Goal: Task Accomplishment & Management: Complete application form

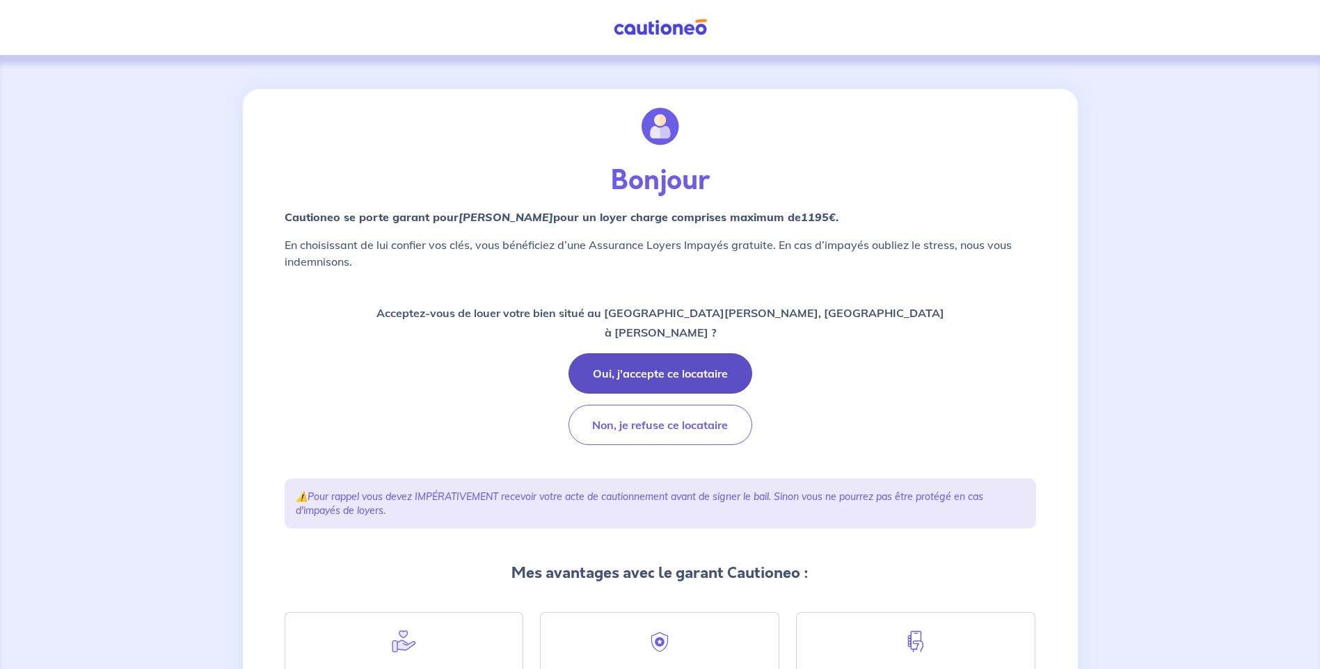
click at [637, 380] on button "Oui, j'accepte ce locataire" at bounding box center [660, 373] width 184 height 40
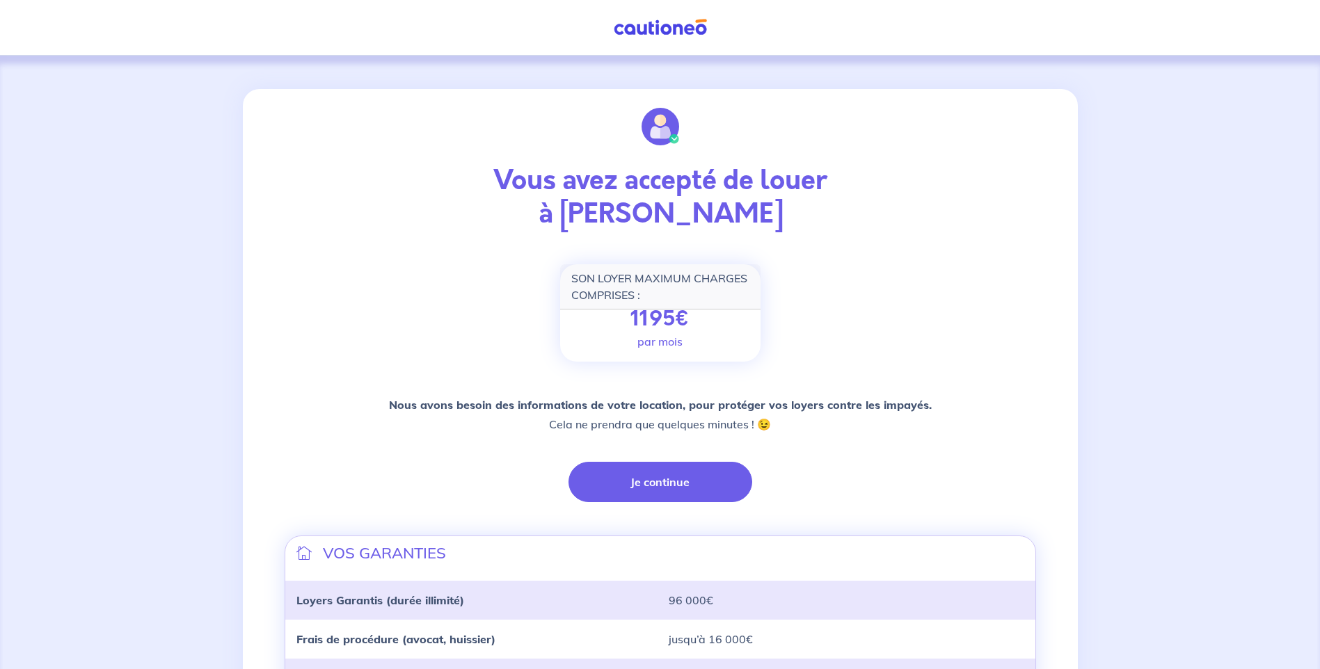
scroll to position [278, 0]
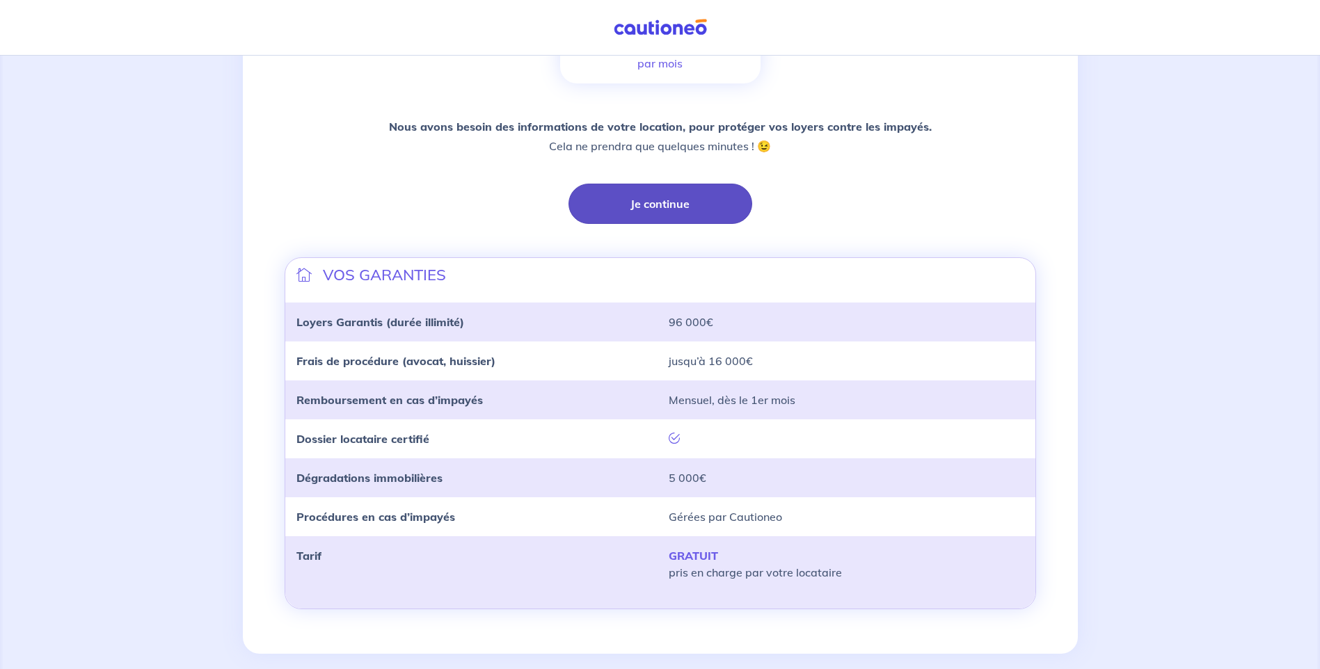
click at [679, 221] on button "Je continue" at bounding box center [660, 204] width 184 height 40
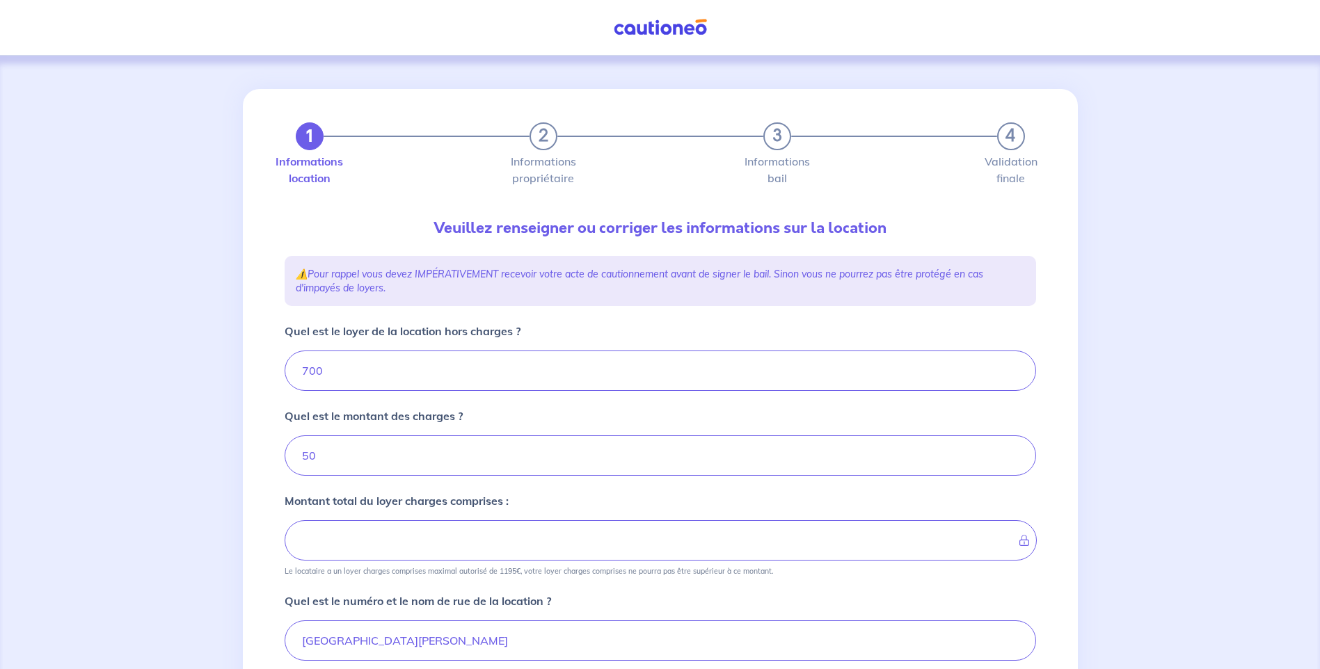
type input "750"
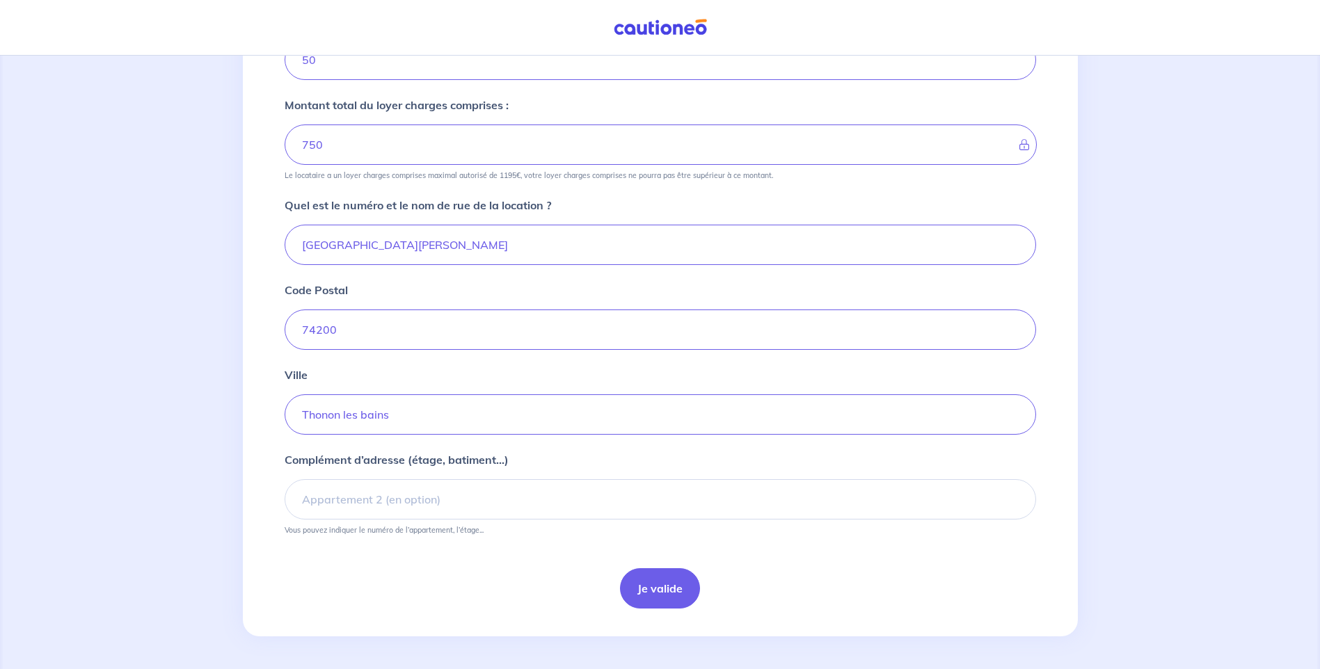
scroll to position [397, 0]
click at [445, 494] on input "Complément d’adresse (étage, batiment...)" at bounding box center [660, 499] width 751 height 40
click at [682, 601] on button "Je valide" at bounding box center [660, 588] width 80 height 40
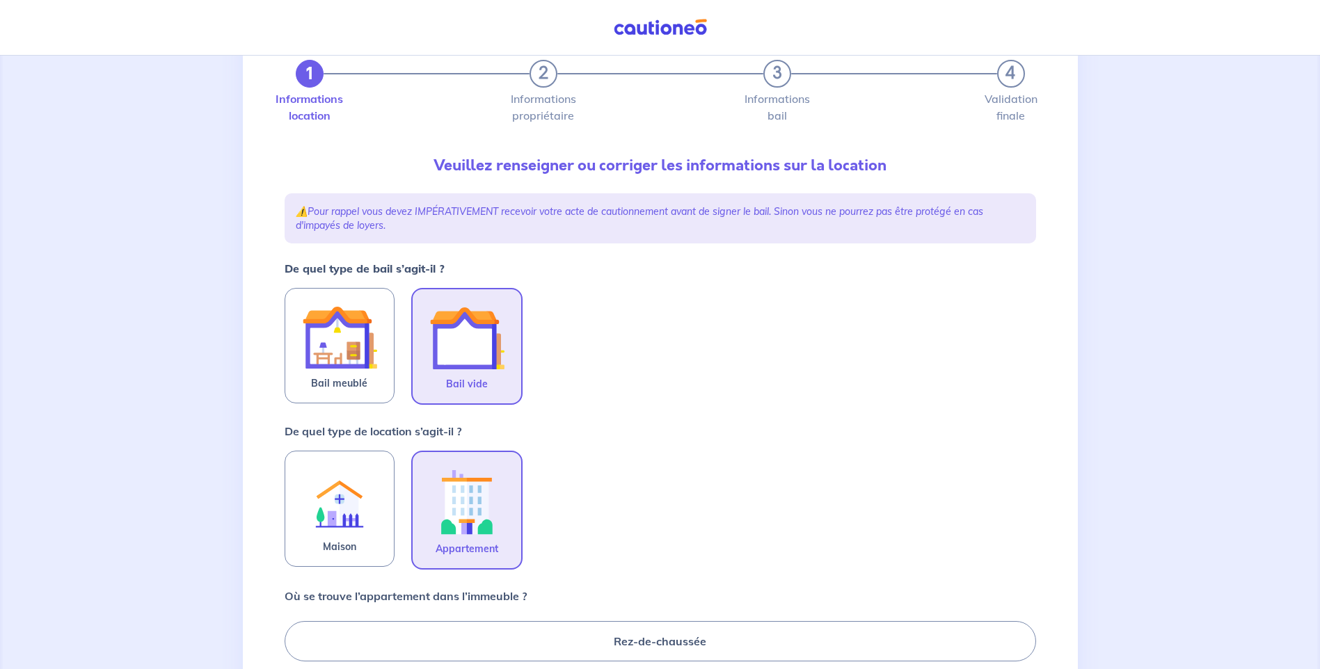
scroll to position [139, 0]
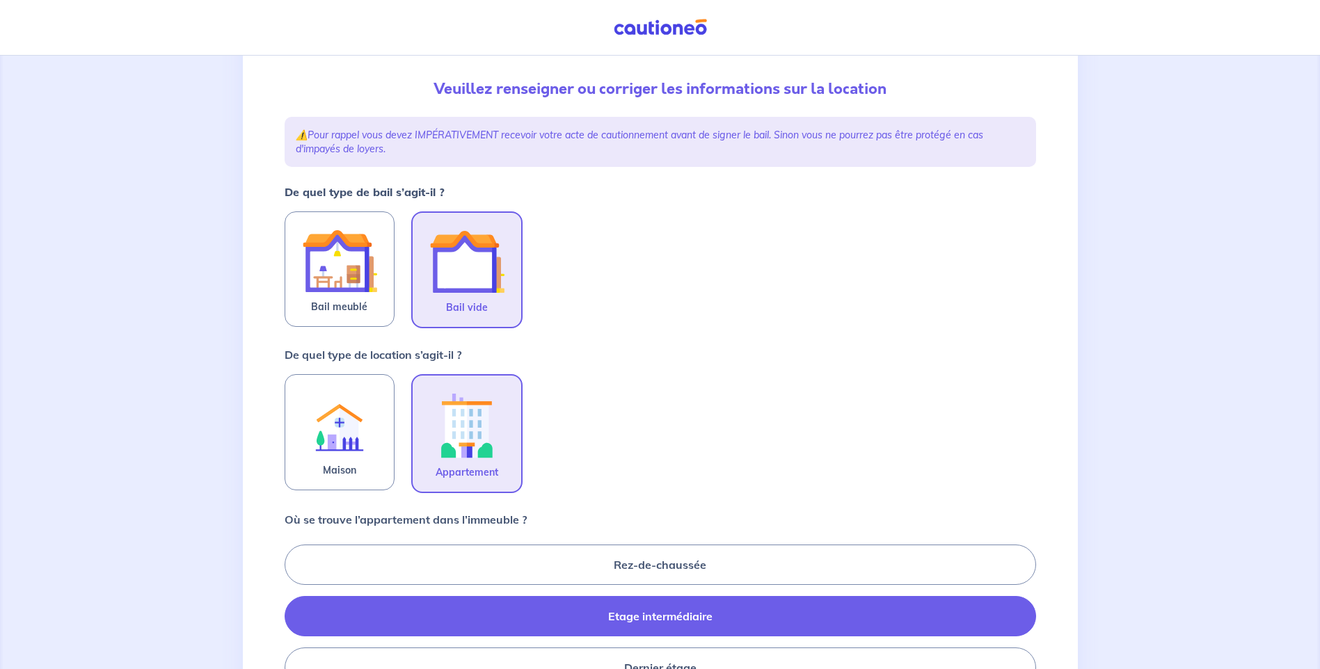
click at [501, 308] on label "Bail vide" at bounding box center [466, 270] width 111 height 117
click at [0, 0] on input "Bail vide" at bounding box center [0, 0] width 0 height 0
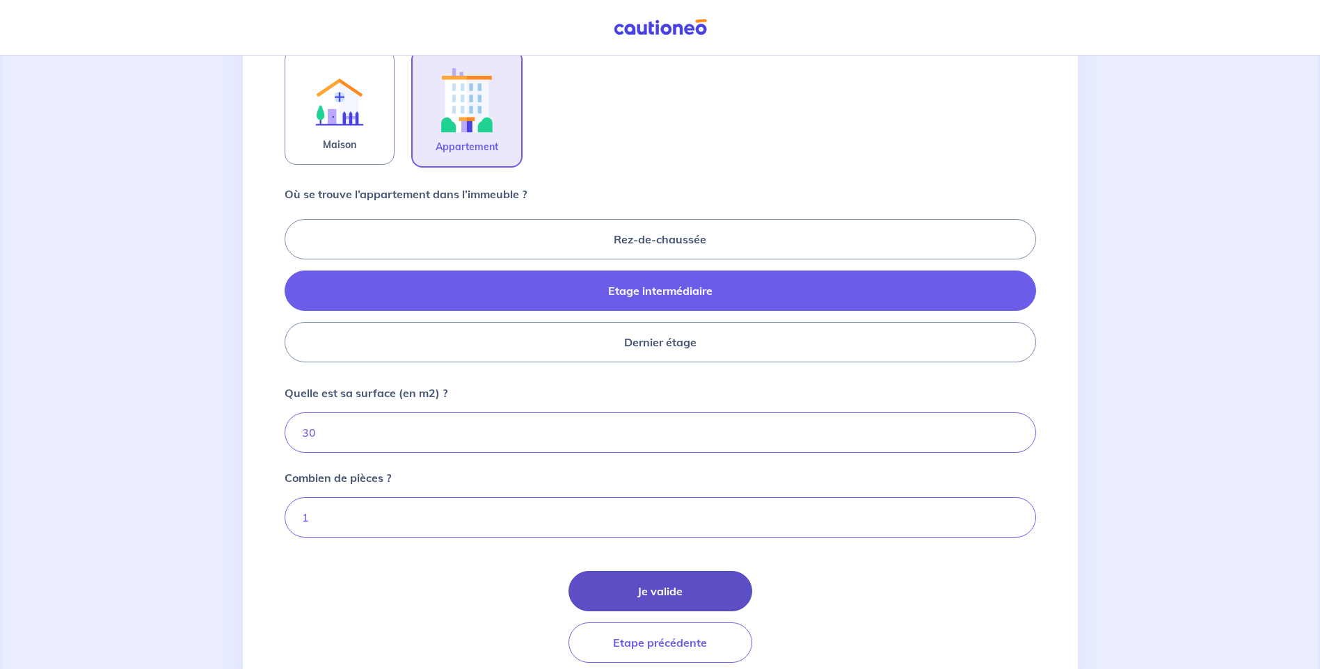
scroll to position [520, 0]
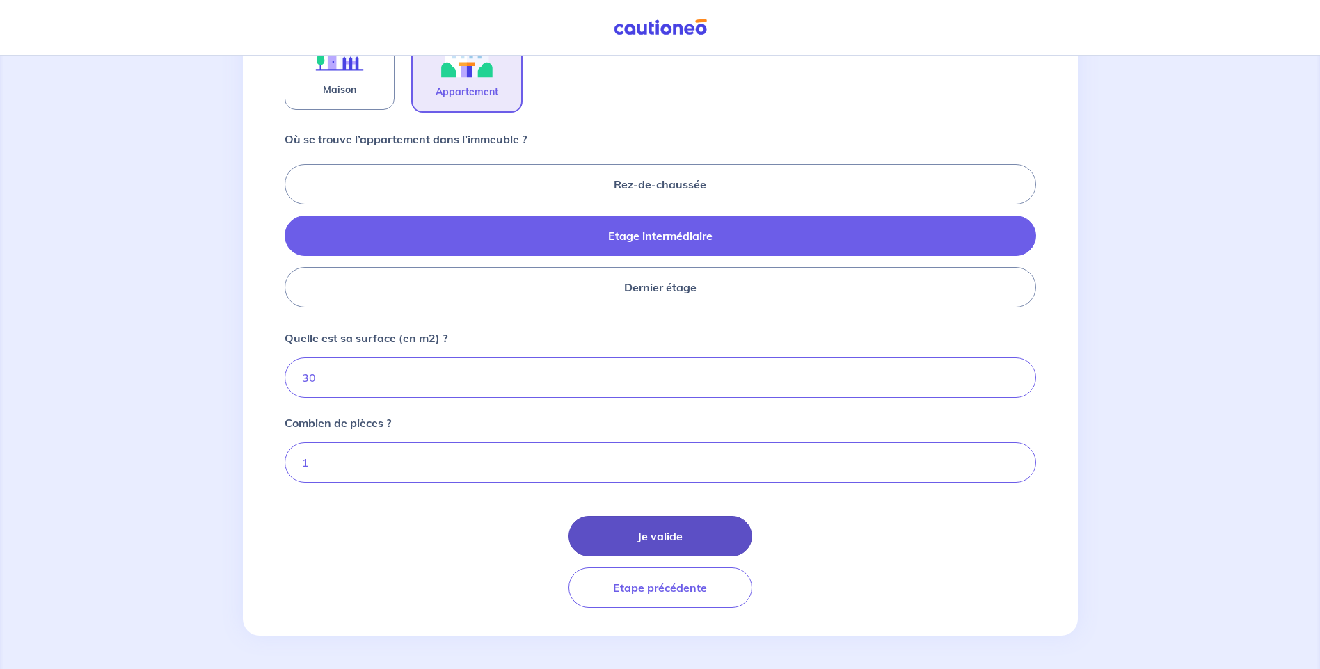
click at [689, 534] on button "Je valide" at bounding box center [660, 536] width 184 height 40
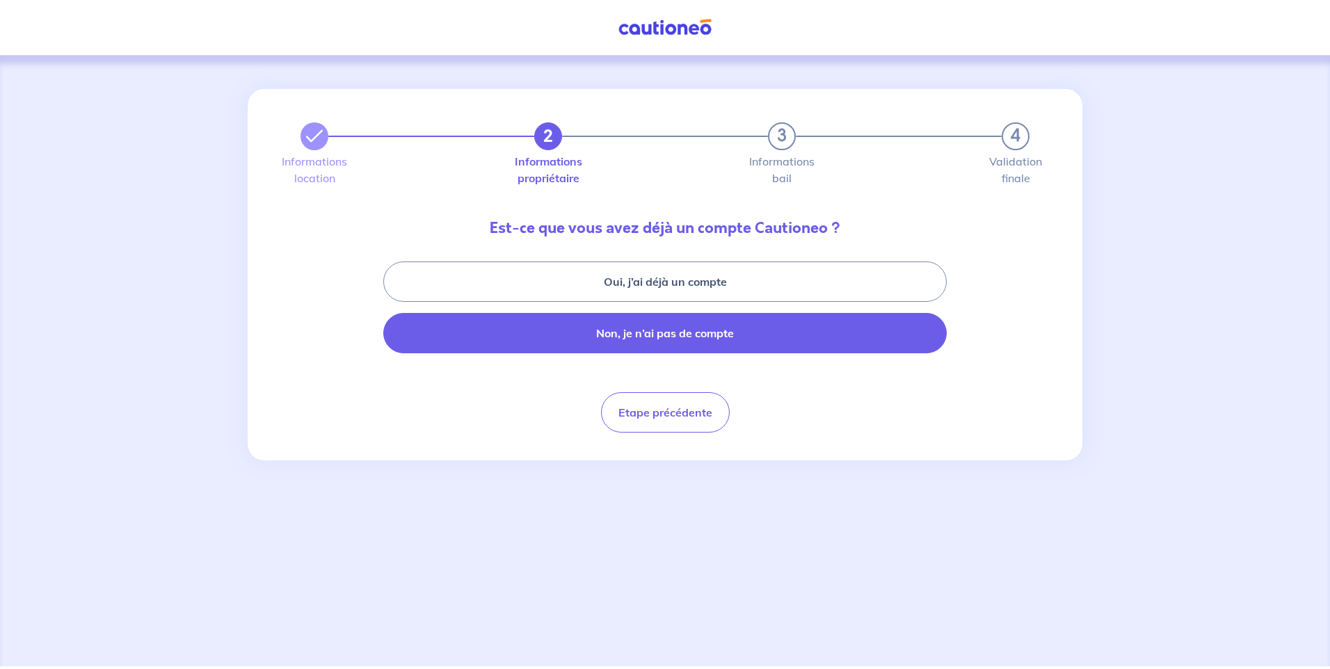
click at [658, 330] on button "Non, je n’ai pas de compte" at bounding box center [665, 333] width 564 height 40
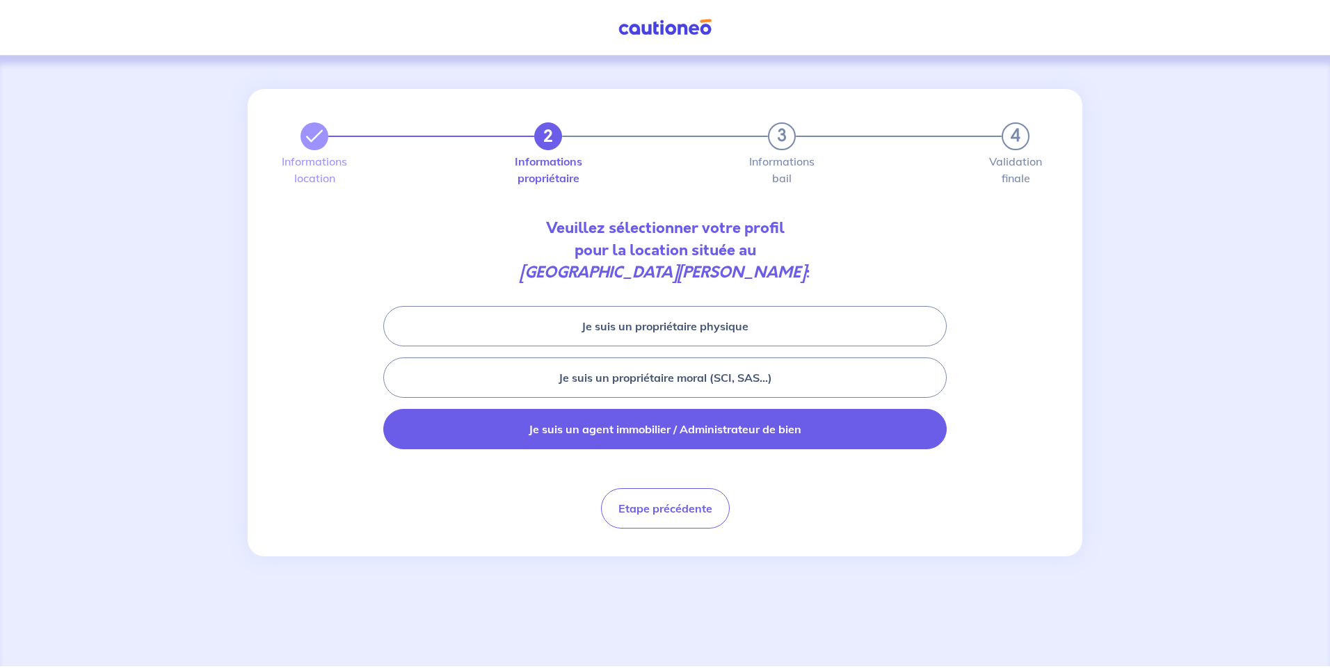
click at [657, 431] on button "Je suis un agent immobilier / Administrateur de bien" at bounding box center [665, 429] width 564 height 40
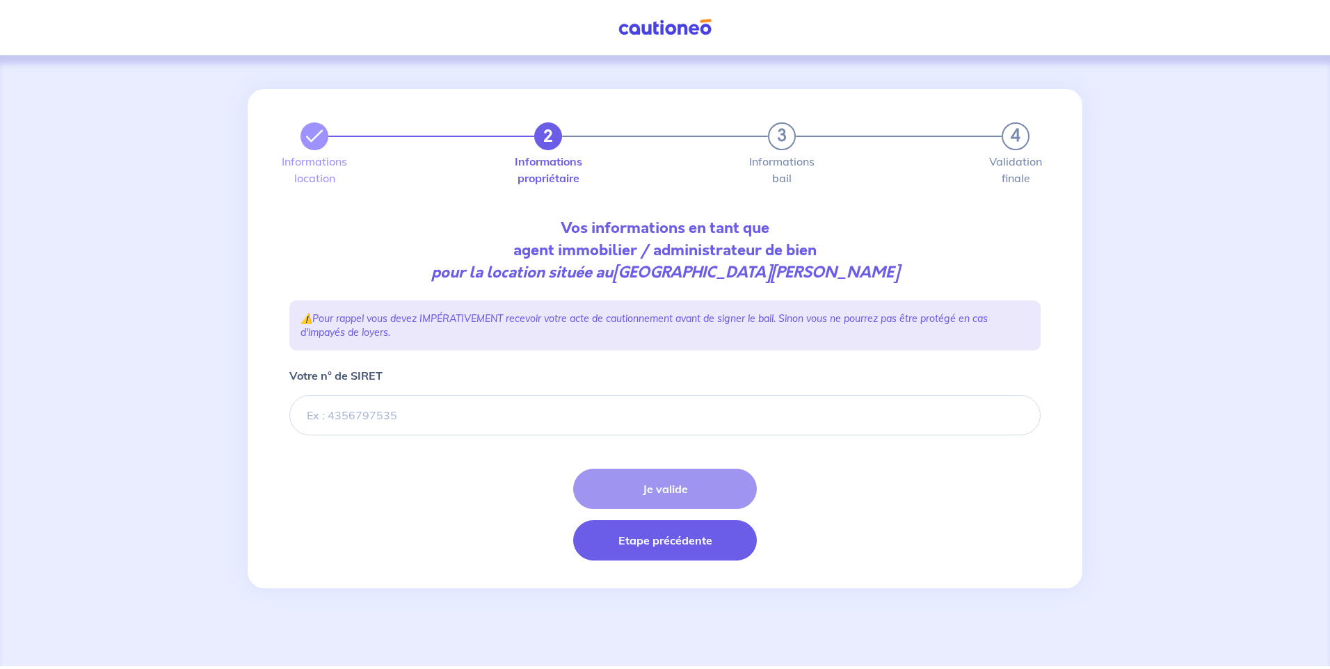
click at [648, 539] on button "Etape précédente" at bounding box center [665, 540] width 184 height 40
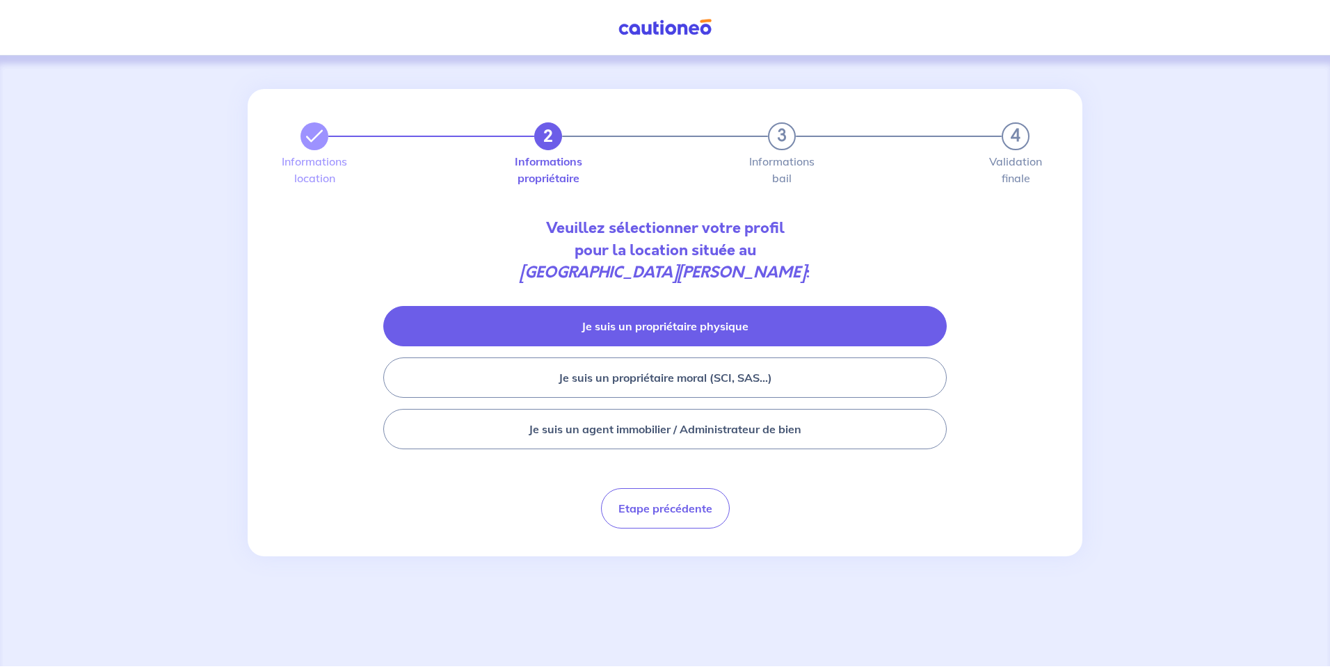
click at [655, 328] on button "Je suis un propriétaire physique" at bounding box center [665, 326] width 564 height 40
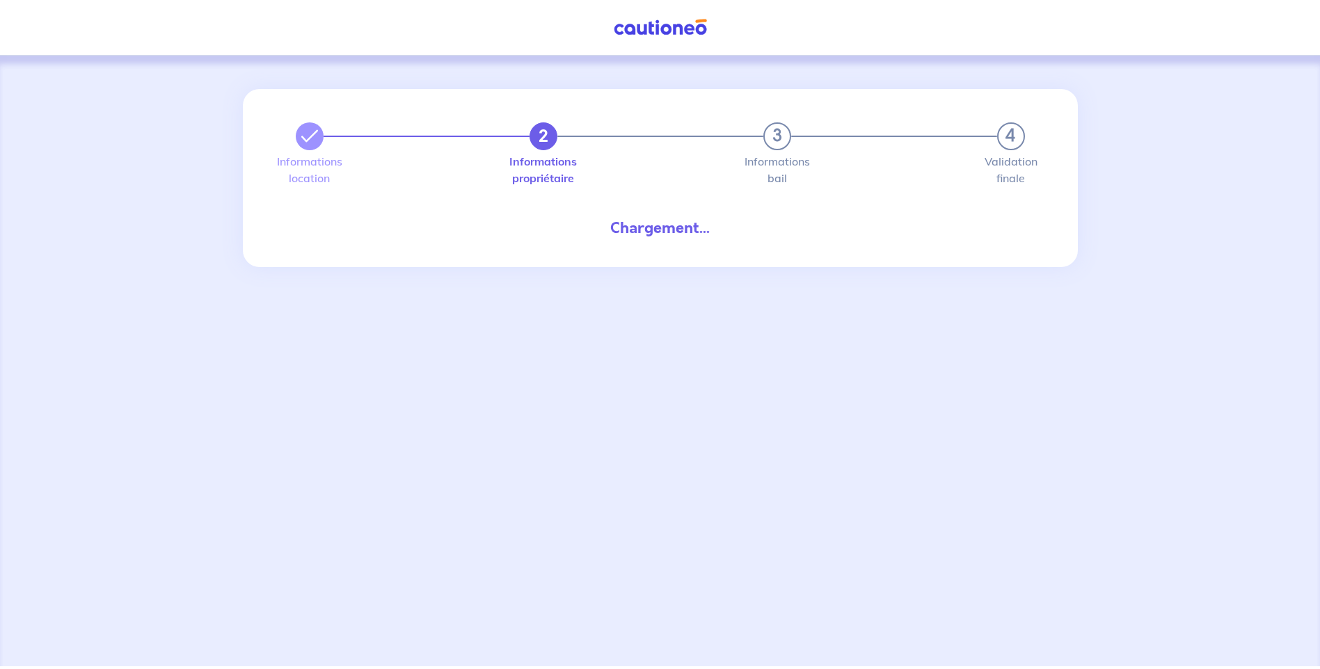
select select "FR"
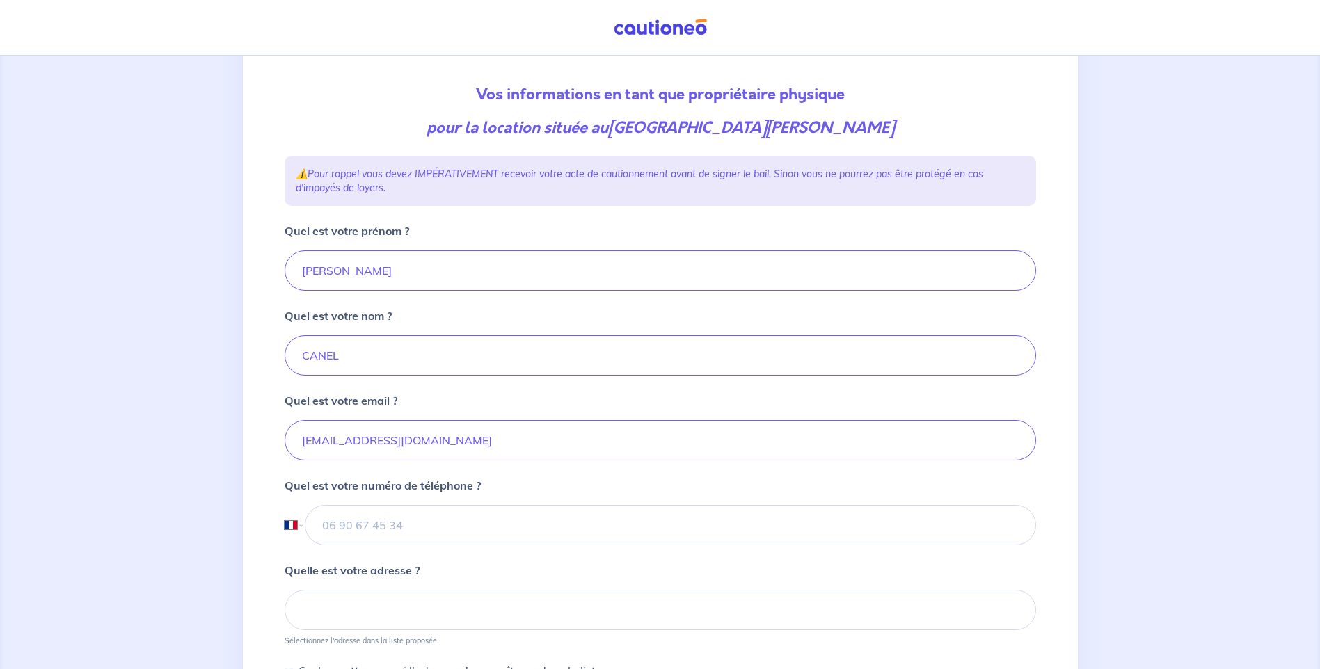
scroll to position [209, 0]
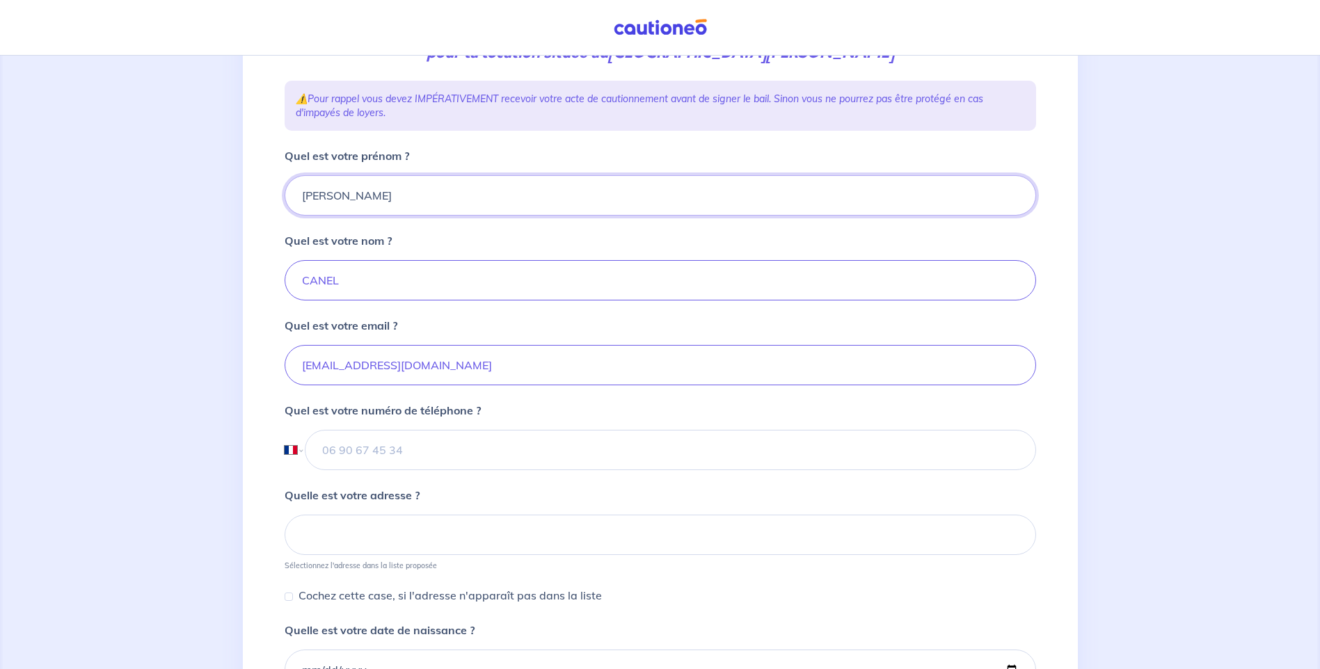
drag, startPoint x: 364, startPoint y: 200, endPoint x: 278, endPoint y: 184, distance: 87.7
click at [278, 184] on div "2 3 4 Informations location Informations propriétaire Informations bail Validat…" at bounding box center [660, 398] width 768 height 1037
type input "Stéphane"
click at [575, 277] on input "CANEL" at bounding box center [660, 280] width 751 height 40
drag, startPoint x: 366, startPoint y: 282, endPoint x: 296, endPoint y: 276, distance: 70.5
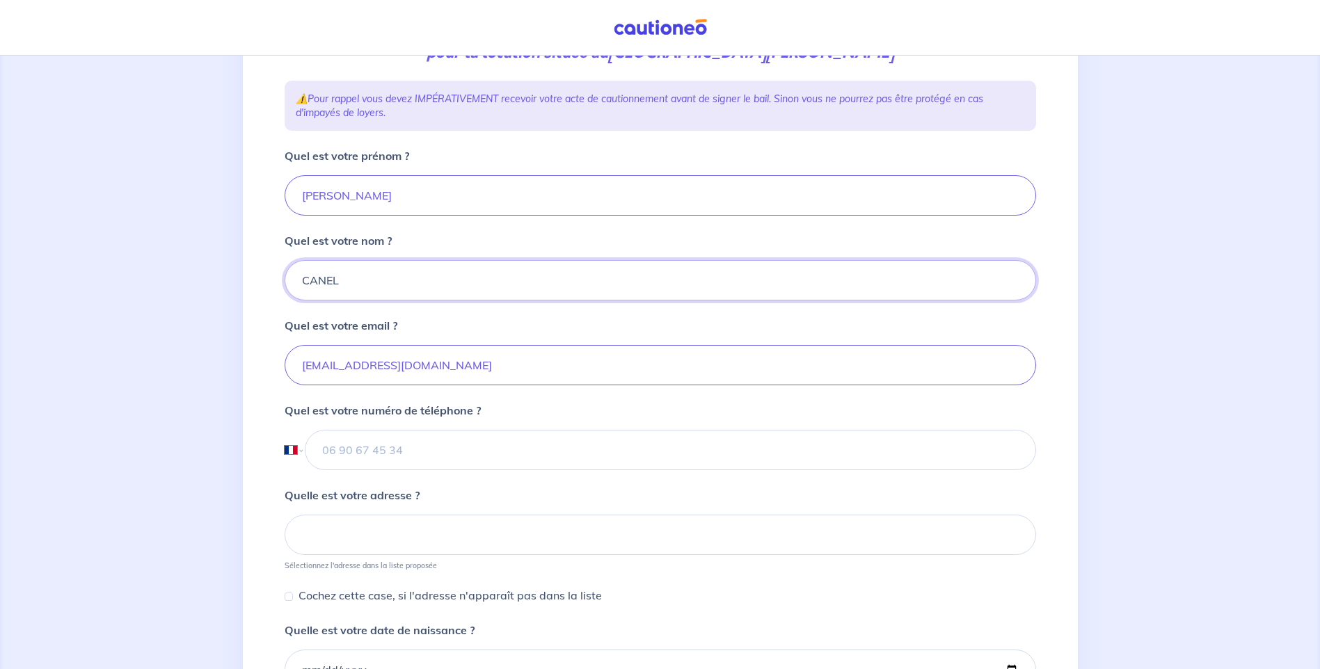
click at [296, 276] on input "CANEL" at bounding box center [660, 280] width 751 height 40
type input "VINDRY"
click at [587, 242] on div "Quel est votre nom ? VINDRY" at bounding box center [660, 266] width 751 height 68
drag, startPoint x: 466, startPoint y: 358, endPoint x: 287, endPoint y: 357, distance: 179.5
click at [287, 357] on input "thonon-evian@laforet.com" at bounding box center [660, 365] width 751 height 40
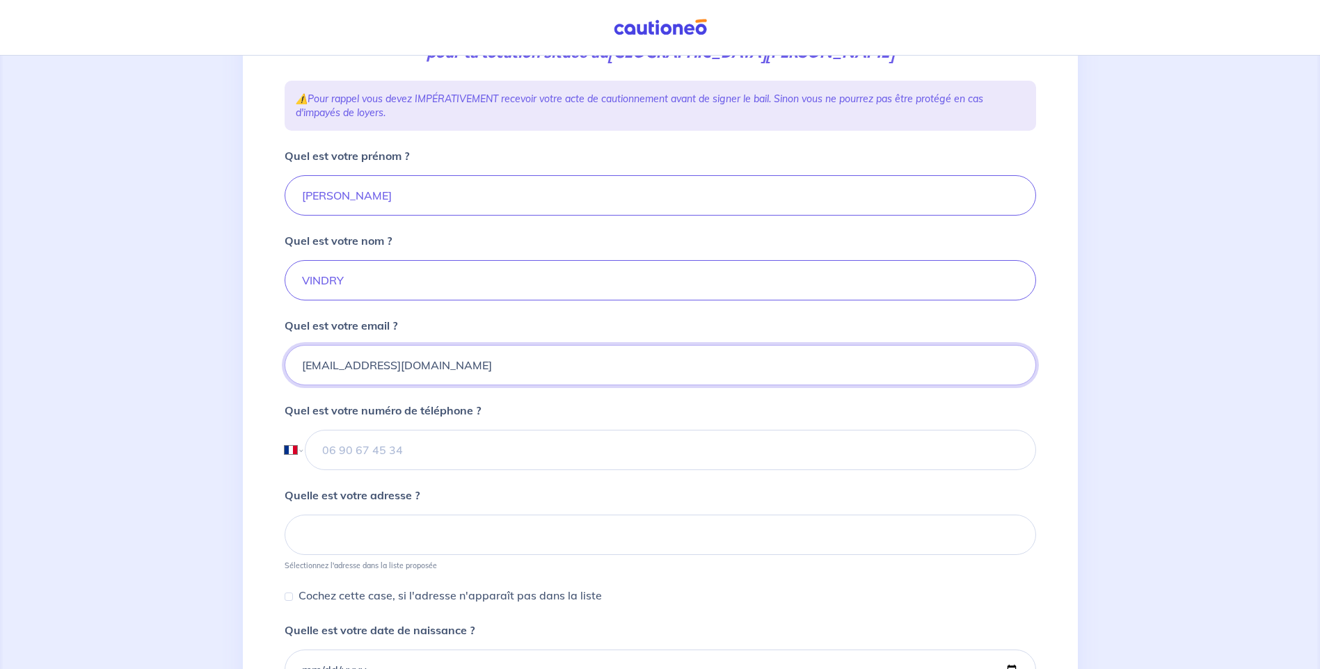
paste input "stephanevindry1970@gmail"
type input "stephanevindry1970@gmail.com"
click at [923, 339] on div "Quel est votre email ? stephanevindry1970@gmail.com" at bounding box center [660, 351] width 751 height 68
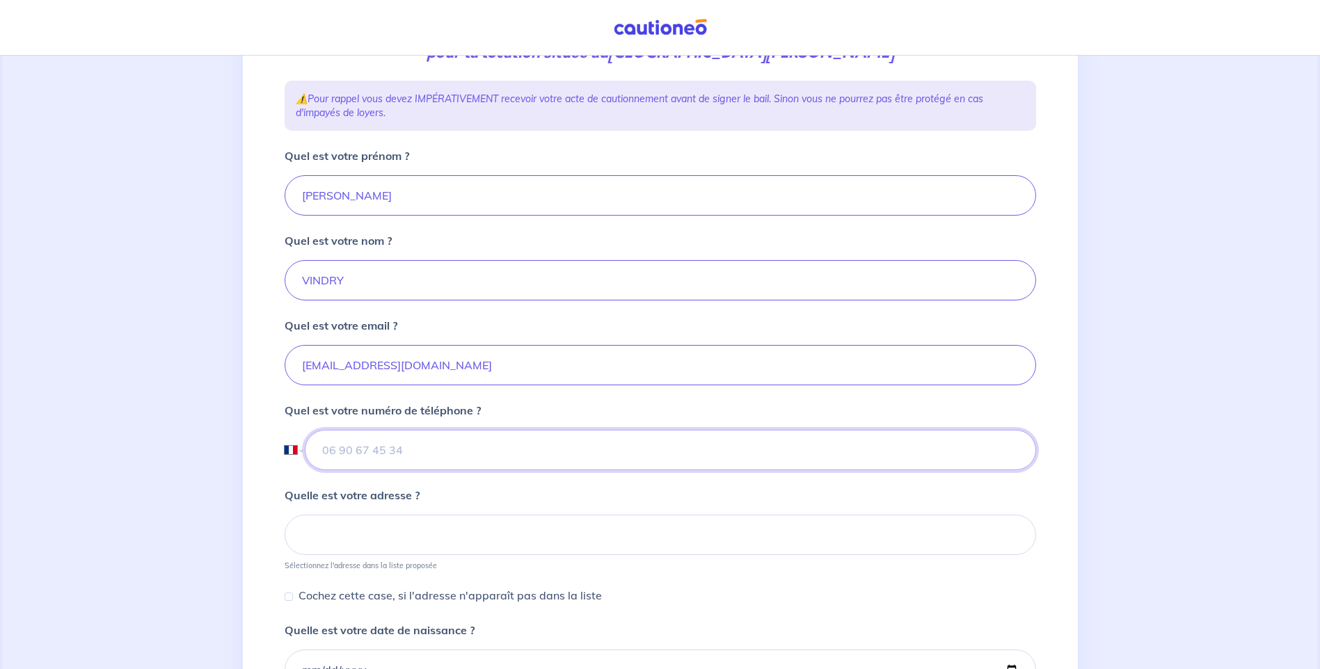
click at [437, 455] on input "tel" at bounding box center [670, 450] width 731 height 40
type input "06 87 16 85 67"
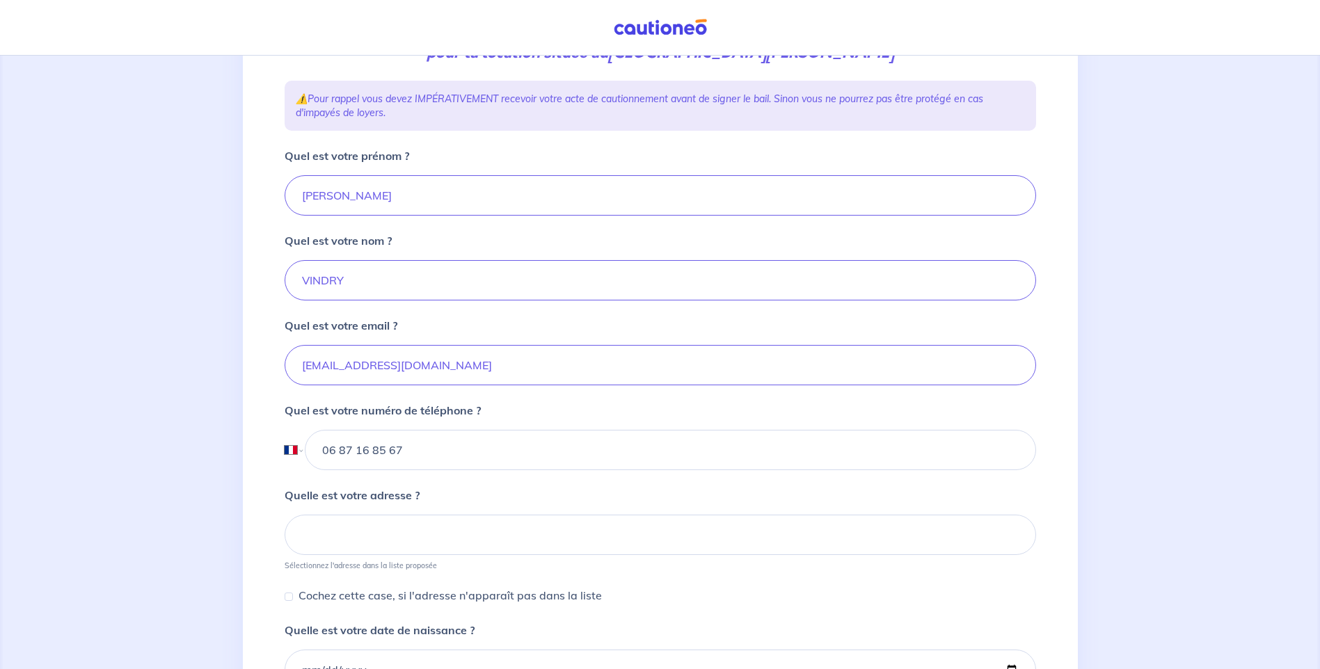
type input "233 Route des Arravons"
type input "1970-12-26"
type input "oullins"
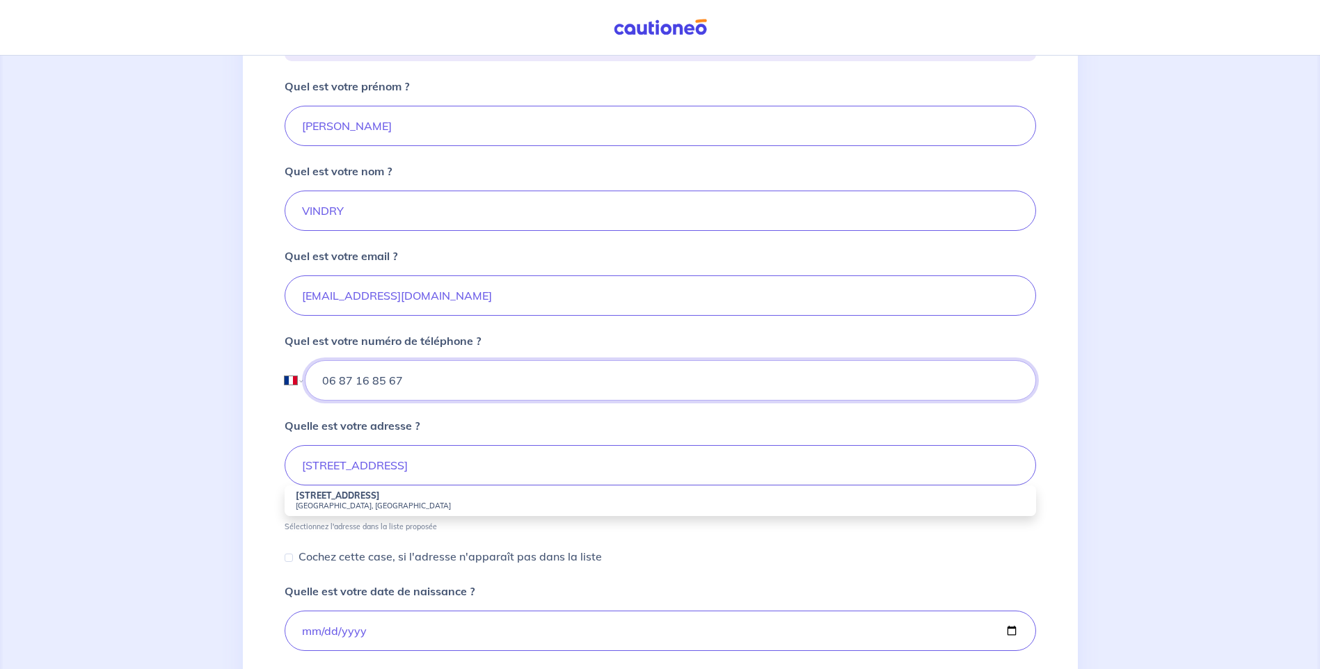
scroll to position [417, 0]
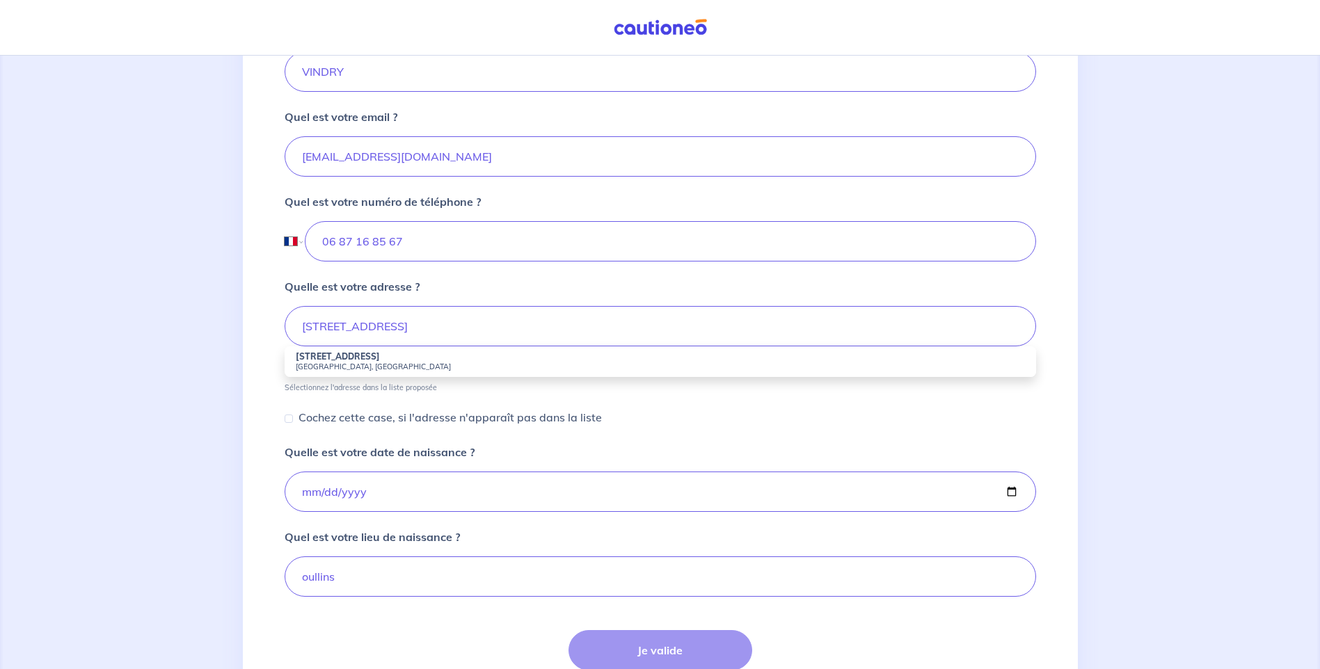
click at [422, 365] on small "Thurins, France" at bounding box center [660, 367] width 729 height 10
type input "233 Route des Arravons, Thurins, France"
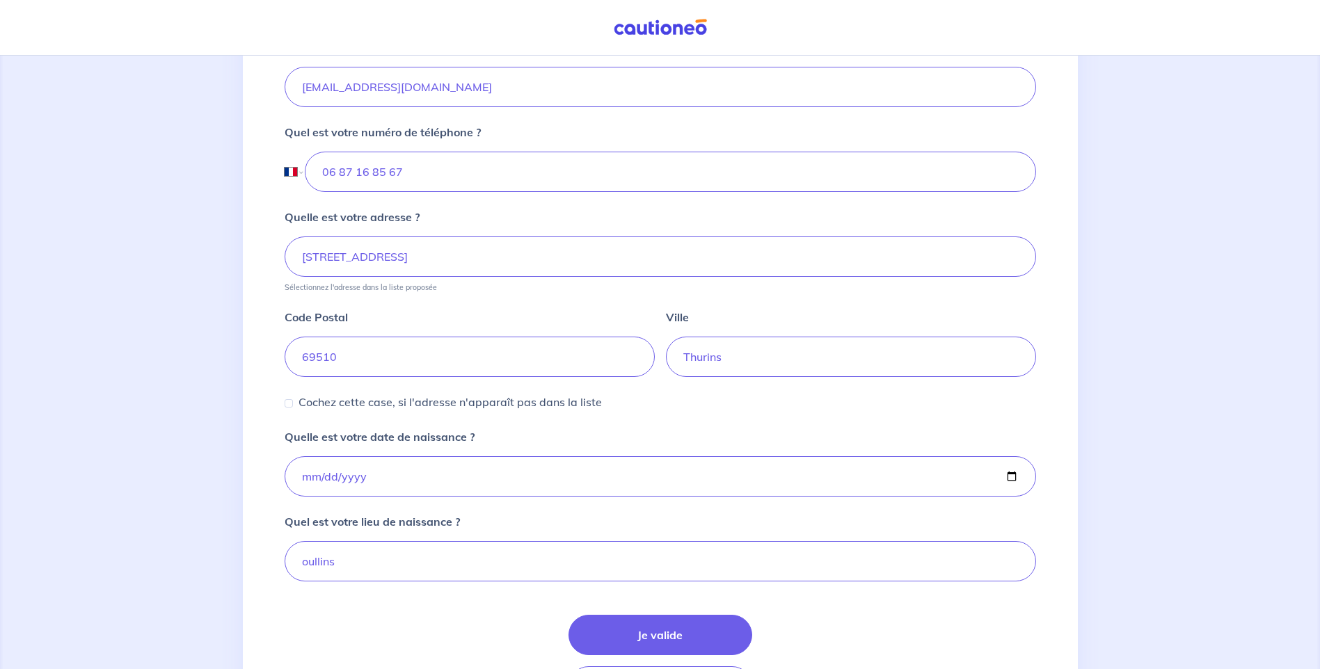
scroll to position [557, 0]
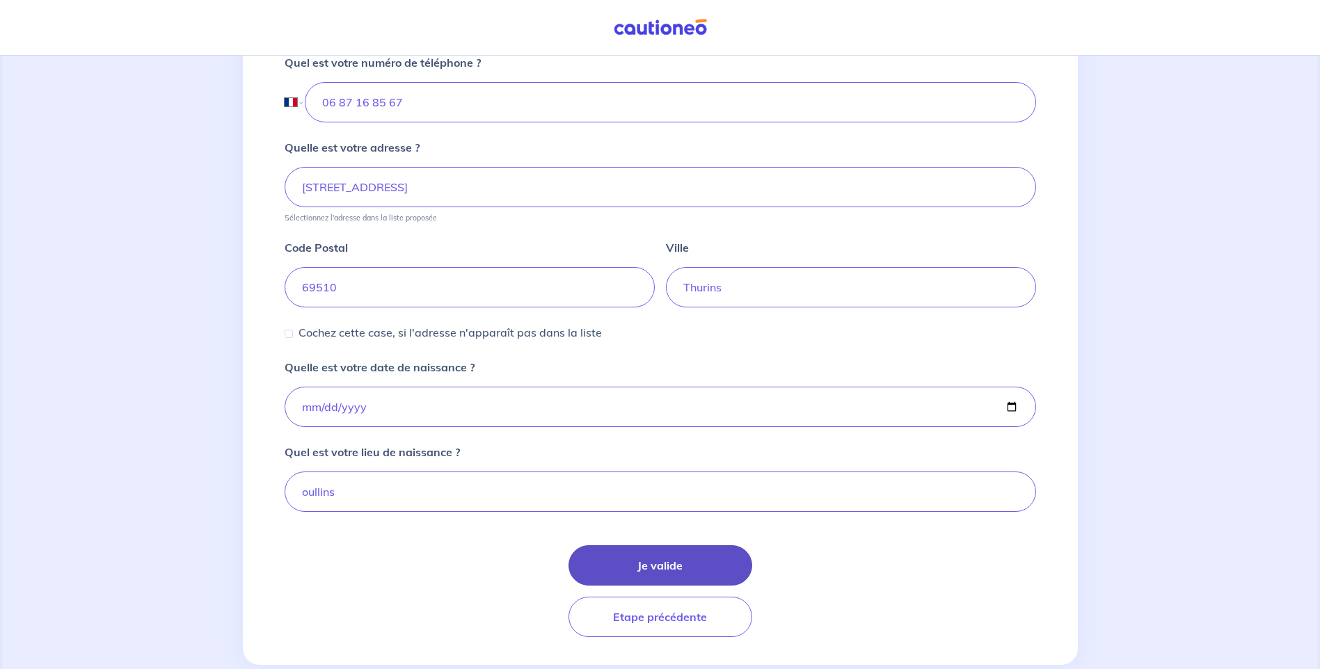
click at [621, 568] on button "Je valide" at bounding box center [660, 565] width 184 height 40
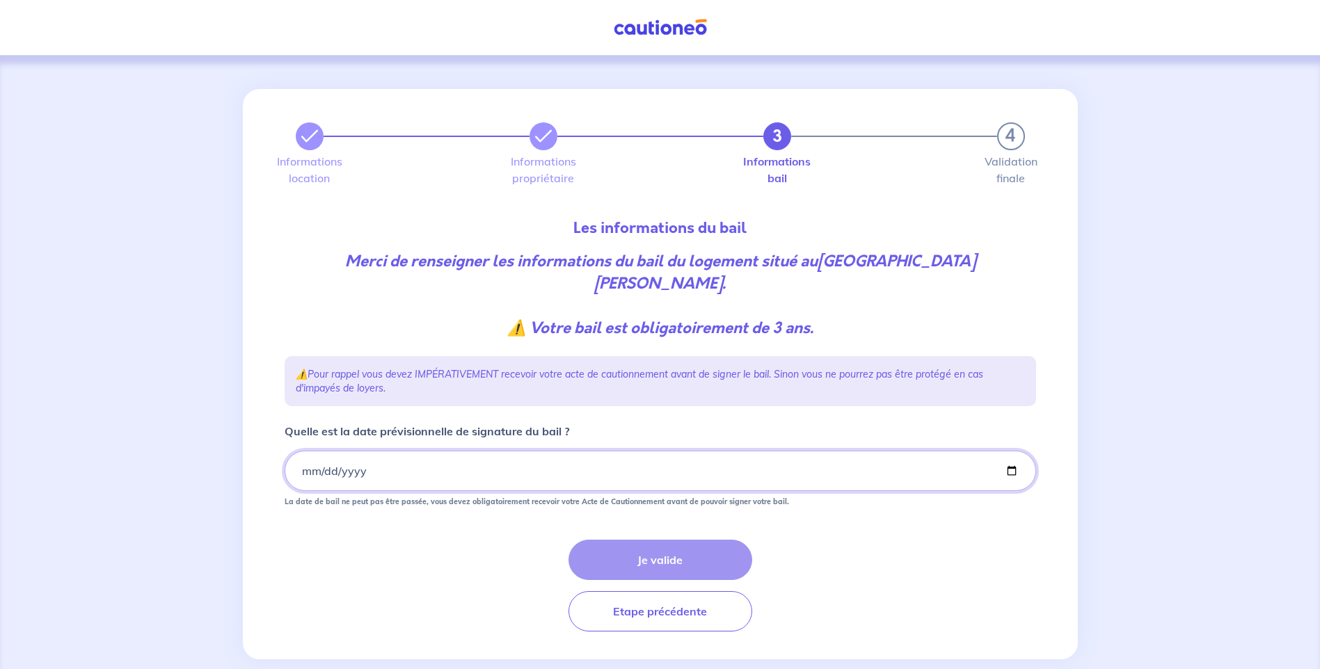
click at [372, 479] on input "Quelle est la date prévisionnelle de signature du bail ?" at bounding box center [660, 471] width 751 height 40
click at [1008, 471] on input "Quelle est la date prévisionnelle de signature du bail ?" at bounding box center [660, 471] width 751 height 40
type input "2025-08-21"
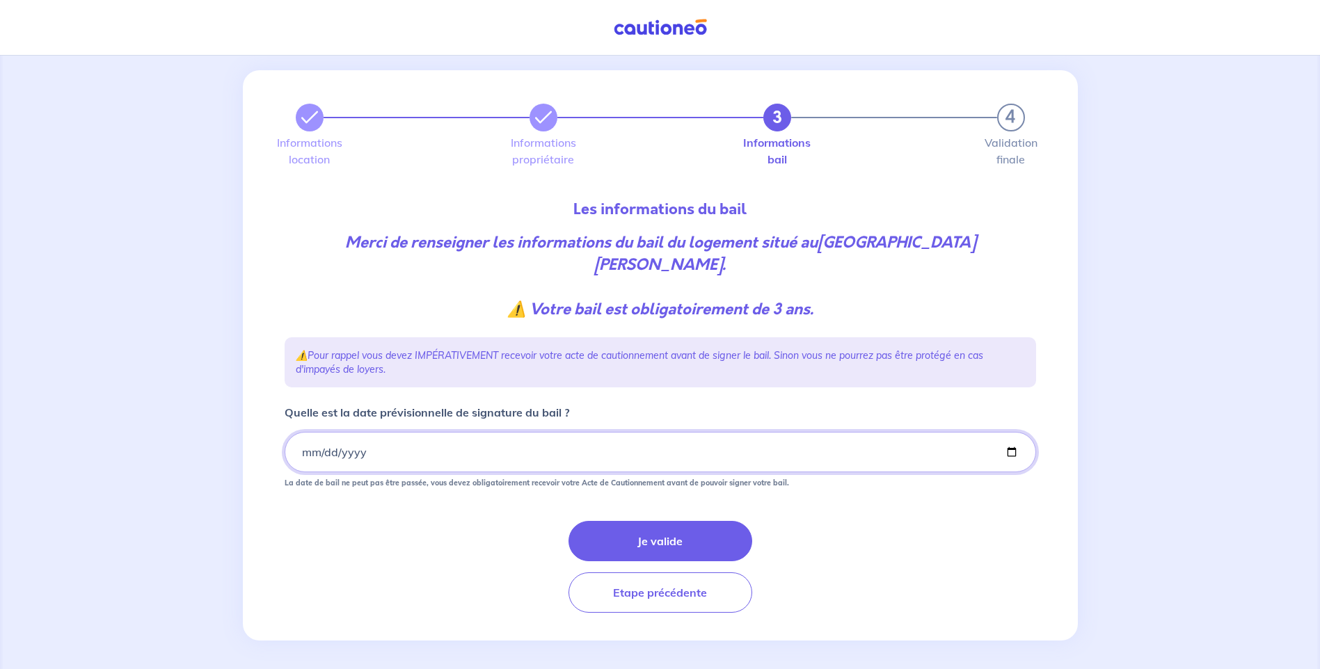
scroll to position [24, 0]
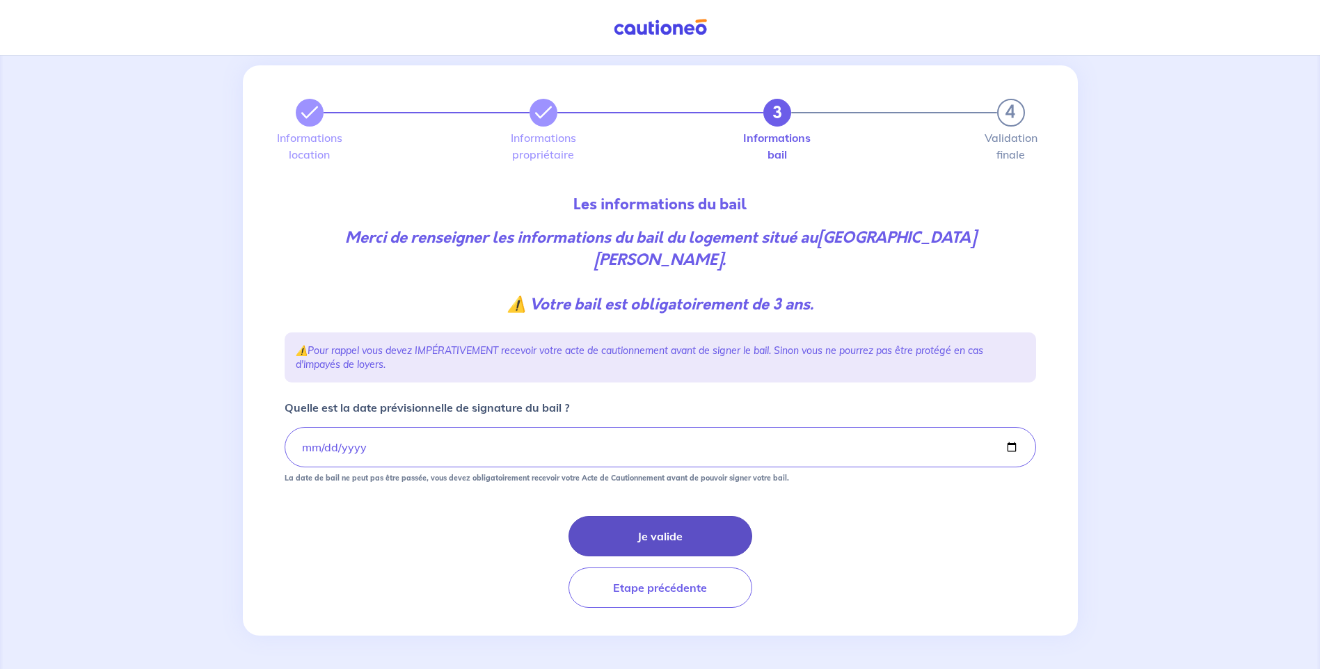
click at [664, 541] on button "Je valide" at bounding box center [660, 536] width 184 height 40
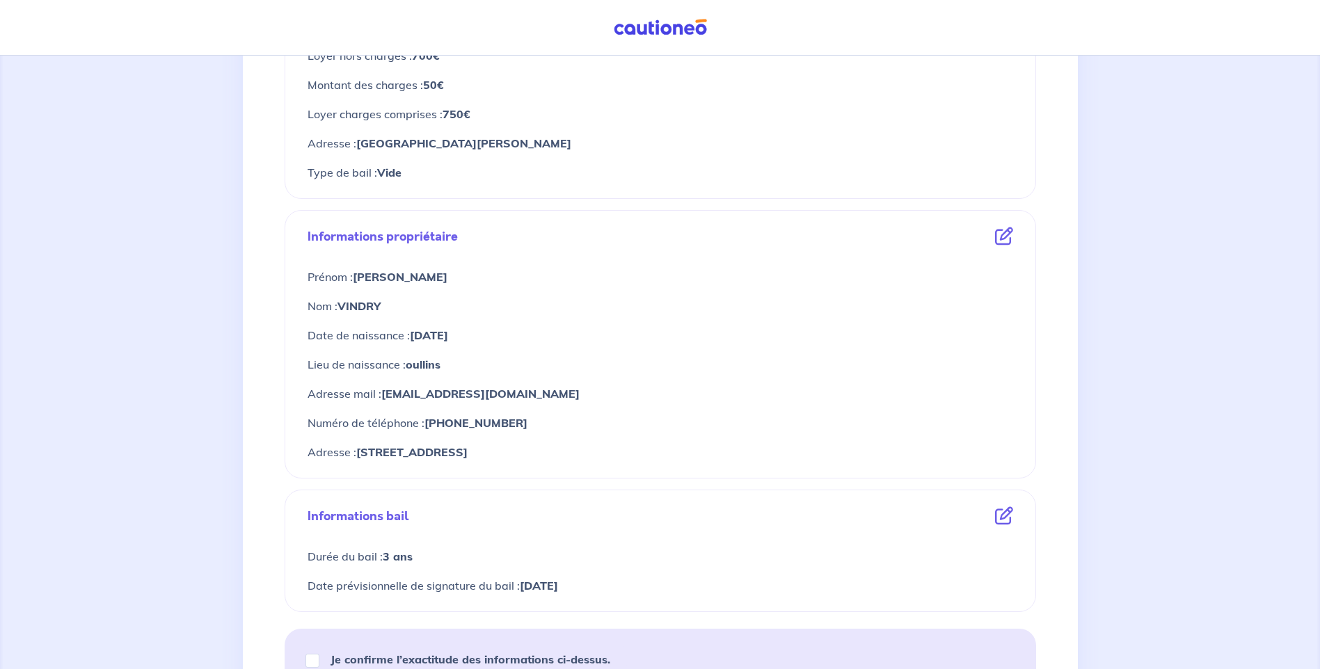
scroll to position [417, 0]
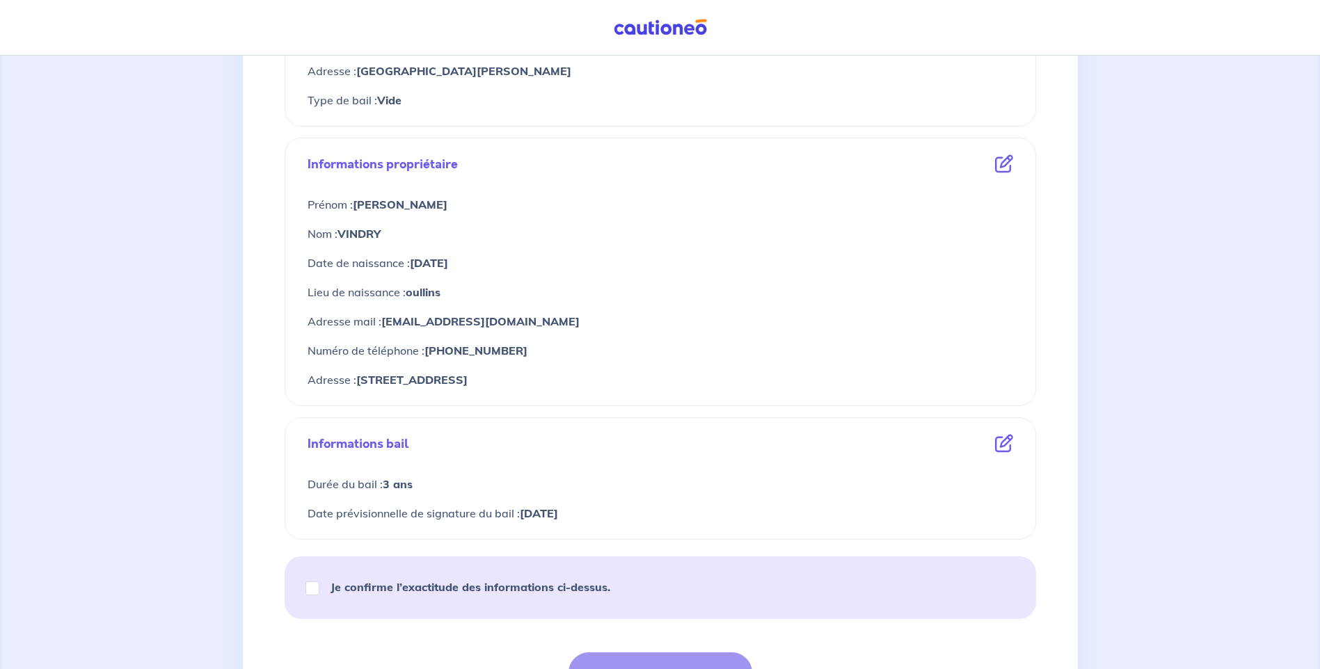
click at [340, 591] on strong "Je confirme l’exactitude des informations ci-dessus." at bounding box center [470, 587] width 280 height 14
click at [319, 591] on input "Je confirme l’exactitude des informations ci-dessus." at bounding box center [312, 589] width 14 height 14
checkbox input "true"
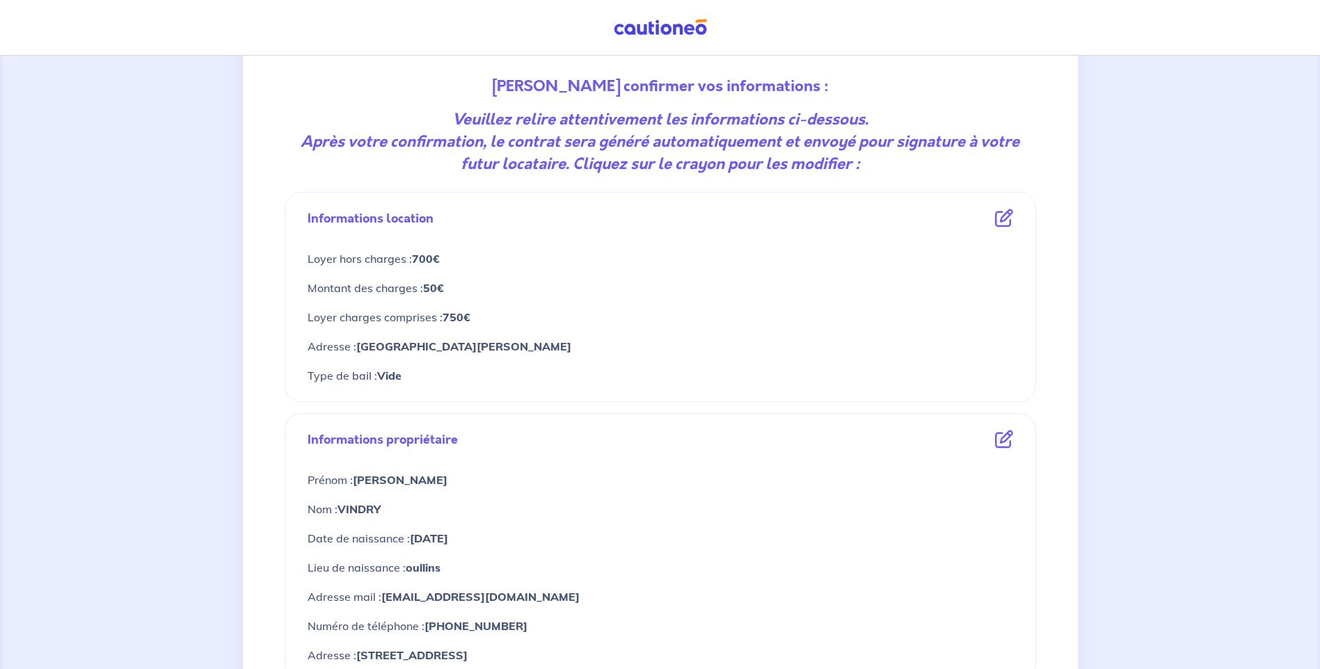
scroll to position [139, 0]
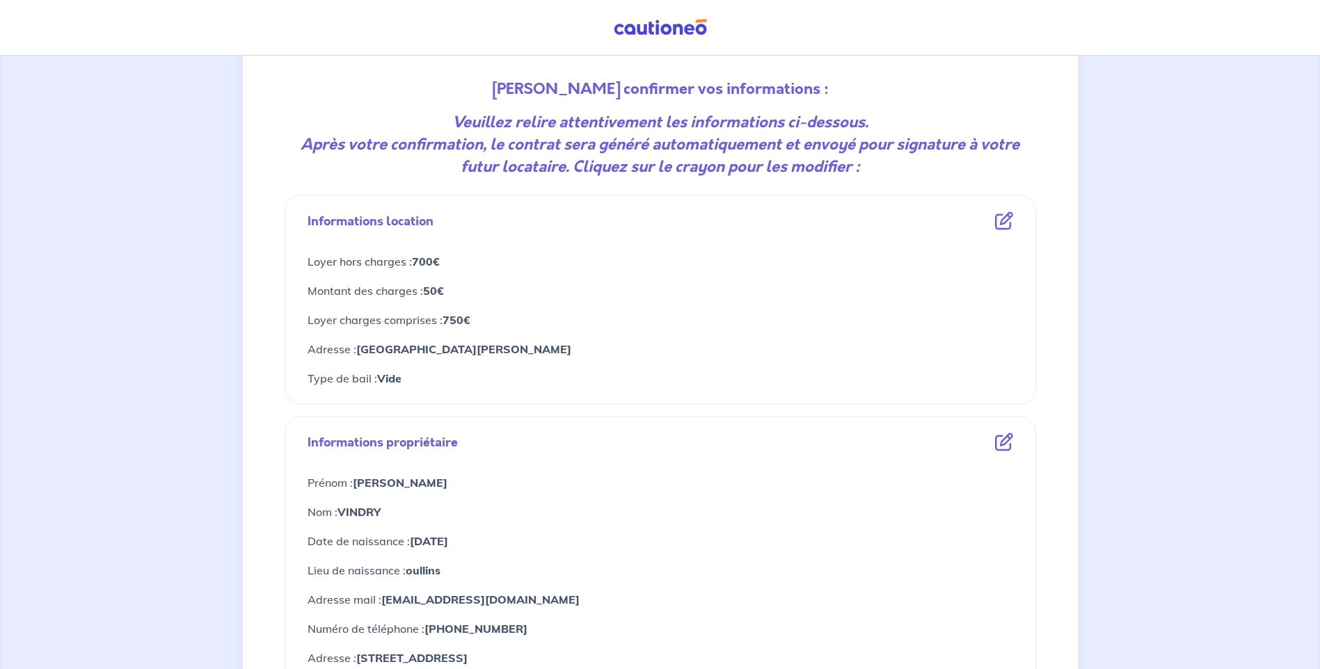
click at [383, 382] on strong "Vide" at bounding box center [389, 379] width 24 height 14
click at [401, 369] on div "Type de bail : Vide" at bounding box center [660, 378] width 705 height 29
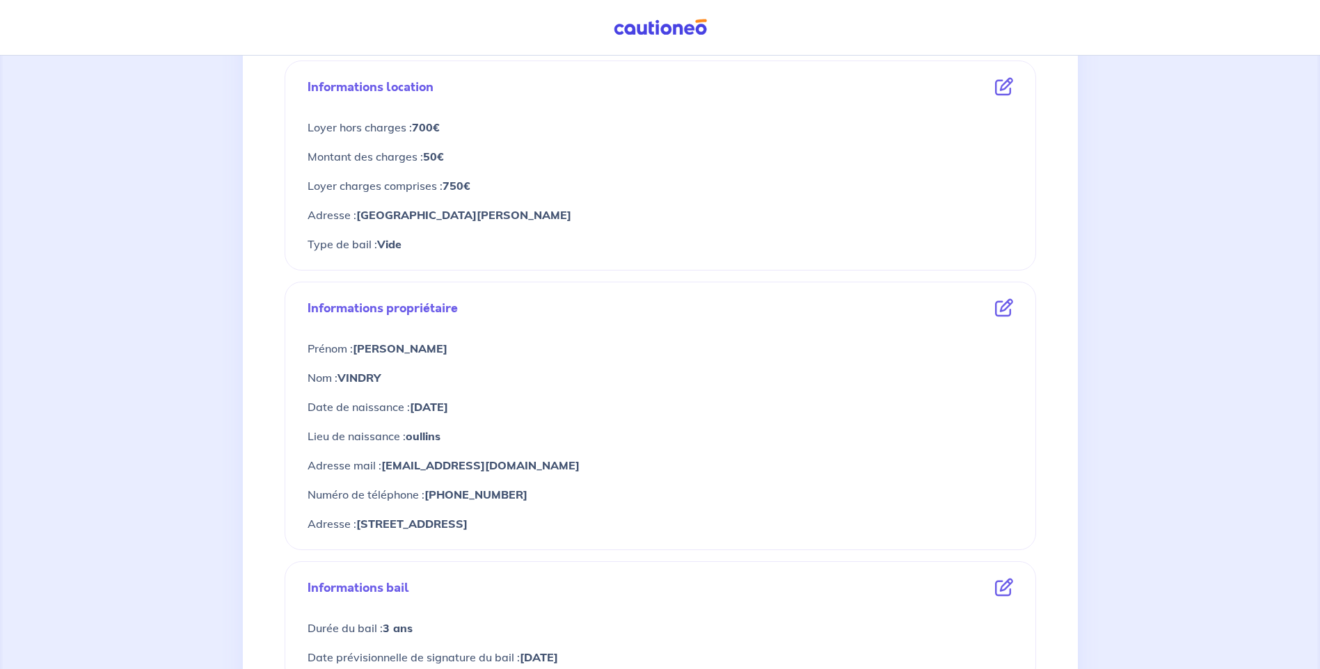
scroll to position [278, 0]
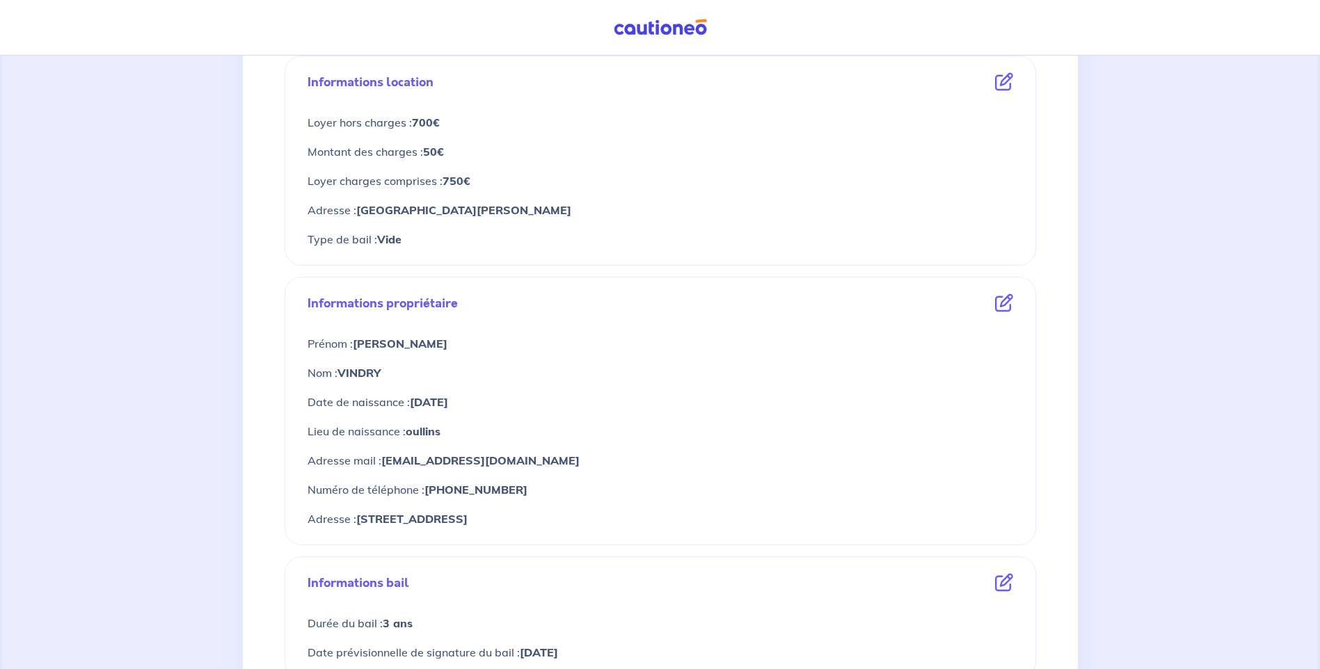
click at [1005, 305] on icon at bounding box center [1004, 303] width 18 height 18
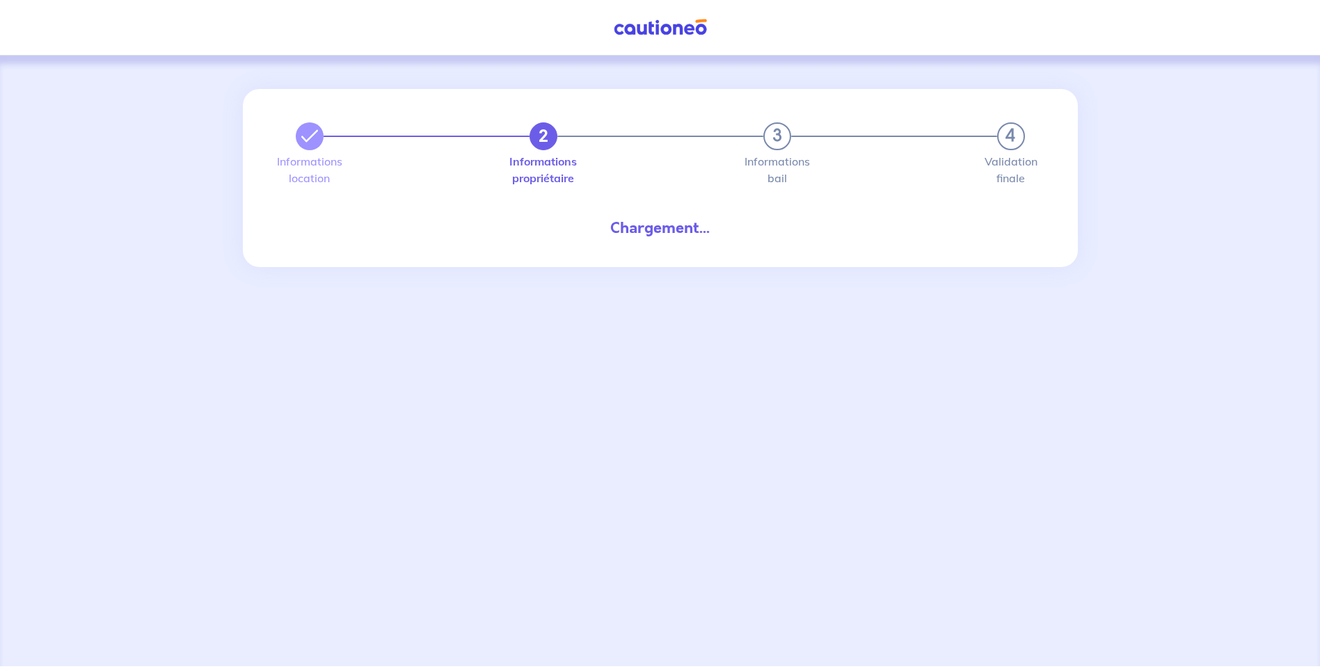
select select "FR"
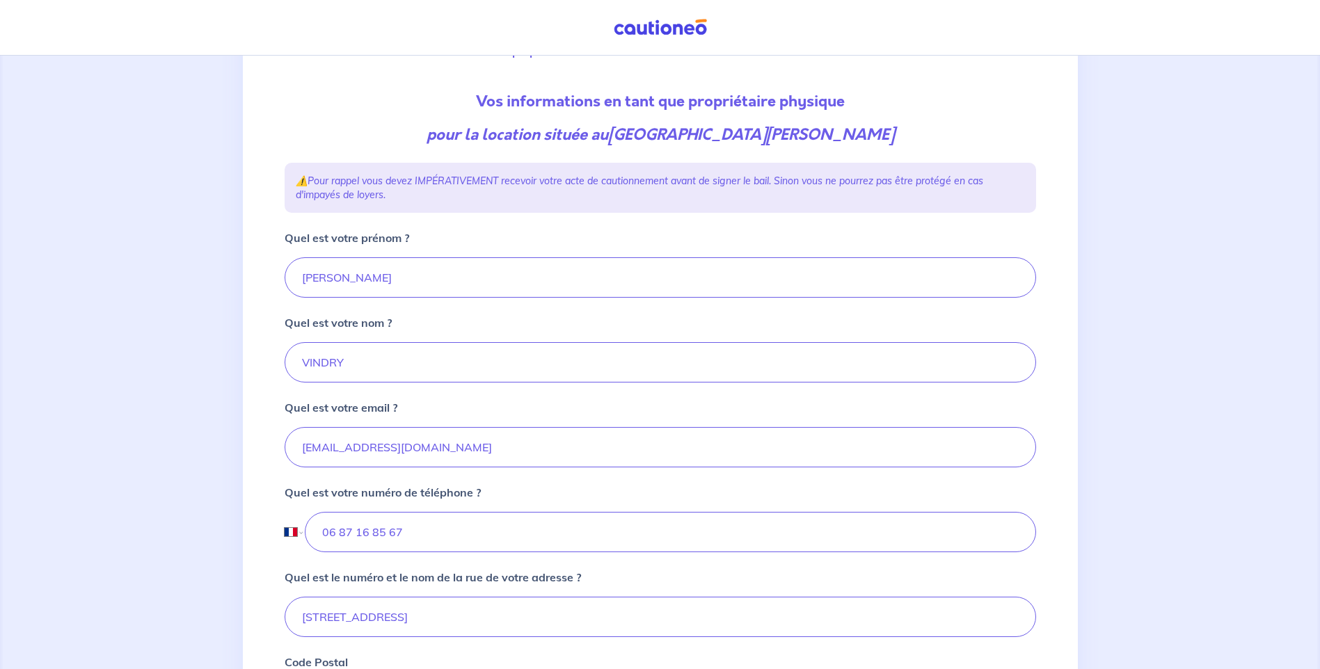
scroll to position [209, 0]
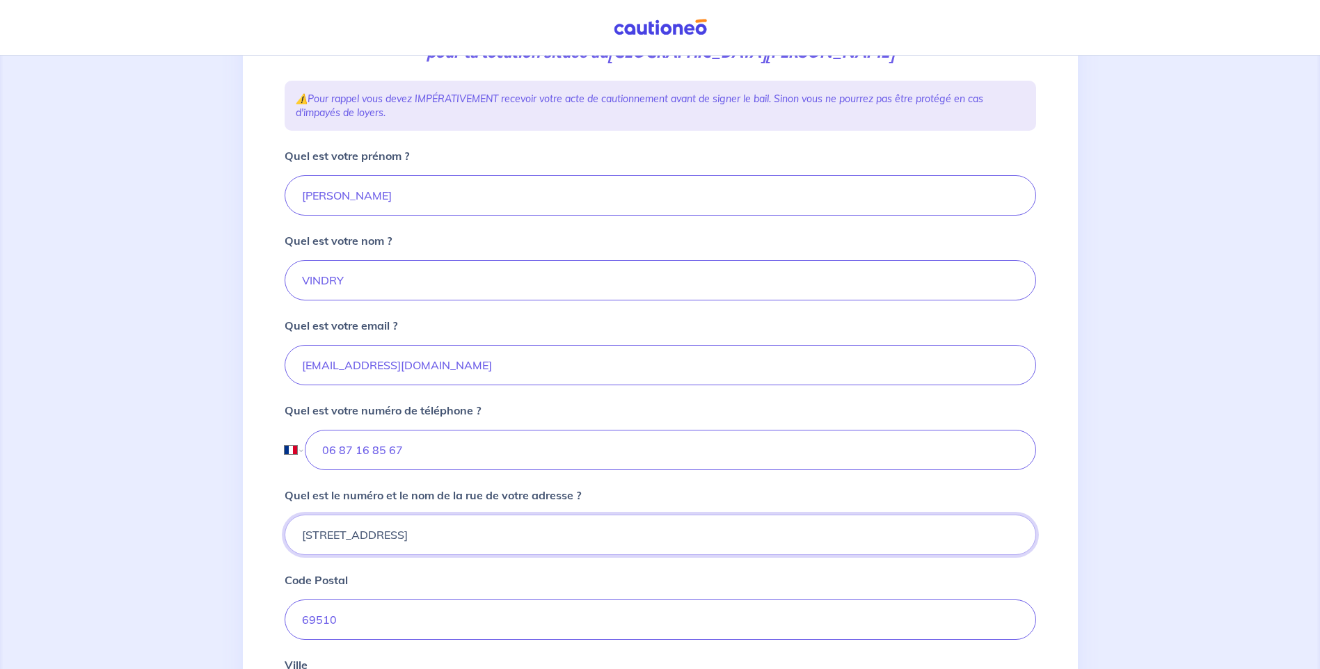
click at [344, 540] on input "233 Route des Arravons" at bounding box center [660, 535] width 751 height 40
click at [369, 536] on input "233 CHEMIN des Arravons" at bounding box center [660, 535] width 751 height 40
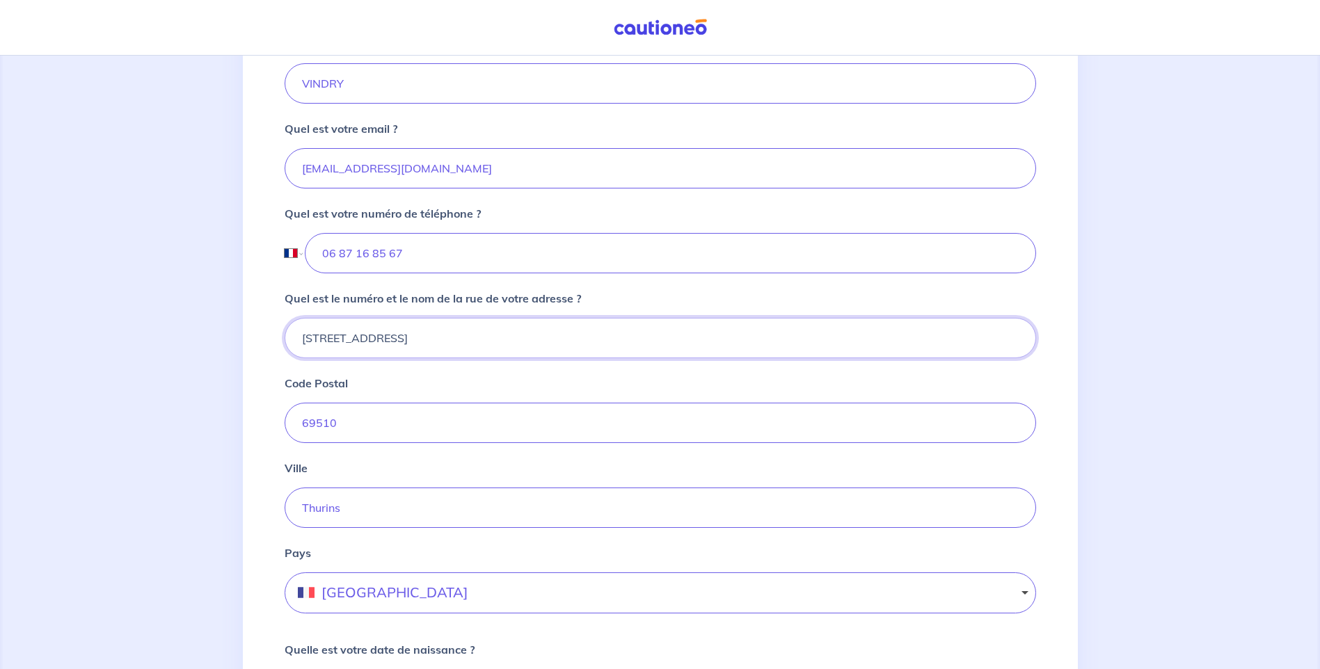
scroll to position [417, 0]
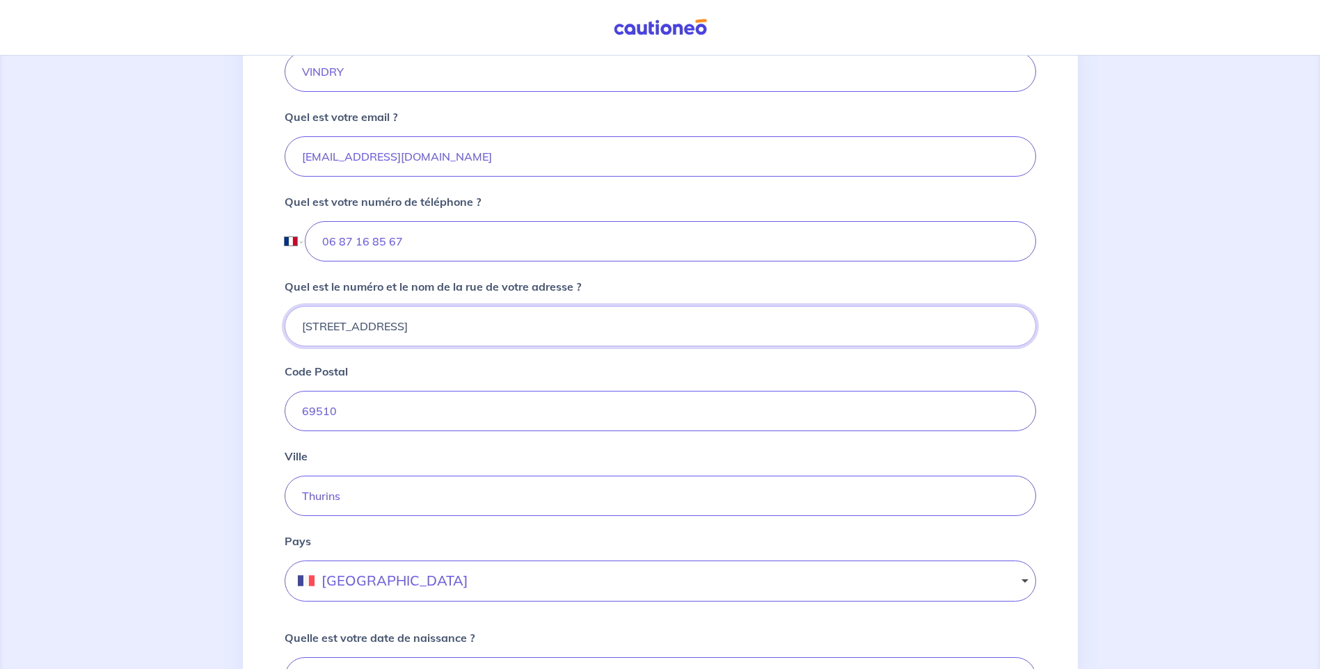
type input "233 chemin des Arravons"
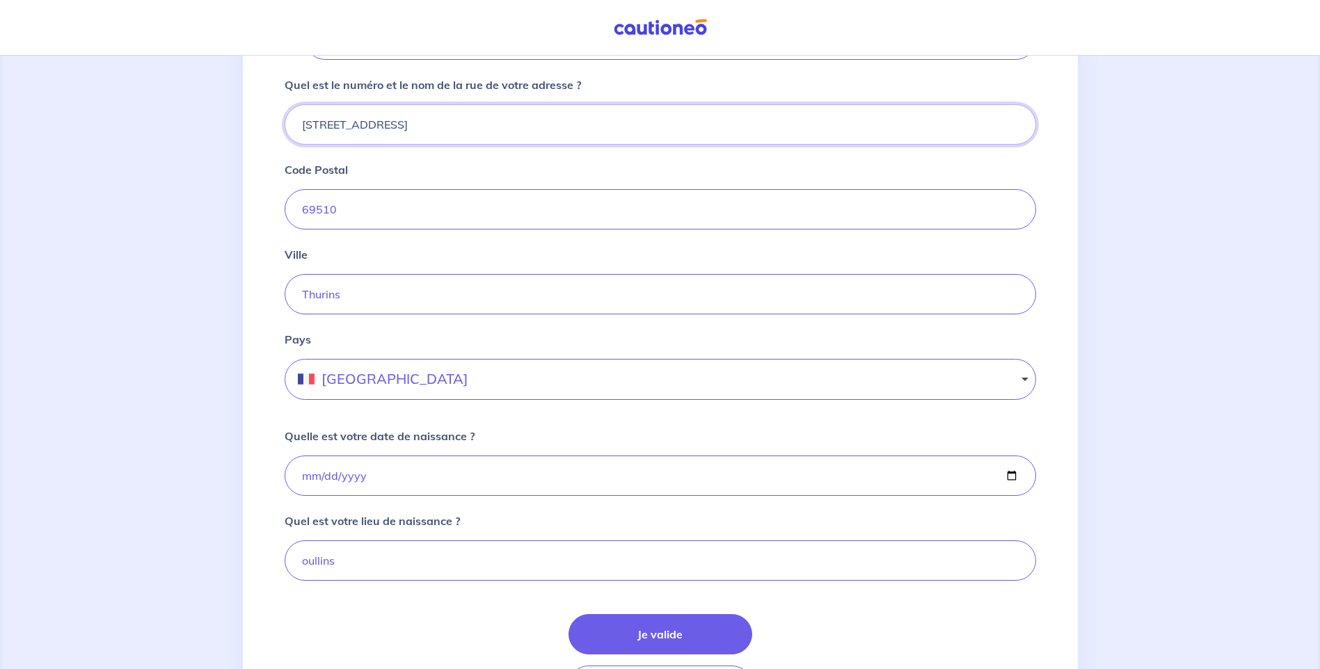
scroll to position [626, 0]
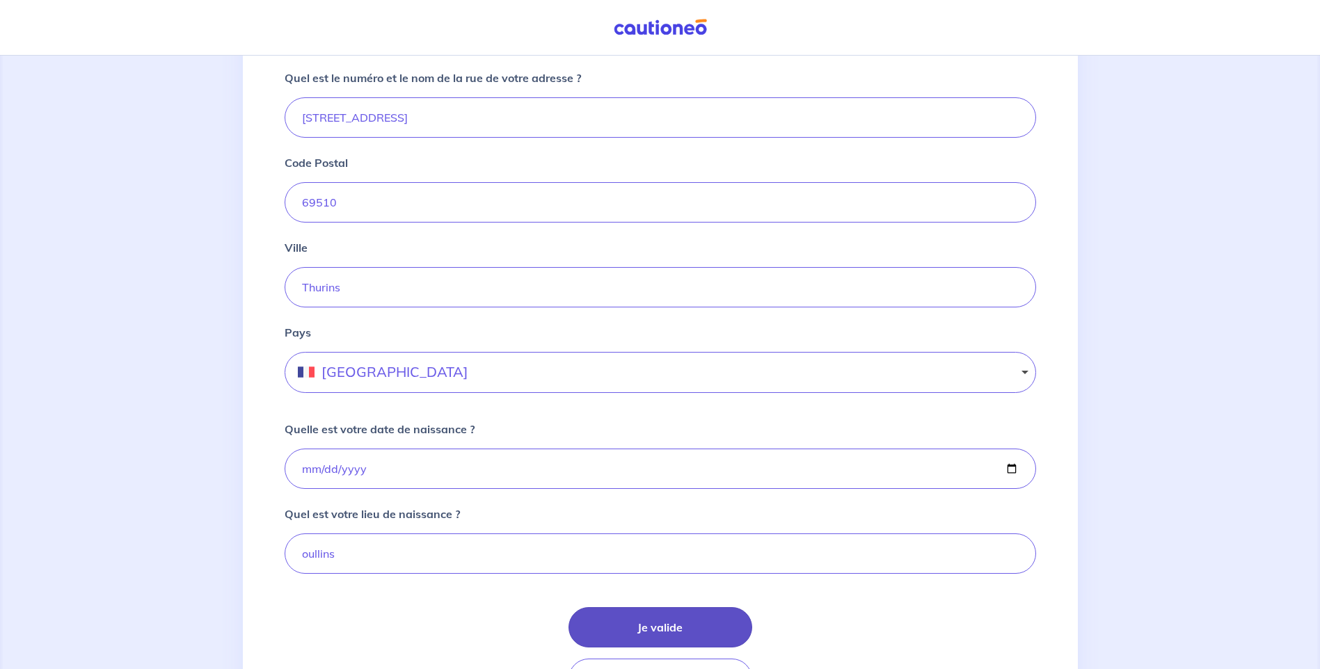
click at [662, 627] on button "Je valide" at bounding box center [660, 627] width 184 height 40
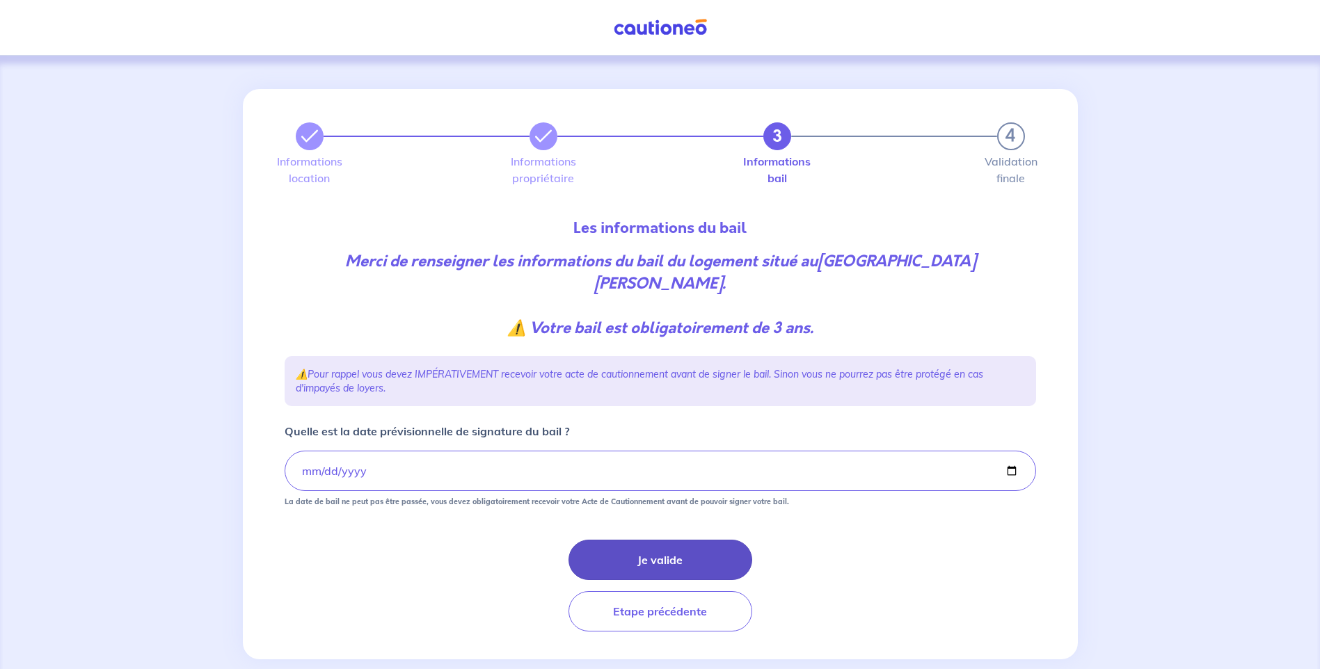
click at [675, 561] on button "Je valide" at bounding box center [660, 560] width 184 height 40
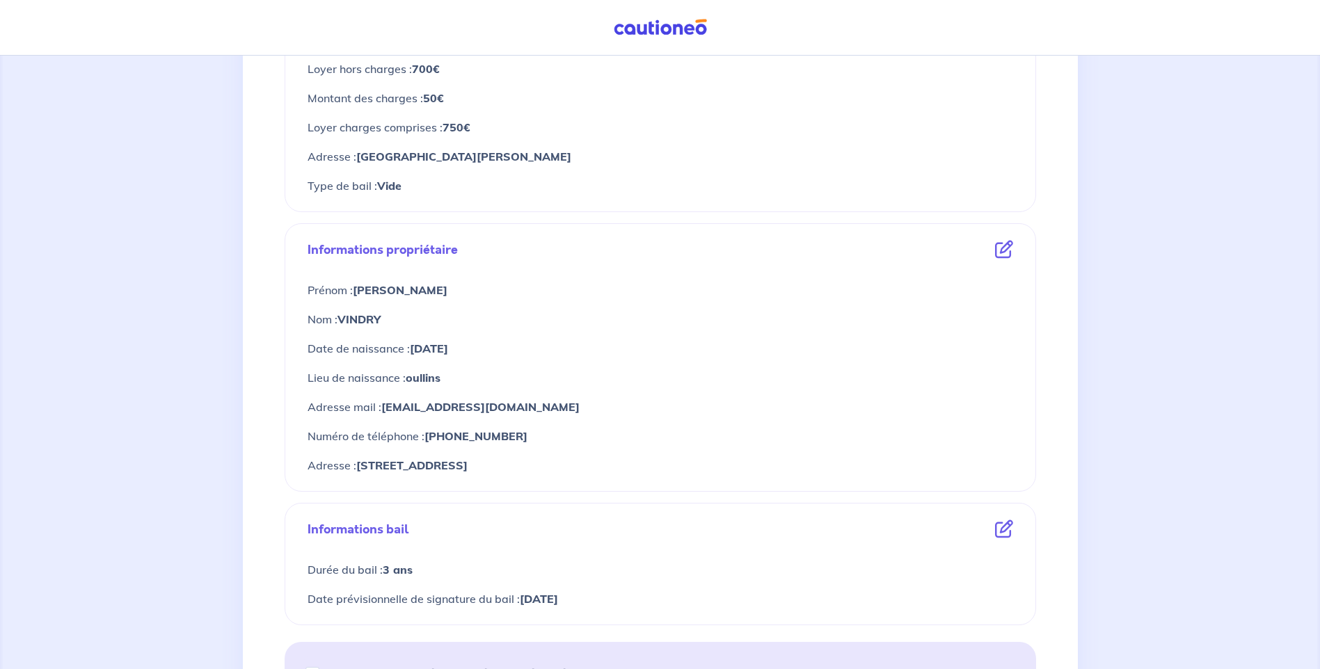
scroll to position [487, 0]
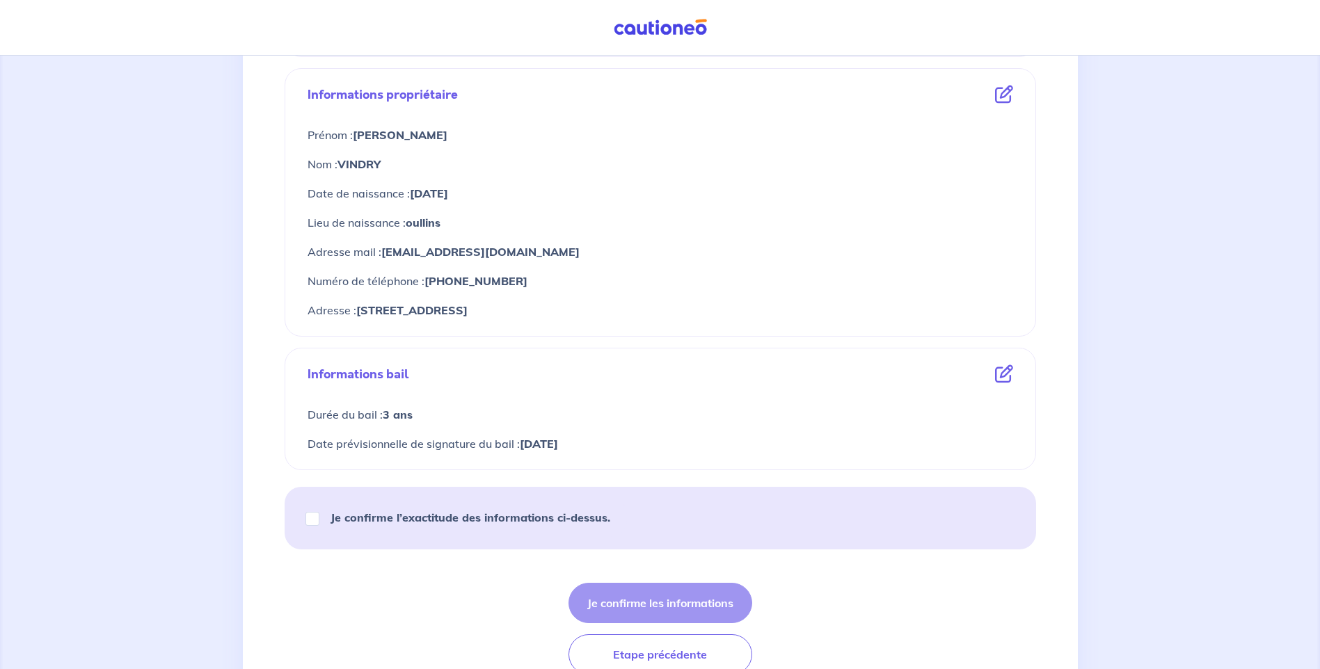
click at [539, 518] on strong "Je confirme l’exactitude des informations ci-dessus." at bounding box center [470, 518] width 280 height 14
click at [319, 518] on input "Je confirme l’exactitude des informations ci-dessus." at bounding box center [312, 519] width 14 height 14
checkbox input "true"
click at [689, 610] on button "Je confirme les informations" at bounding box center [660, 603] width 184 height 40
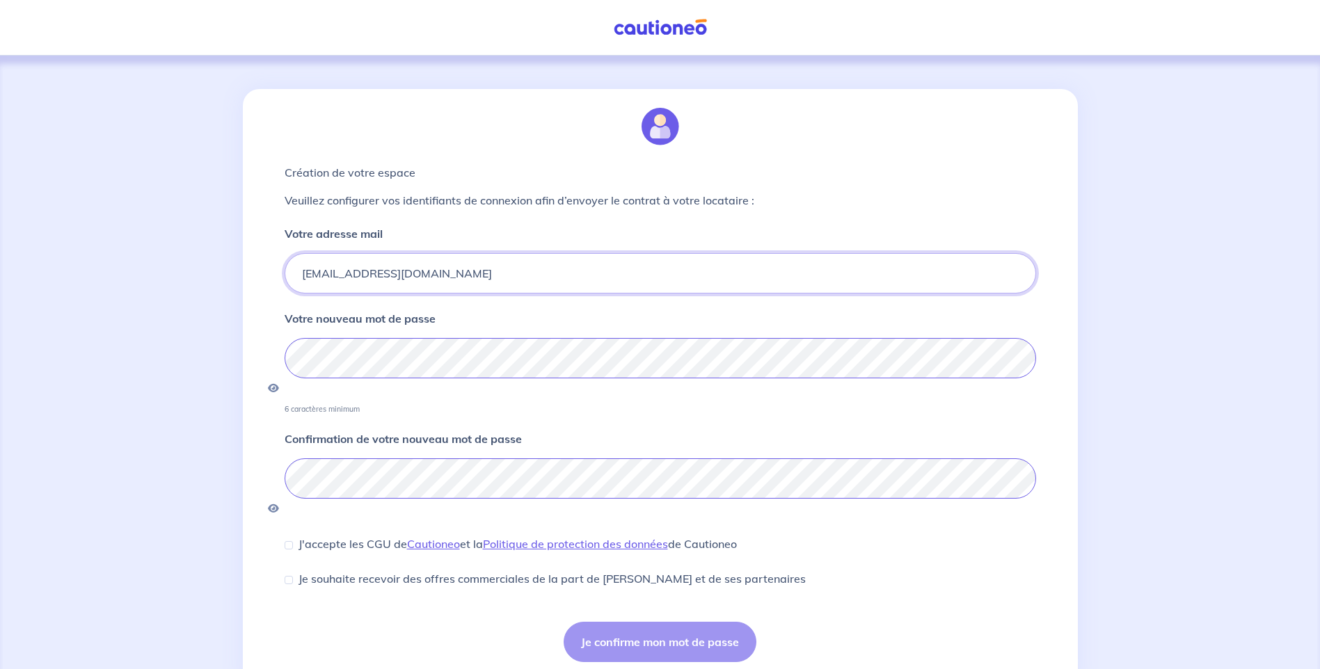
drag, startPoint x: 504, startPoint y: 271, endPoint x: 241, endPoint y: 269, distance: 263.7
click at [243, 269] on div "Création de votre espace Veuillez configurer vos identifiants de connexion afin…" at bounding box center [660, 389] width 835 height 601
click at [472, 221] on div "Création de votre espace Veuillez configurer vos identifiants de connexion afin…" at bounding box center [660, 384] width 768 height 590
click at [293, 536] on div "J'accepte les CGU de Cautioneo et la Politique de protection des données de Cau…" at bounding box center [511, 544] width 452 height 17
click at [288, 541] on input "J'accepte les CGU de Cautioneo et la Politique de protection des données de Cau…" at bounding box center [289, 545] width 8 height 8
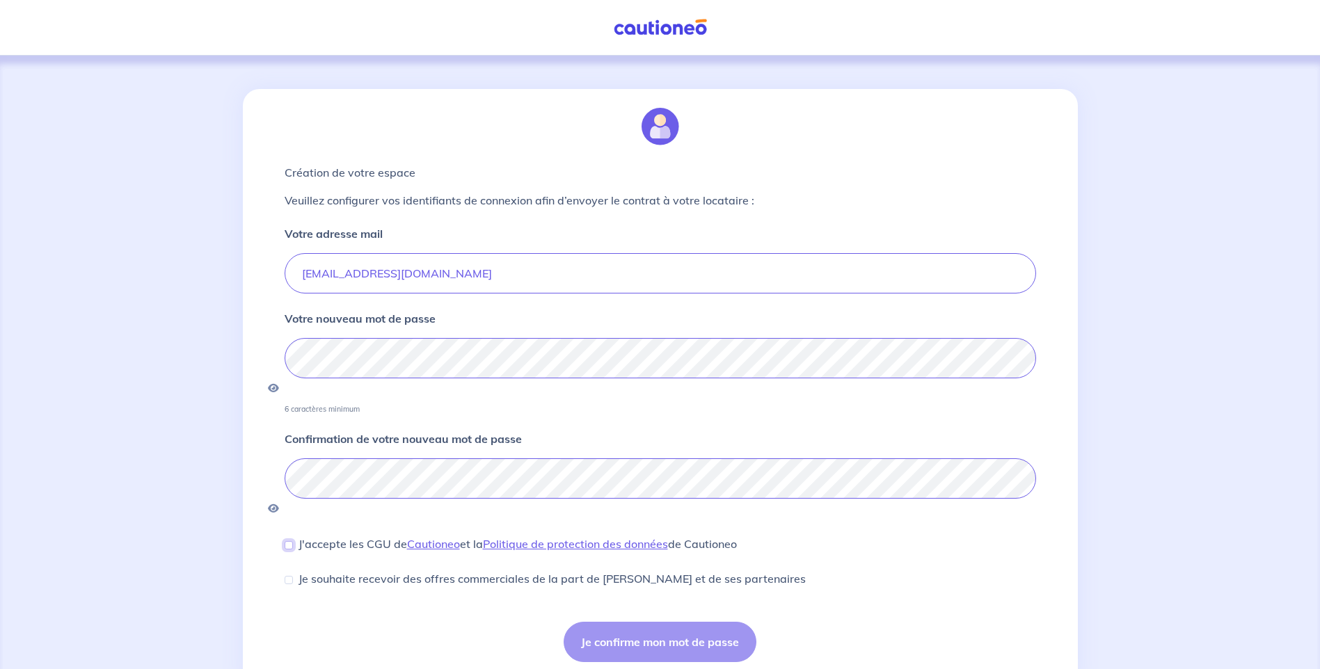
checkbox input "true"
click at [277, 354] on div "Création de votre espace Veuillez configurer vos identifiants de connexion afin…" at bounding box center [660, 384] width 768 height 590
click at [638, 622] on button "Je confirme mon mot de passe" at bounding box center [660, 642] width 193 height 40
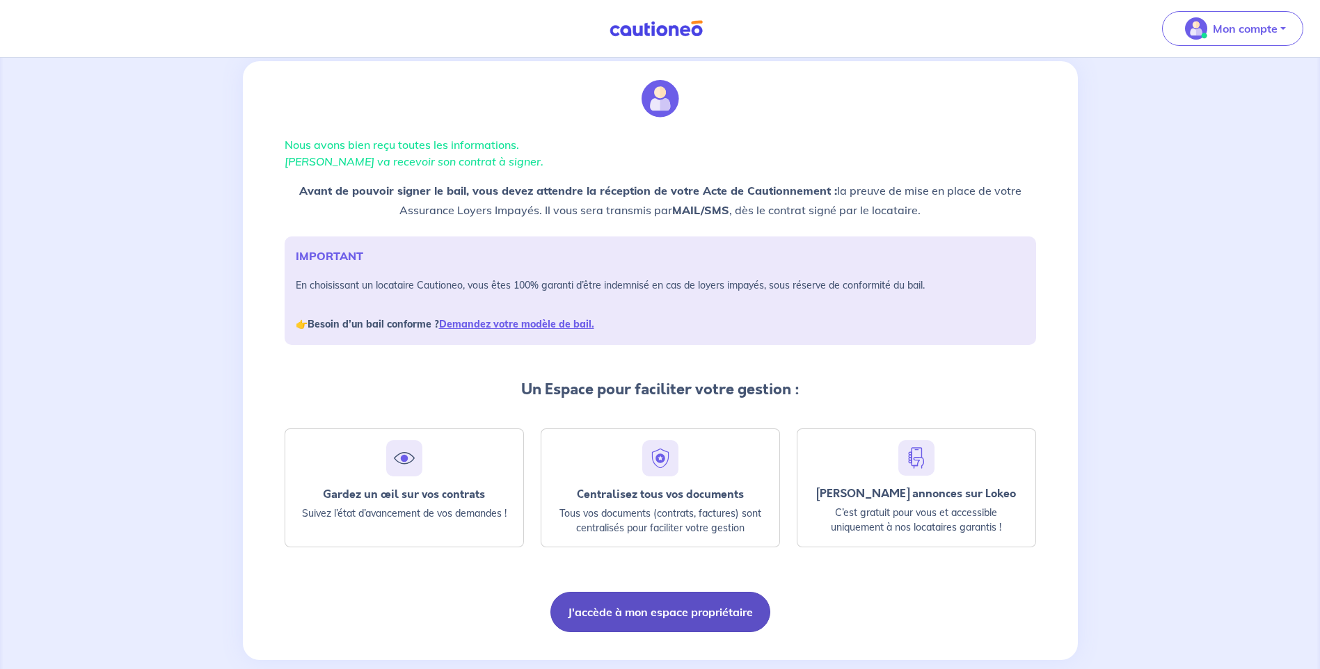
scroll to position [54, 0]
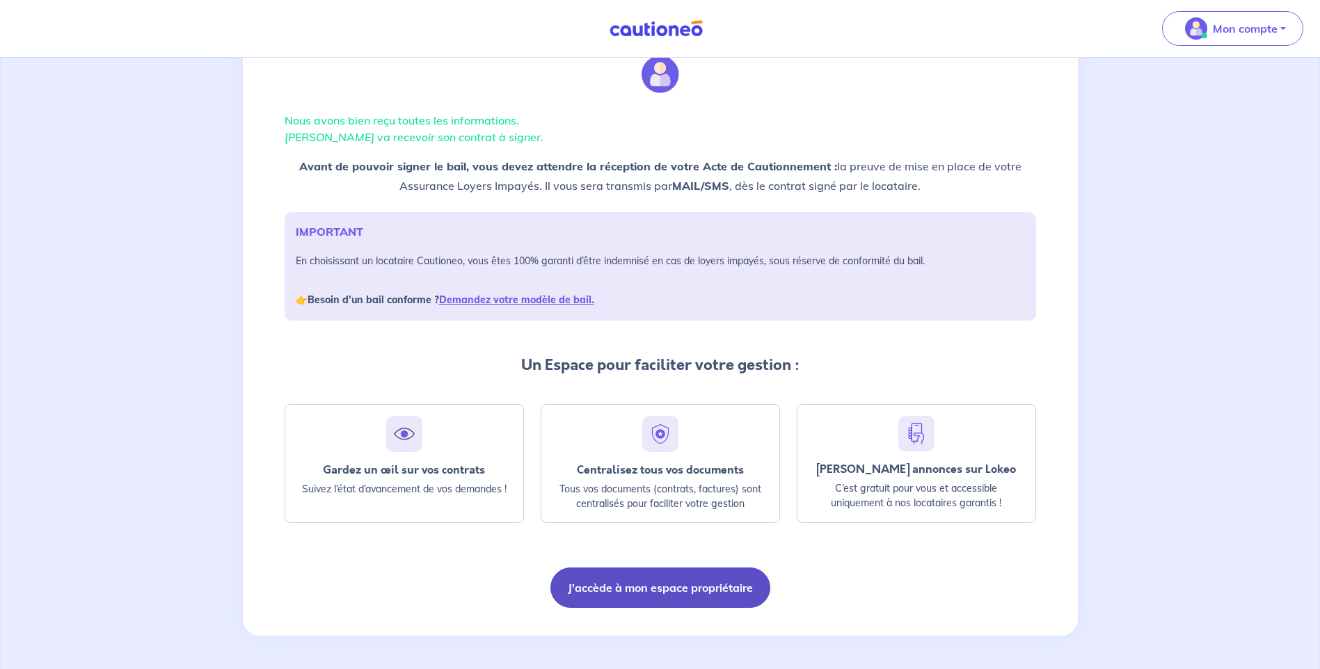
click at [680, 582] on button "J'accède à mon espace propriétaire" at bounding box center [660, 588] width 220 height 40
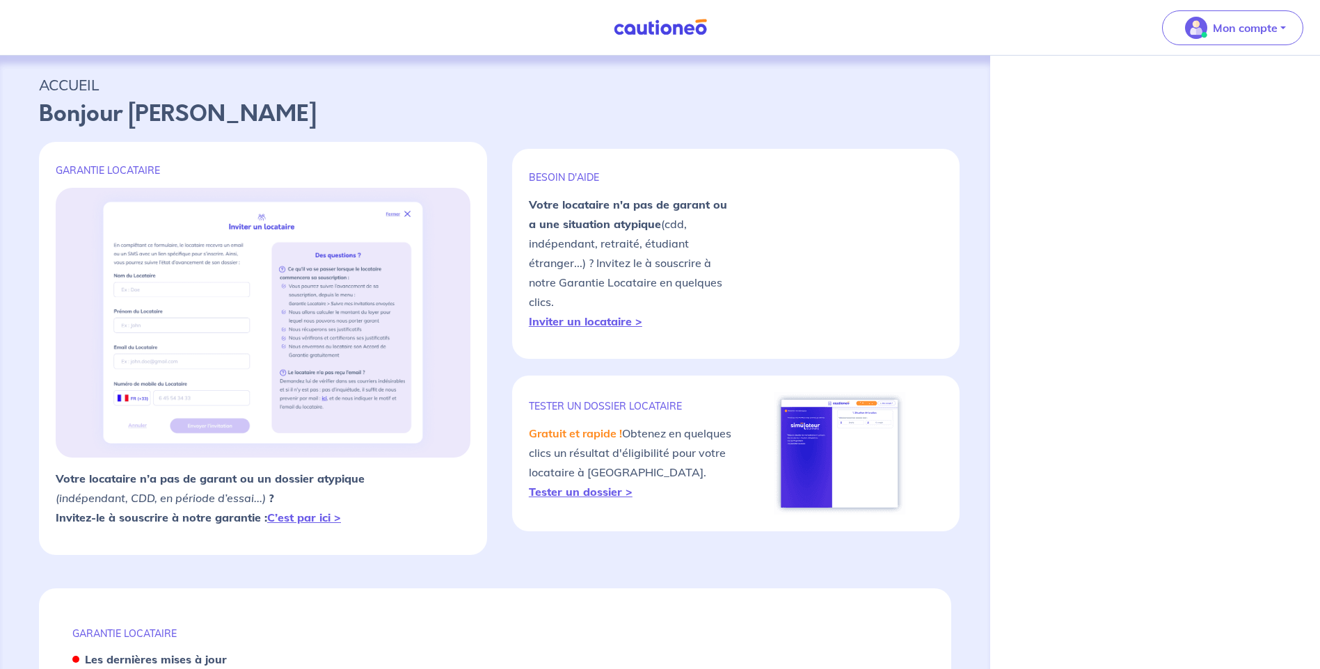
select select "FR"
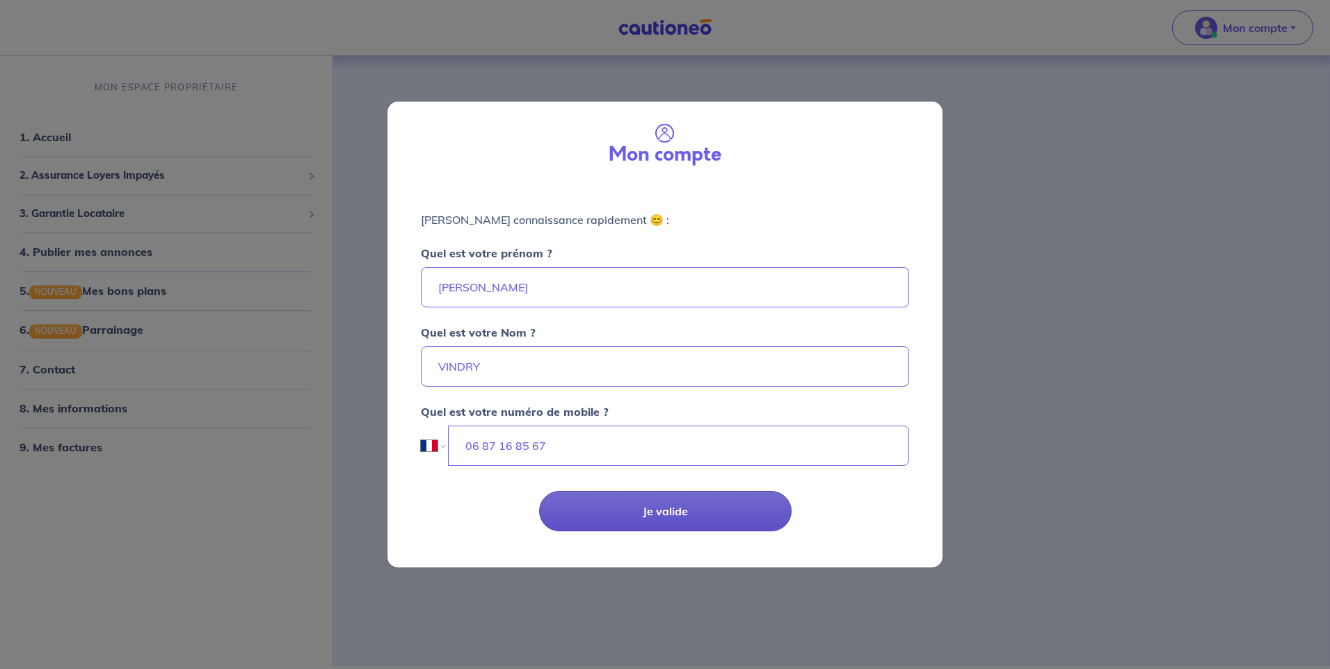
click at [653, 516] on button "Je valide" at bounding box center [665, 511] width 253 height 40
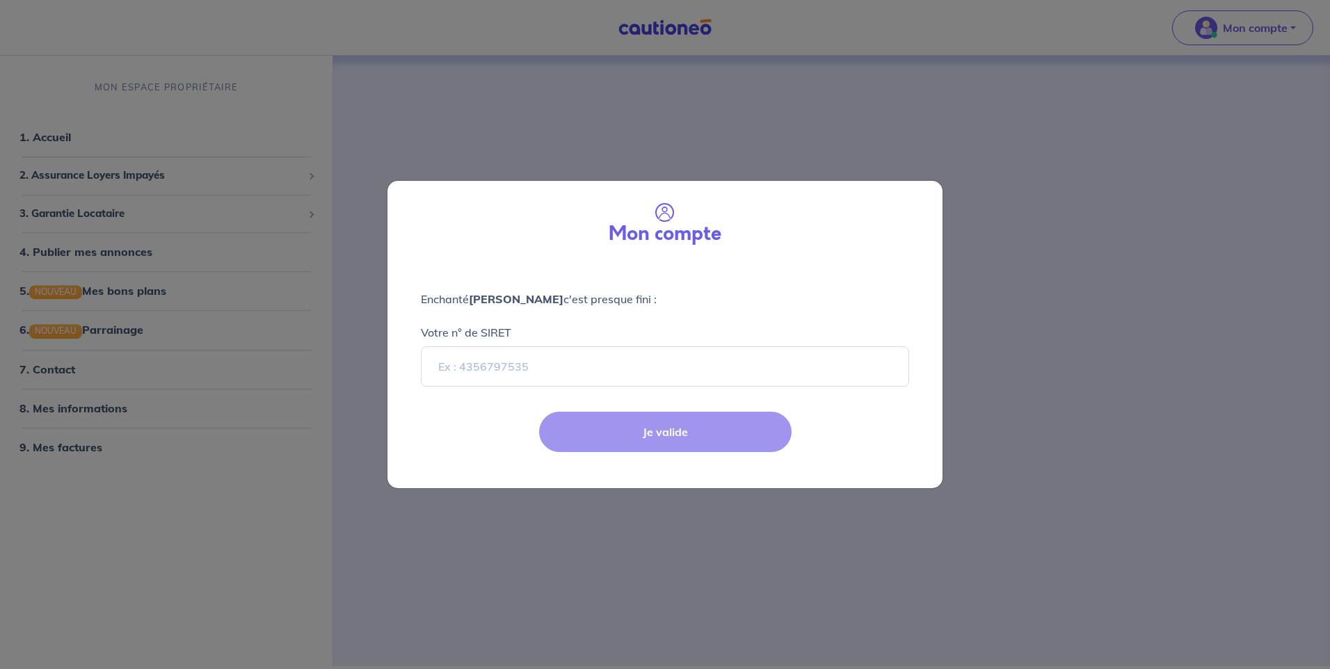
click at [656, 443] on div "Je valide" at bounding box center [665, 443] width 572 height 90
click at [623, 486] on div "Je valide" at bounding box center [665, 443] width 572 height 90
click at [666, 564] on div "Mon compte Enchanté Stéphane VINDRY c'est presque fini : Votre n° de SIRET Je v…" at bounding box center [665, 334] width 1330 height 669
click at [462, 537] on div "Mon compte Enchanté Stéphane VINDRY c'est presque fini : Votre n° de SIRET Je v…" at bounding box center [665, 334] width 1330 height 669
click at [257, 307] on div "Mon compte Enchanté Stéphane VINDRY c'est presque fini : Votre n° de SIRET Je v…" at bounding box center [665, 334] width 1330 height 669
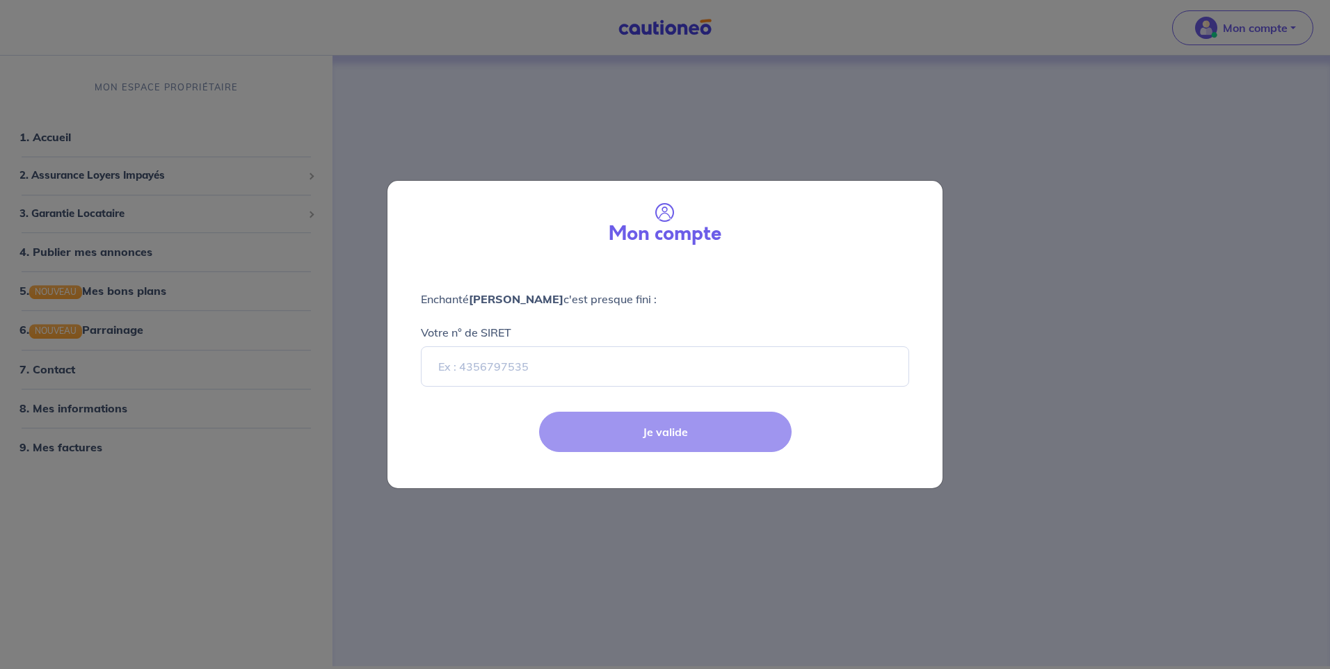
click at [480, 81] on div "Mon compte Enchanté Stéphane VINDRY c'est presque fini : Votre n° de SIRET Je v…" at bounding box center [665, 334] width 1330 height 669
click at [655, 434] on div "Je valide" at bounding box center [665, 443] width 572 height 90
click at [632, 376] on input "Votre n° de SIRET" at bounding box center [665, 366] width 488 height 40
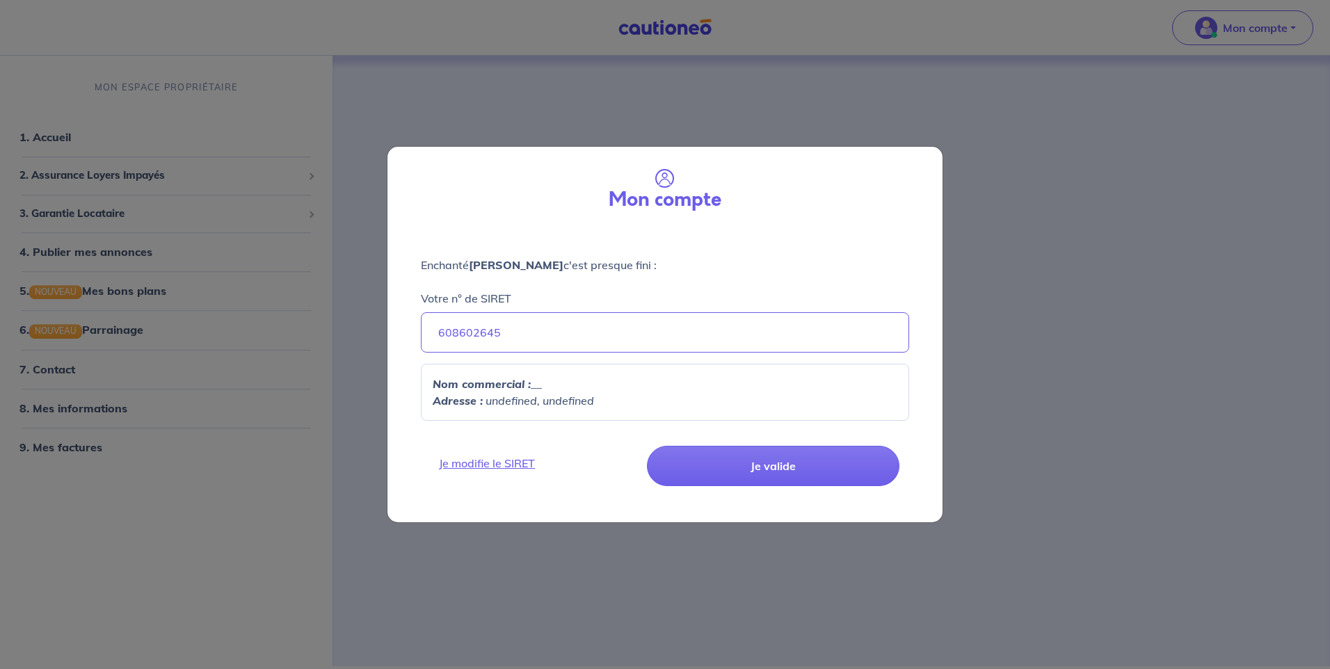
click at [526, 394] on em "undefined, undefined" at bounding box center [540, 401] width 109 height 14
click at [548, 387] on p "Nom commercial : __" at bounding box center [665, 384] width 465 height 17
click at [537, 381] on p "Nom commercial : __" at bounding box center [665, 384] width 465 height 17
click at [562, 383] on p "Nom commercial : __" at bounding box center [665, 384] width 465 height 17
click at [524, 387] on strong "Nom commercial :" at bounding box center [482, 384] width 98 height 14
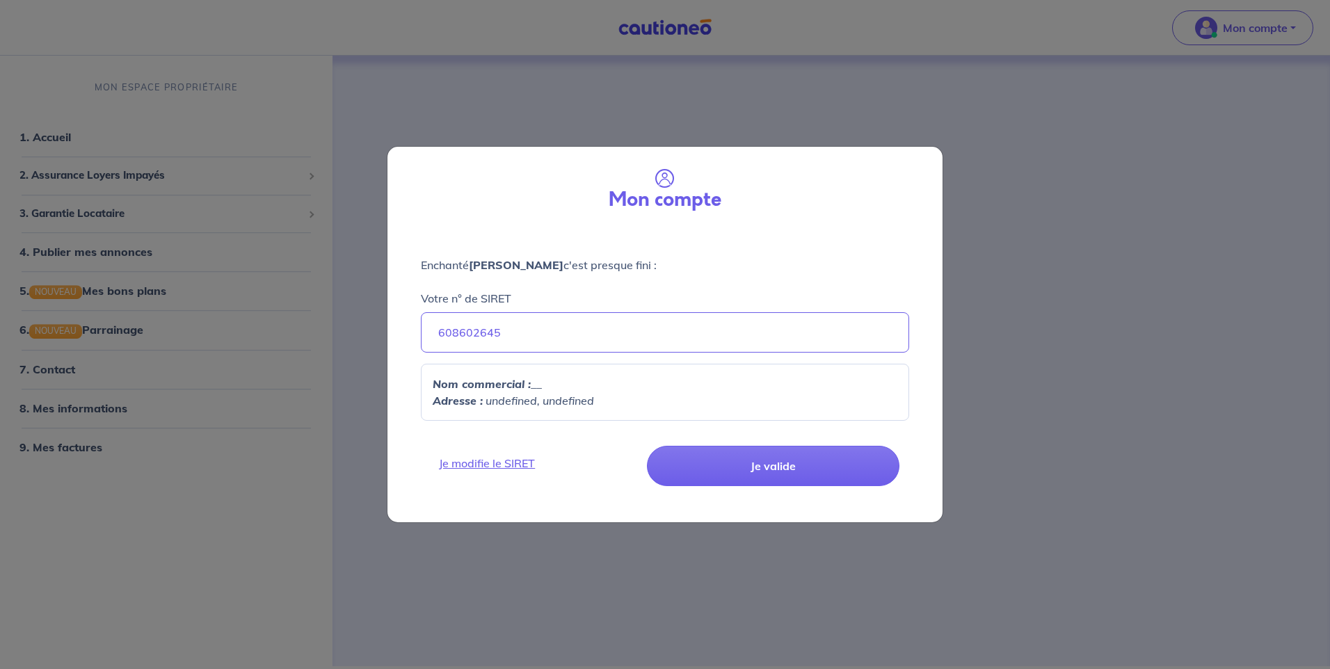
click at [482, 399] on p "Adresse : undefined, undefined" at bounding box center [665, 400] width 465 height 17
click at [747, 478] on button "Je valide" at bounding box center [773, 466] width 253 height 40
click at [792, 474] on button "Je valide" at bounding box center [773, 466] width 253 height 40
click at [566, 397] on em "undefined, undefined" at bounding box center [540, 401] width 109 height 14
click at [552, 402] on em "undefined, undefined" at bounding box center [540, 401] width 109 height 14
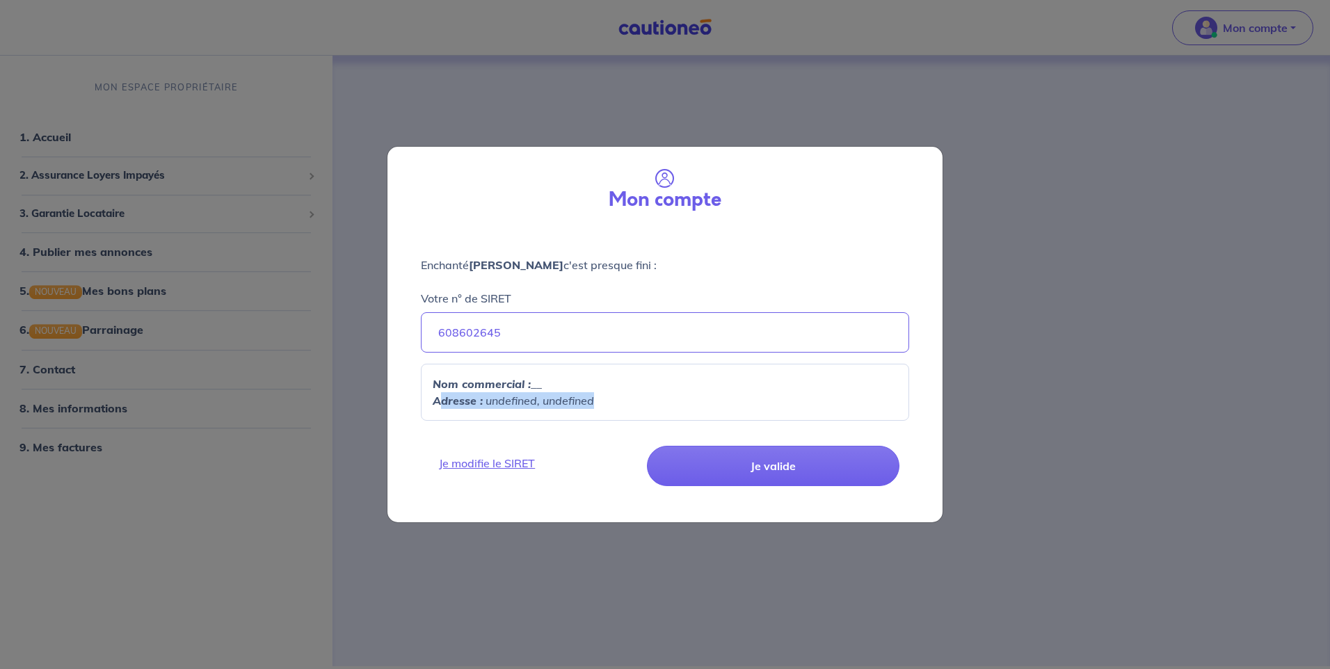
drag, startPoint x: 641, startPoint y: 408, endPoint x: 445, endPoint y: 392, distance: 196.8
click at [445, 392] on p "Adresse : undefined, undefined" at bounding box center [665, 400] width 465 height 17
drag, startPoint x: 445, startPoint y: 392, endPoint x: 557, endPoint y: 390, distance: 112.7
click at [562, 394] on em "undefined, undefined" at bounding box center [540, 401] width 109 height 14
click at [555, 382] on p "Nom commercial : __" at bounding box center [665, 384] width 465 height 17
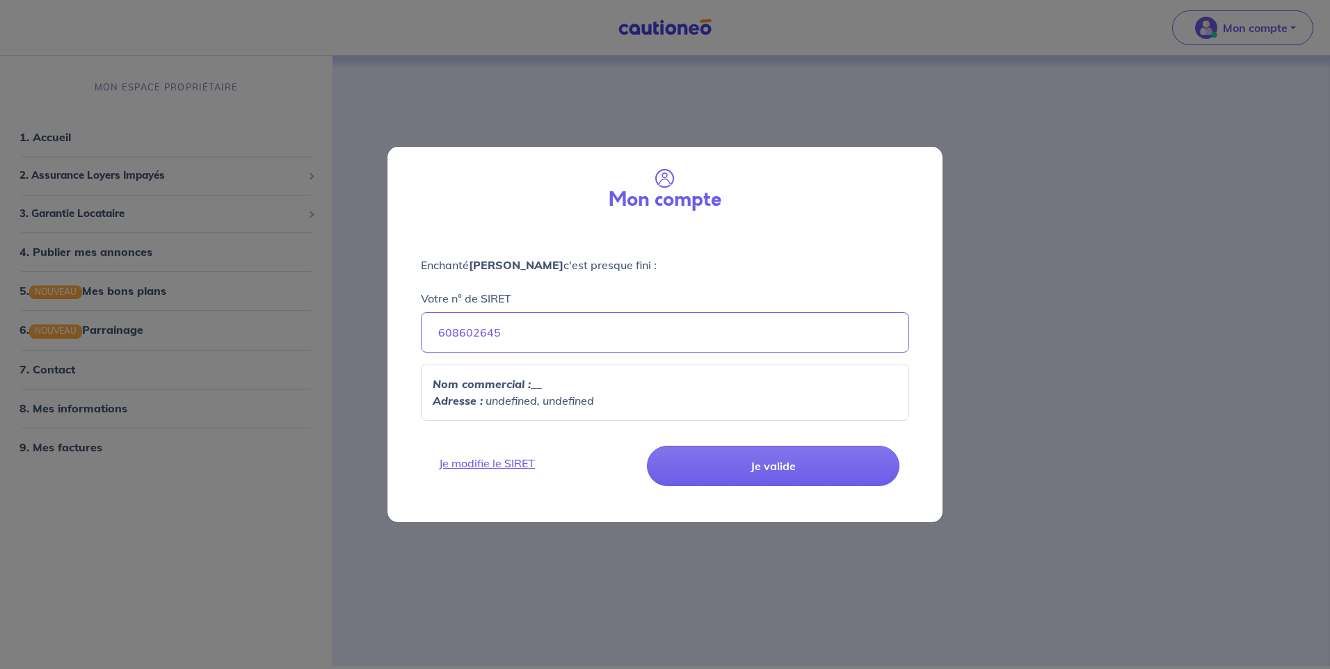
click at [555, 382] on p "Nom commercial : __" at bounding box center [665, 384] width 465 height 17
click at [539, 383] on p "Nom commercial : __" at bounding box center [665, 384] width 465 height 17
click at [1018, 166] on div "Mon compte Enchanté Stéphane VINDRY c'est presque fini : Votre n° de SIRET 6086…" at bounding box center [665, 334] width 1330 height 669
click at [1229, 81] on div "Mon compte Enchanté Stéphane VINDRY c'est presque fini : Votre n° de SIRET 6086…" at bounding box center [665, 334] width 1330 height 669
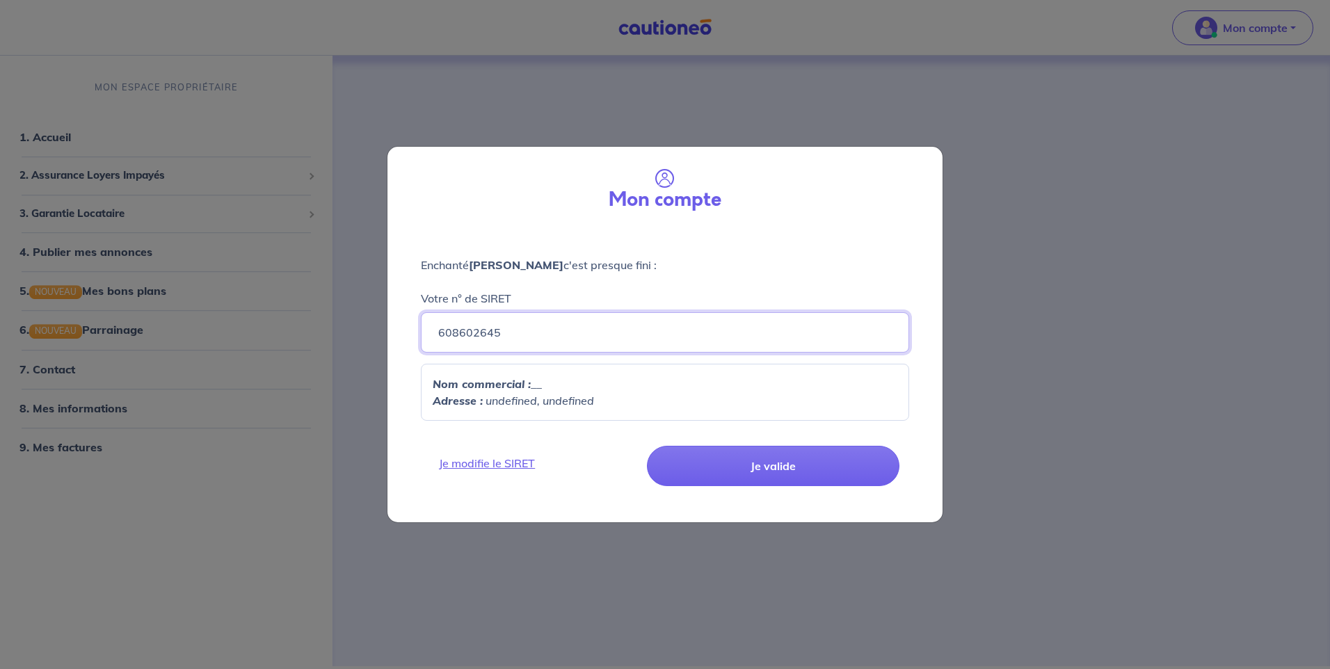
click at [518, 335] on input "608602645" at bounding box center [665, 332] width 488 height 40
drag, startPoint x: 527, startPoint y: 324, endPoint x: 363, endPoint y: 319, distance: 163.6
click at [364, 319] on div "Mon compte Enchanté Stéphane VINDRY c'est presque fini : Votre n° de SIRET 6086…" at bounding box center [665, 334] width 1330 height 669
type input "306160508"
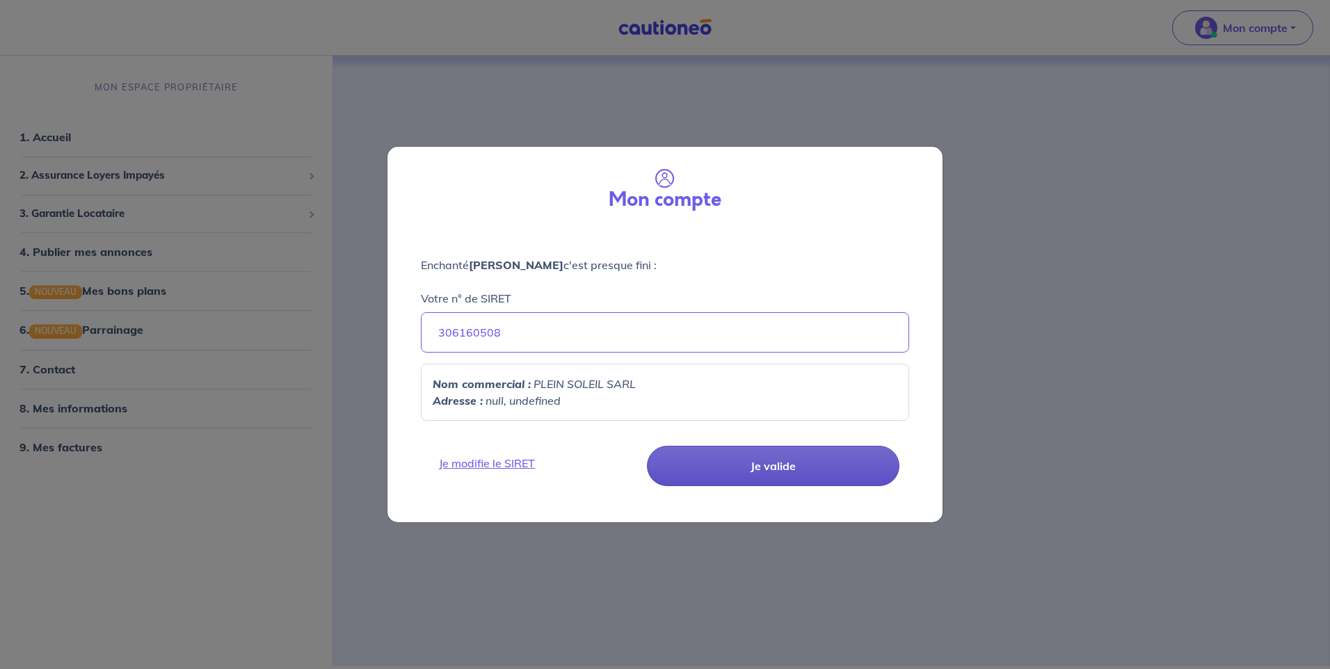
click at [732, 466] on button "Je valide" at bounding box center [773, 466] width 253 height 40
click at [749, 465] on button "Je valide" at bounding box center [773, 466] width 253 height 40
click at [554, 395] on em "null, undefined" at bounding box center [523, 401] width 75 height 14
click at [630, 385] on em "PLEIN SOLEIL SARL" at bounding box center [585, 384] width 102 height 14
click at [643, 381] on p "Nom commercial : PLEIN SOLEIL SARL" at bounding box center [665, 384] width 465 height 17
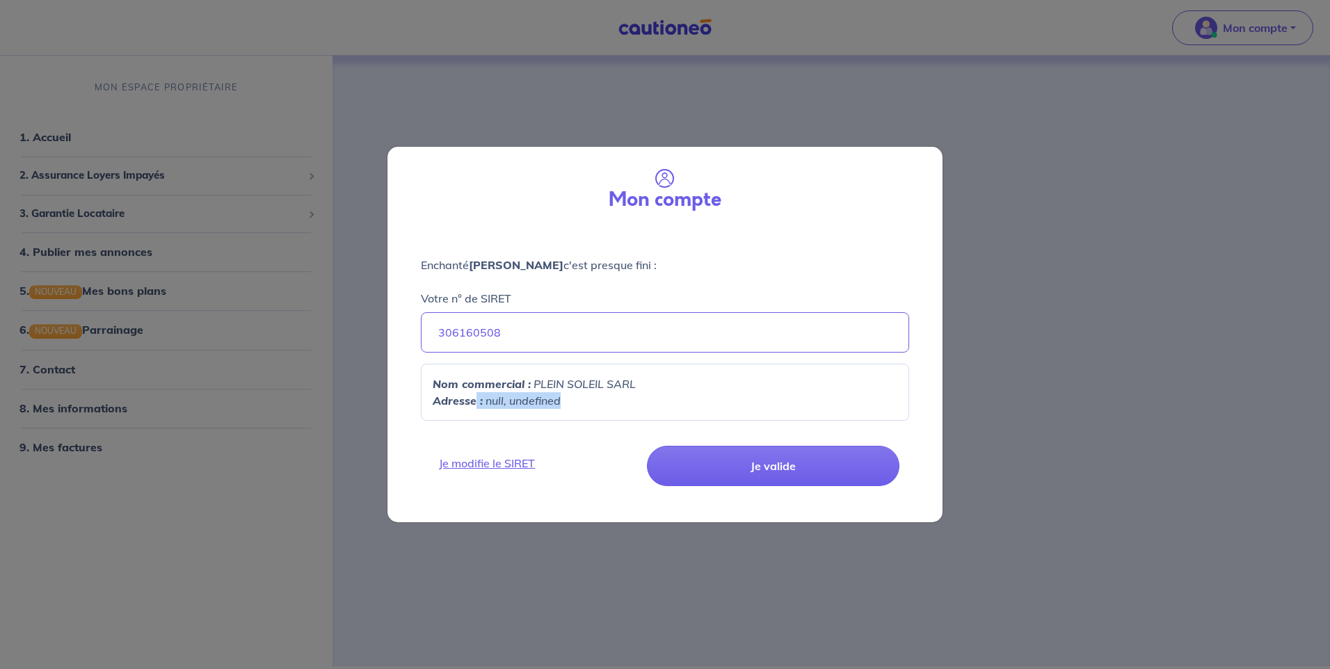
drag, startPoint x: 574, startPoint y: 403, endPoint x: 477, endPoint y: 399, distance: 96.8
click at [477, 399] on p "Adresse : null, undefined" at bounding box center [665, 400] width 465 height 17
drag, startPoint x: 477, startPoint y: 399, endPoint x: 635, endPoint y: 455, distance: 167.5
click at [635, 455] on link "Je modifie le SIRET" at bounding box center [536, 463] width 211 height 17
click at [496, 462] on link "Je modifie le SIRET" at bounding box center [536, 463] width 211 height 17
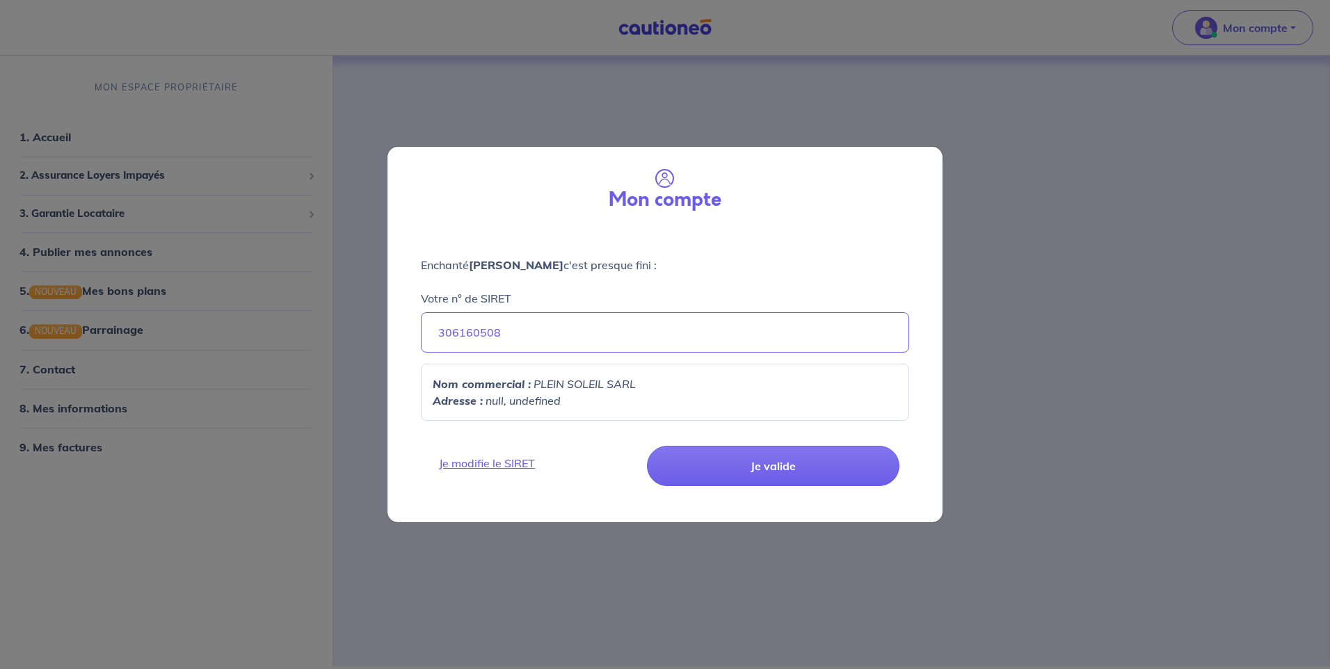
click at [490, 454] on div "Je modifie le SIRET Je valide" at bounding box center [665, 477] width 572 height 90
click at [490, 463] on link "Je modifie le SIRET" at bounding box center [536, 463] width 211 height 17
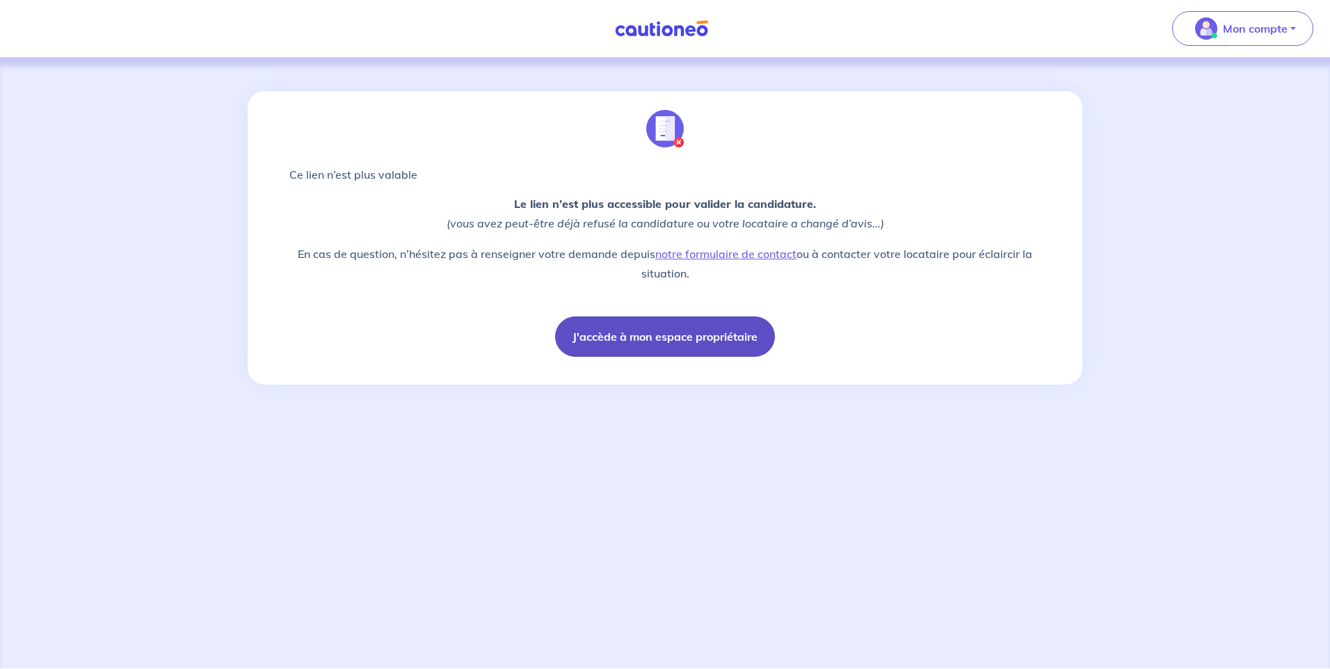
click at [673, 341] on button "J'accède à mon espace propriétaire" at bounding box center [665, 337] width 220 height 40
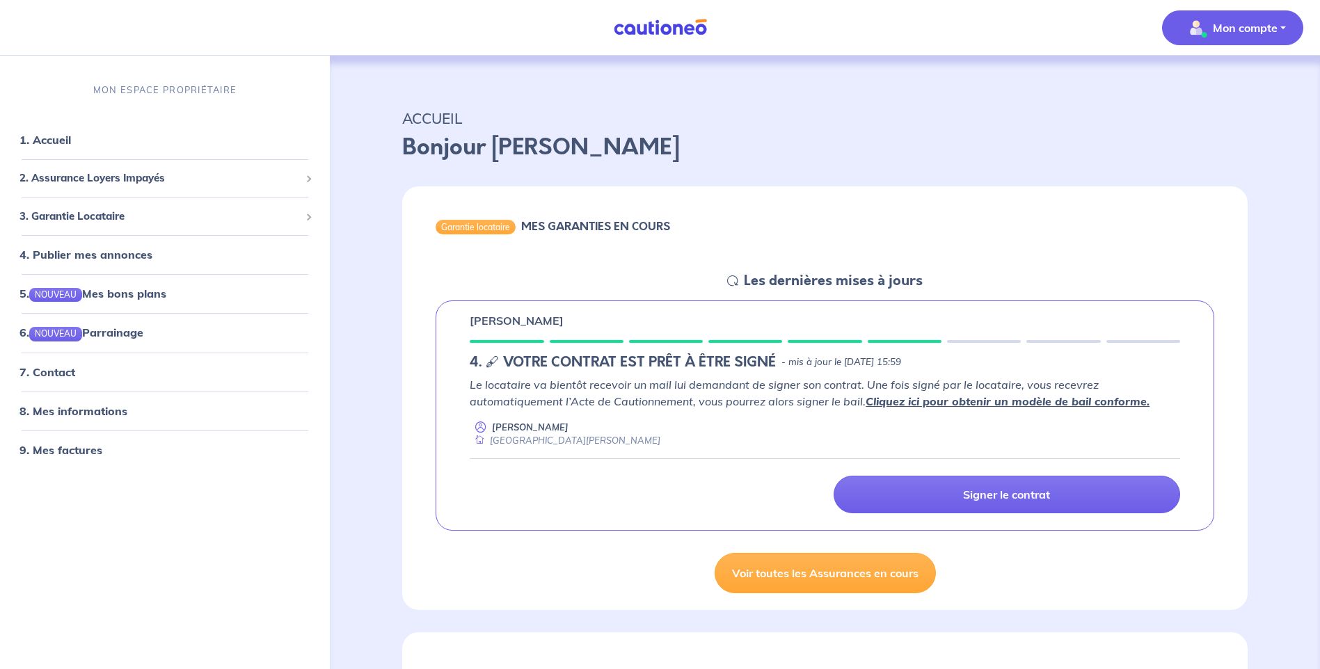
click at [1252, 39] on button "Mon compte" at bounding box center [1232, 27] width 141 height 35
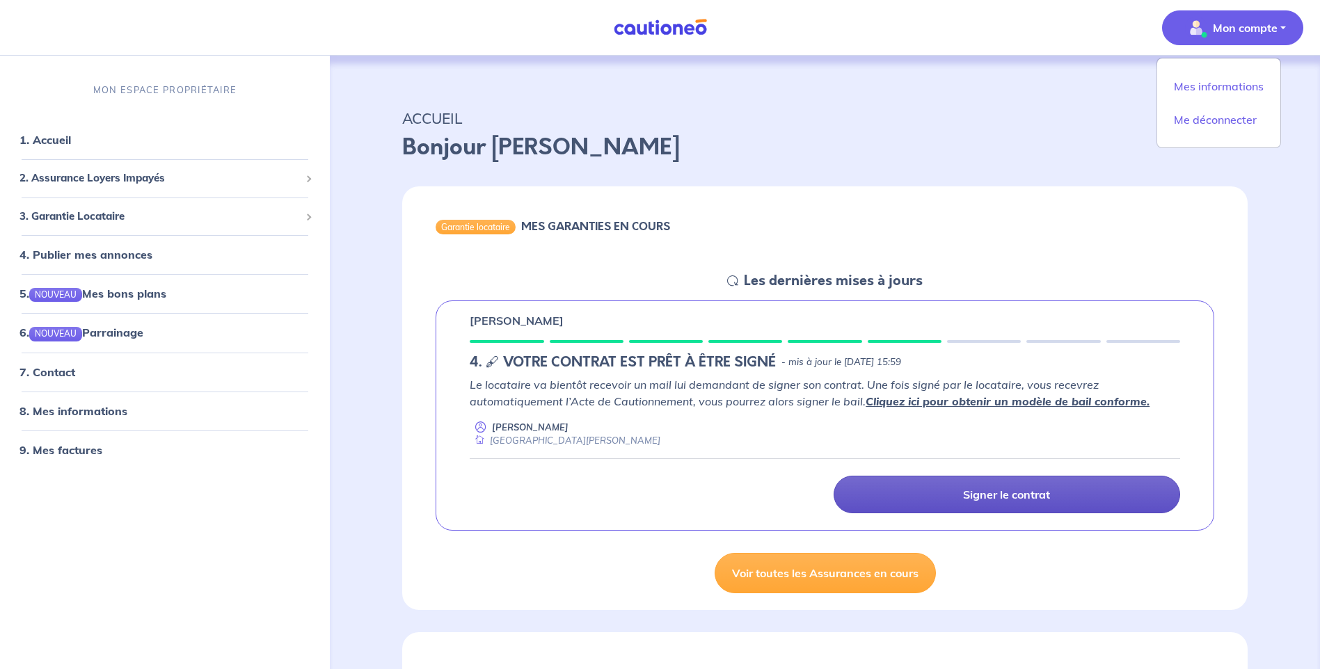
click at [1010, 493] on p "Signer le contrat" at bounding box center [1006, 495] width 87 height 14
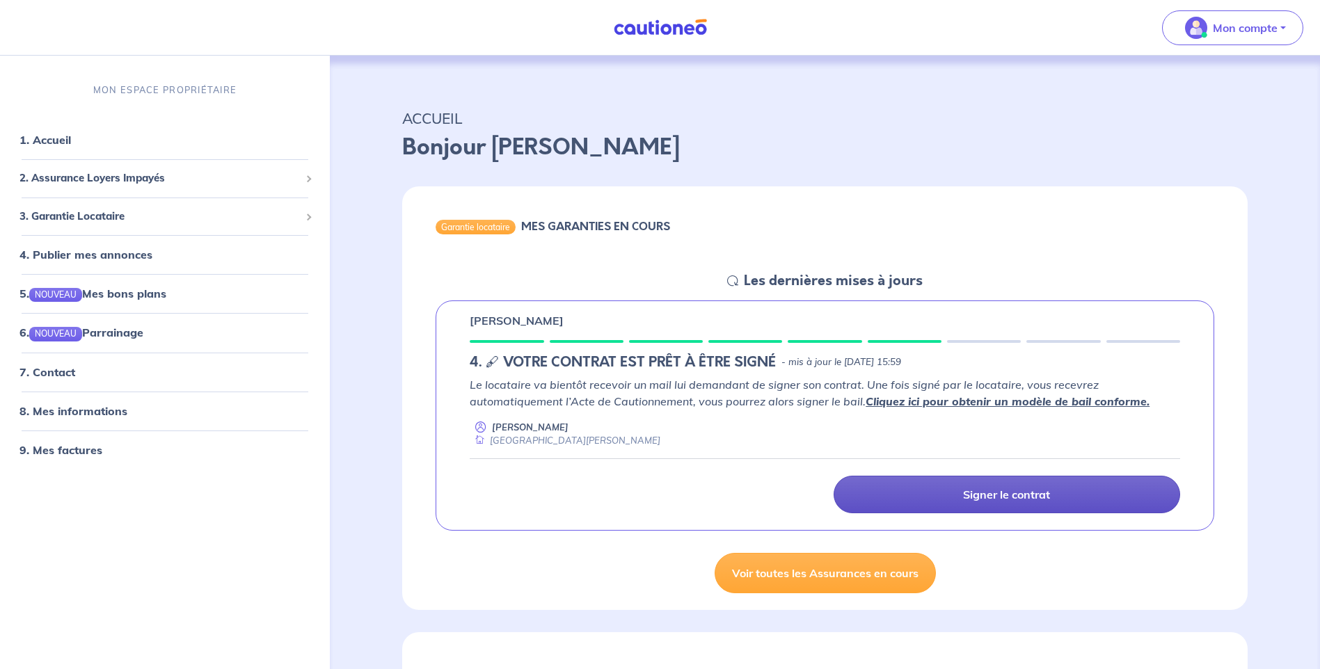
click at [996, 497] on p "Signer le contrat" at bounding box center [1006, 495] width 87 height 14
click at [920, 486] on link "Signer le contrat" at bounding box center [1007, 495] width 346 height 38
click at [920, 487] on link "Signer le contrat" at bounding box center [1007, 495] width 346 height 38
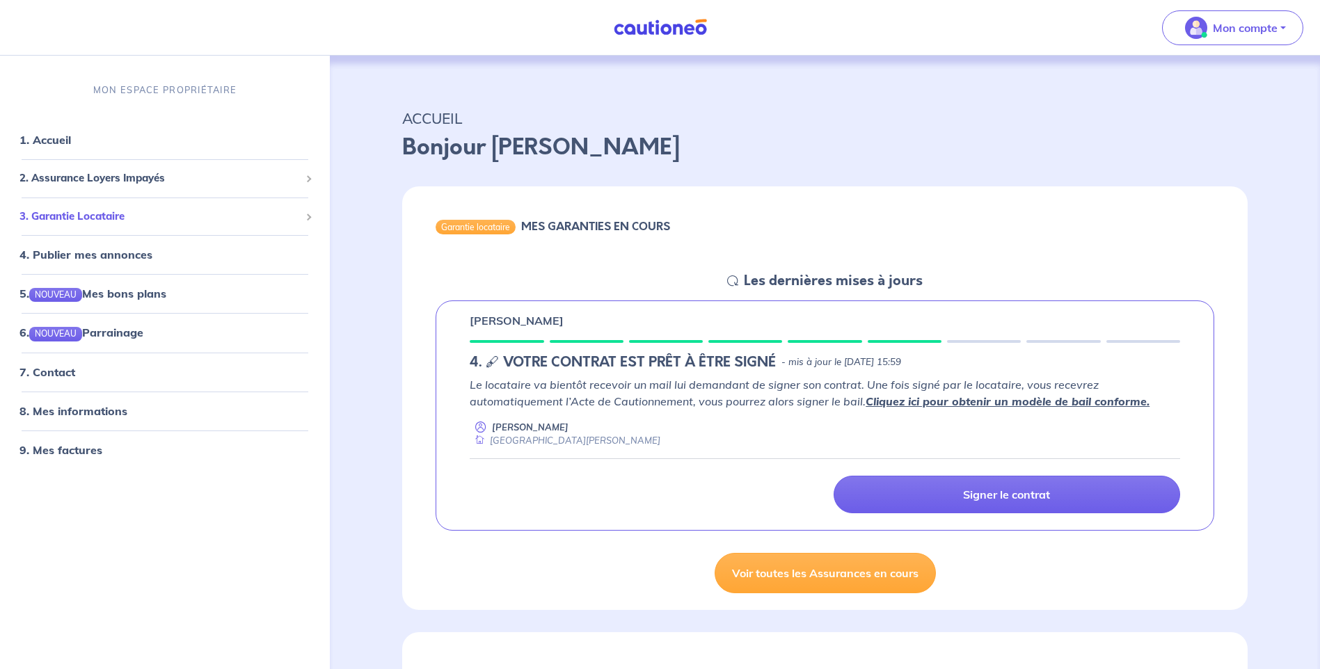
click at [126, 207] on div "3. Garantie Locataire" at bounding box center [165, 216] width 319 height 27
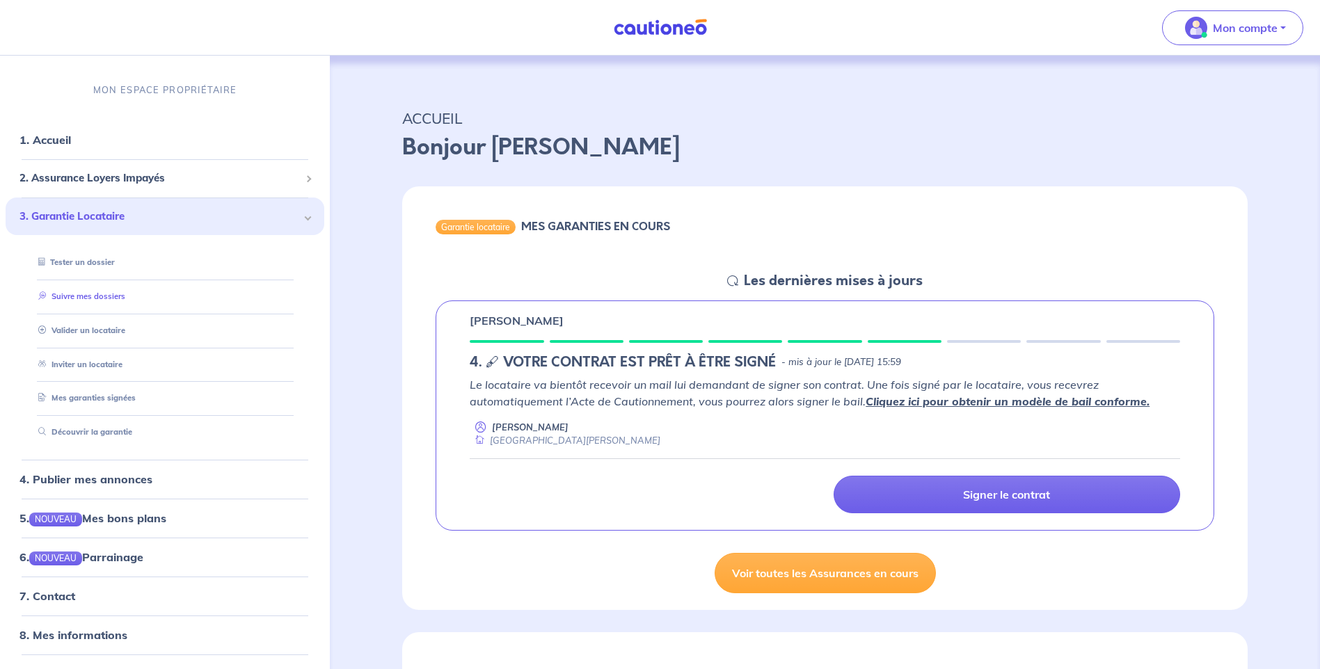
click at [99, 294] on link "Suivre mes dossiers" at bounding box center [79, 297] width 93 height 10
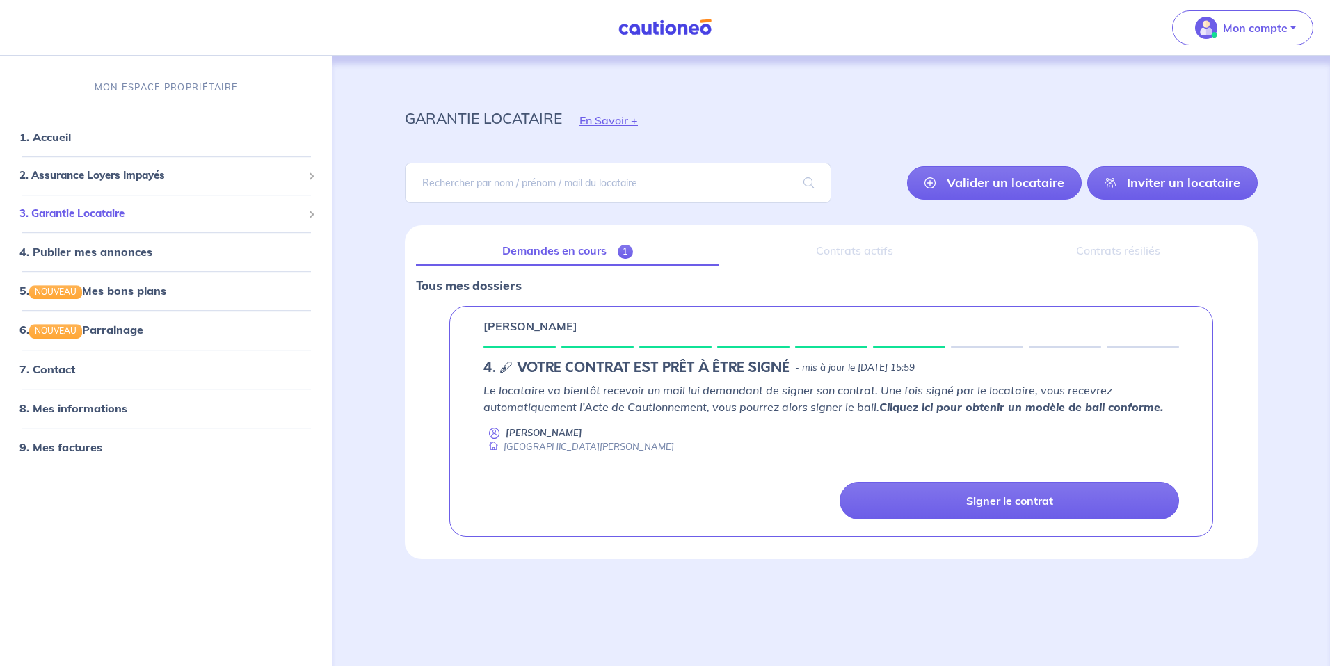
click at [113, 212] on span "3. Garantie Locataire" at bounding box center [160, 214] width 283 height 16
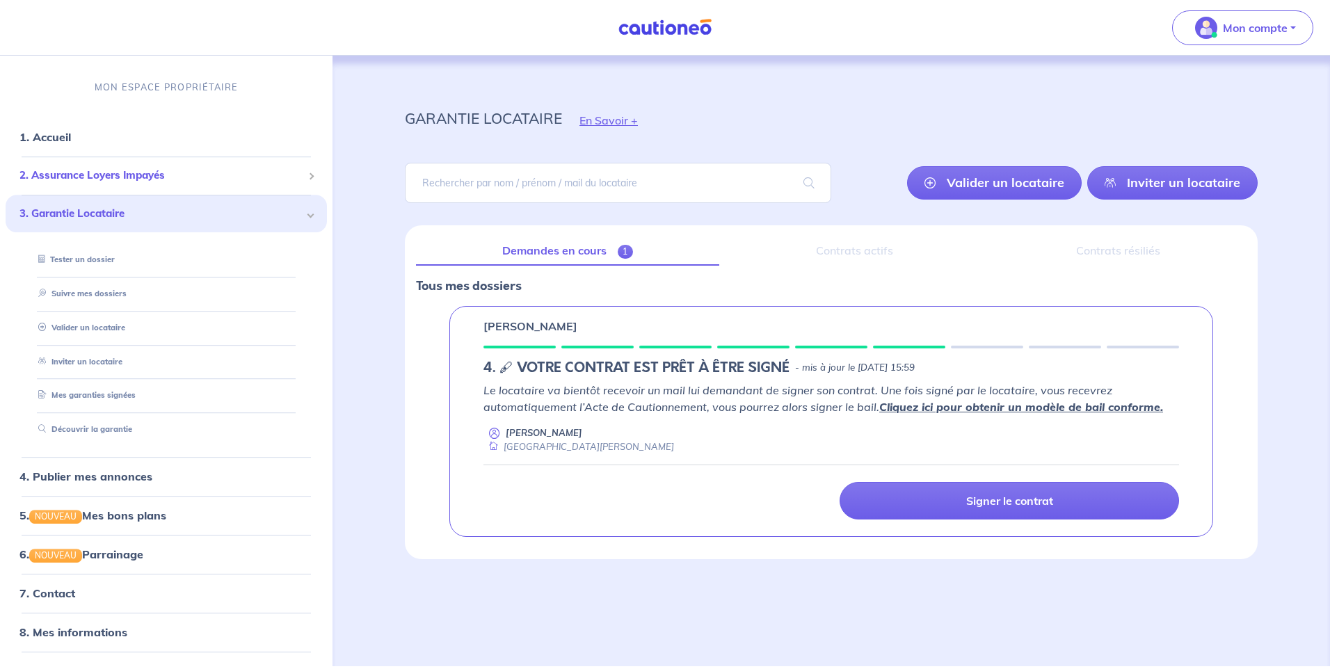
click at [131, 181] on span "2. Assurance Loyers Impayés" at bounding box center [160, 176] width 283 height 16
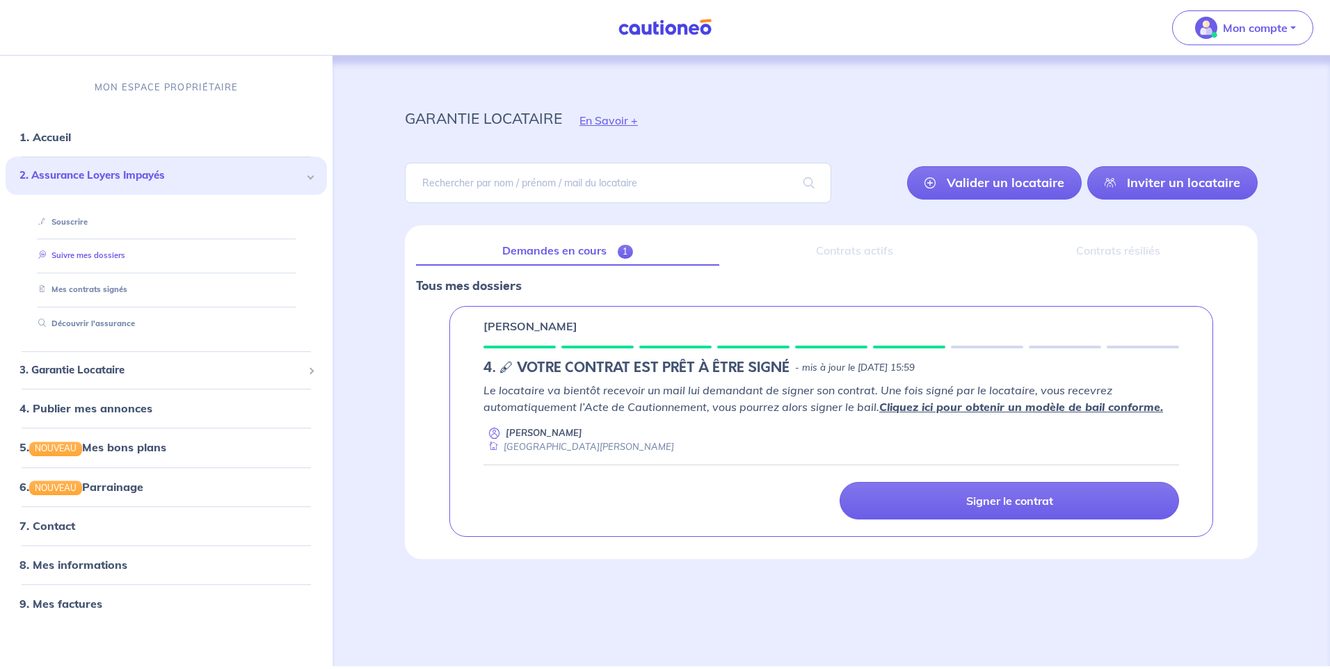
click at [96, 253] on link "Suivre mes dossiers" at bounding box center [79, 256] width 93 height 10
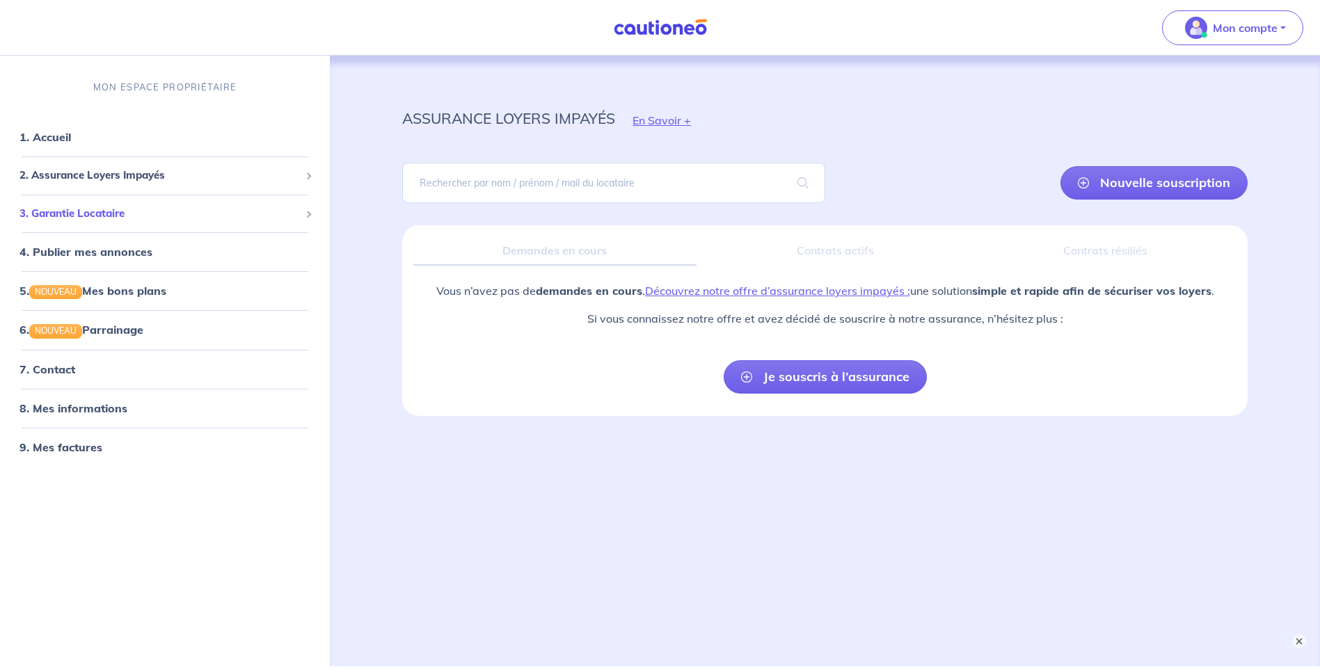
click at [104, 214] on span "3. Garantie Locataire" at bounding box center [159, 214] width 280 height 16
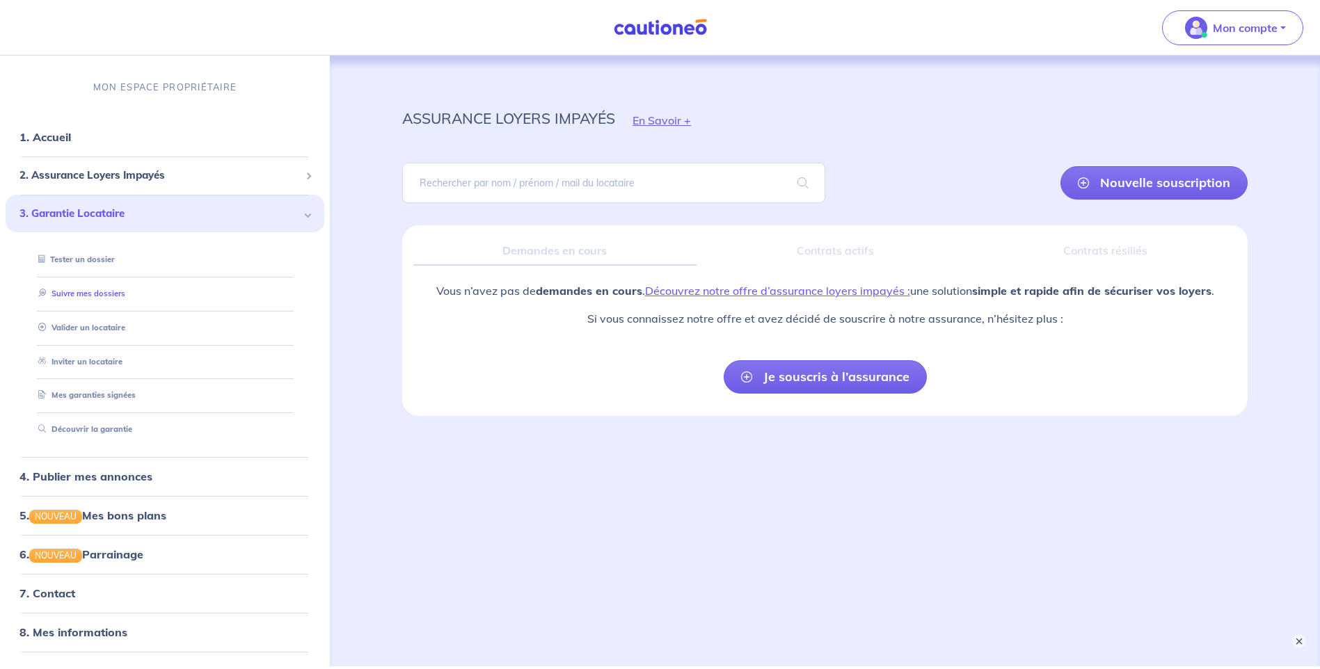
click at [101, 298] on link "Suivre mes dossiers" at bounding box center [79, 294] width 93 height 10
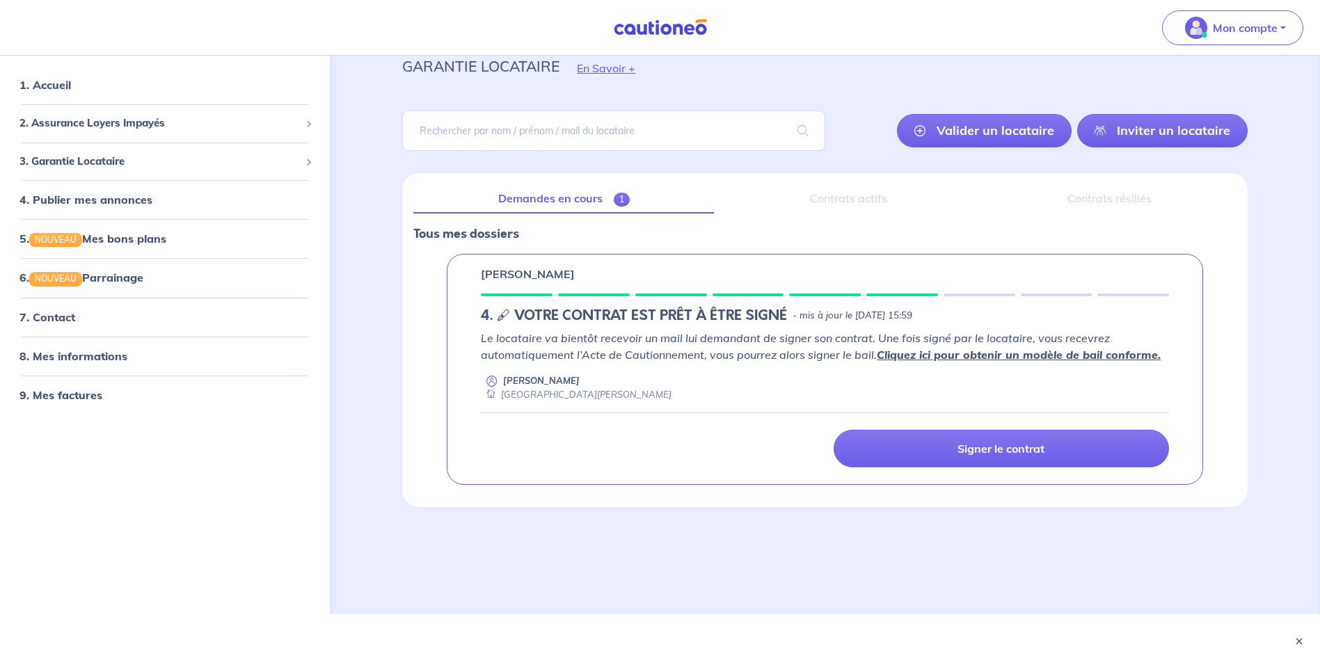
scroll to position [53, 0]
click at [115, 351] on link "8. Mes informations" at bounding box center [71, 356] width 104 height 14
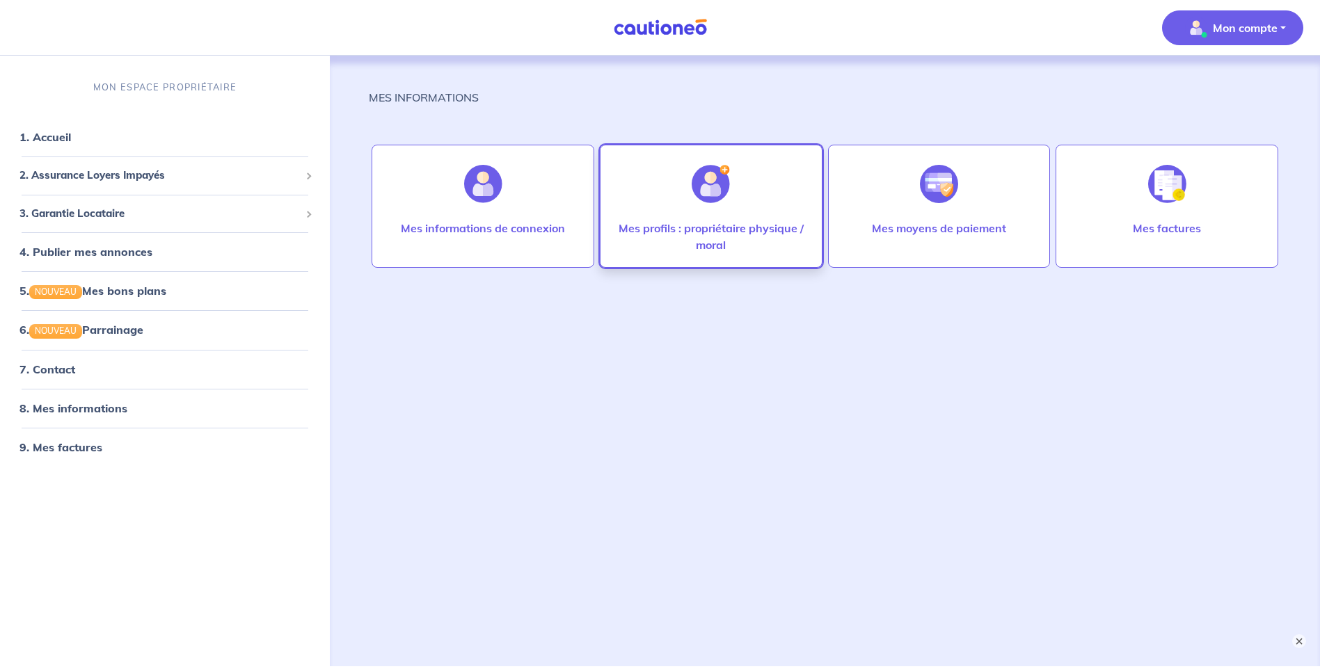
click at [719, 233] on p "Mes profils : propriétaire physique / moral" at bounding box center [710, 236] width 193 height 33
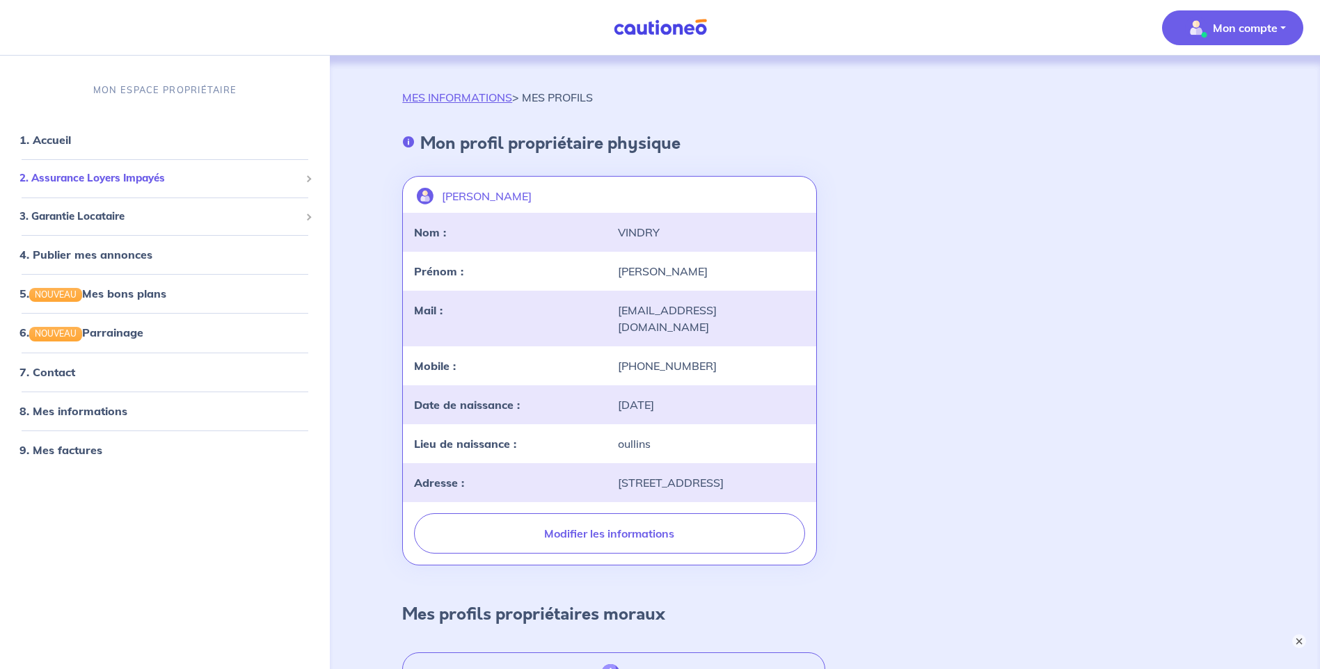
click at [129, 178] on span "2. Assurance Loyers Impayés" at bounding box center [159, 178] width 280 height 16
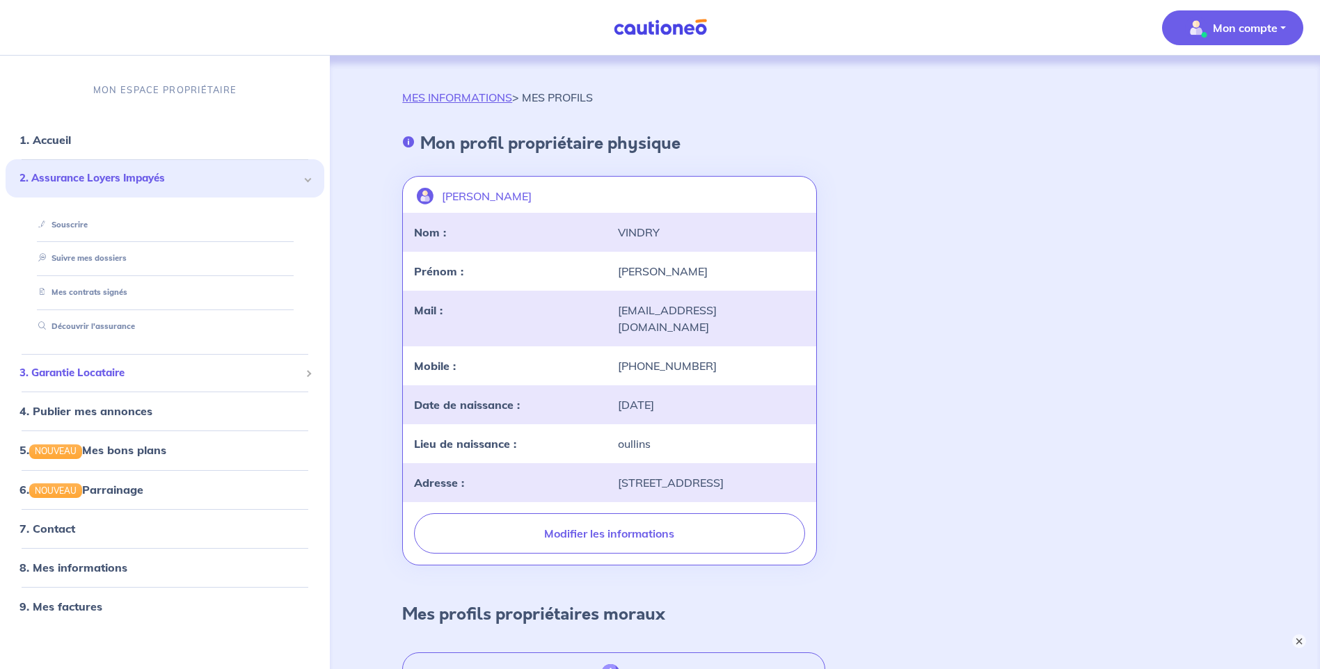
click at [98, 374] on span "3. Garantie Locataire" at bounding box center [159, 373] width 280 height 16
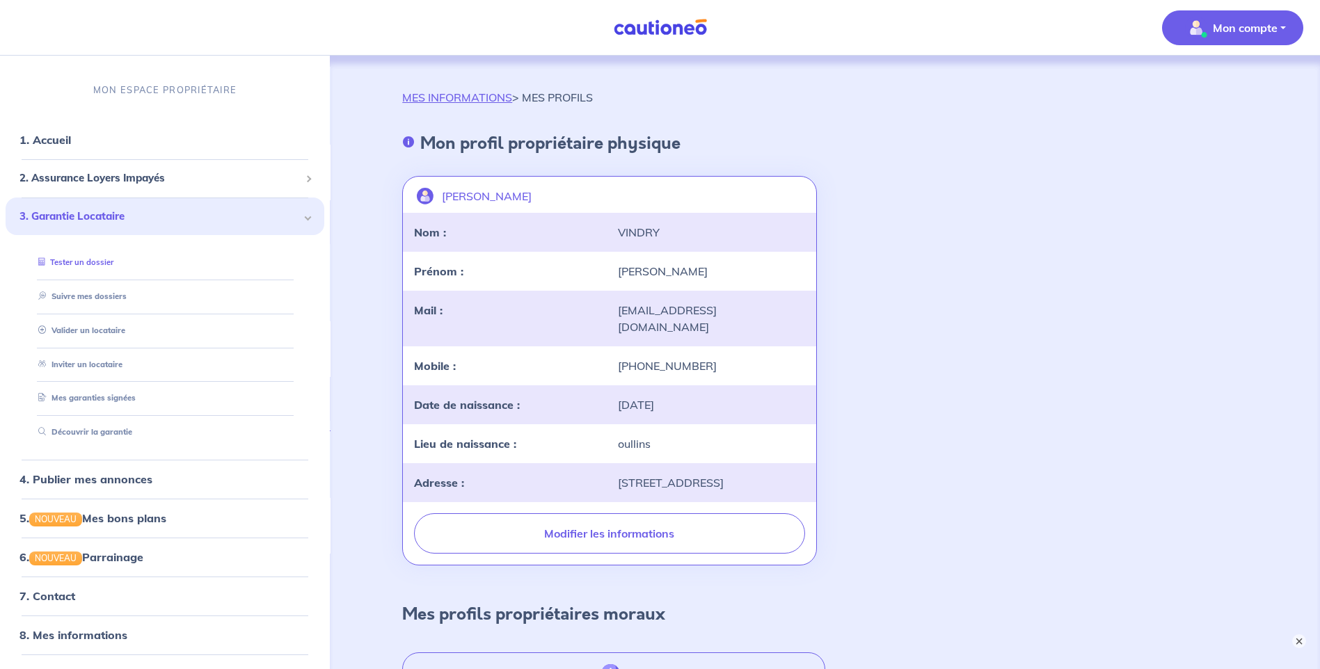
click at [79, 257] on link "Tester un dossier" at bounding box center [73, 262] width 81 height 10
click at [97, 296] on link "Suivre mes dossiers" at bounding box center [79, 297] width 93 height 10
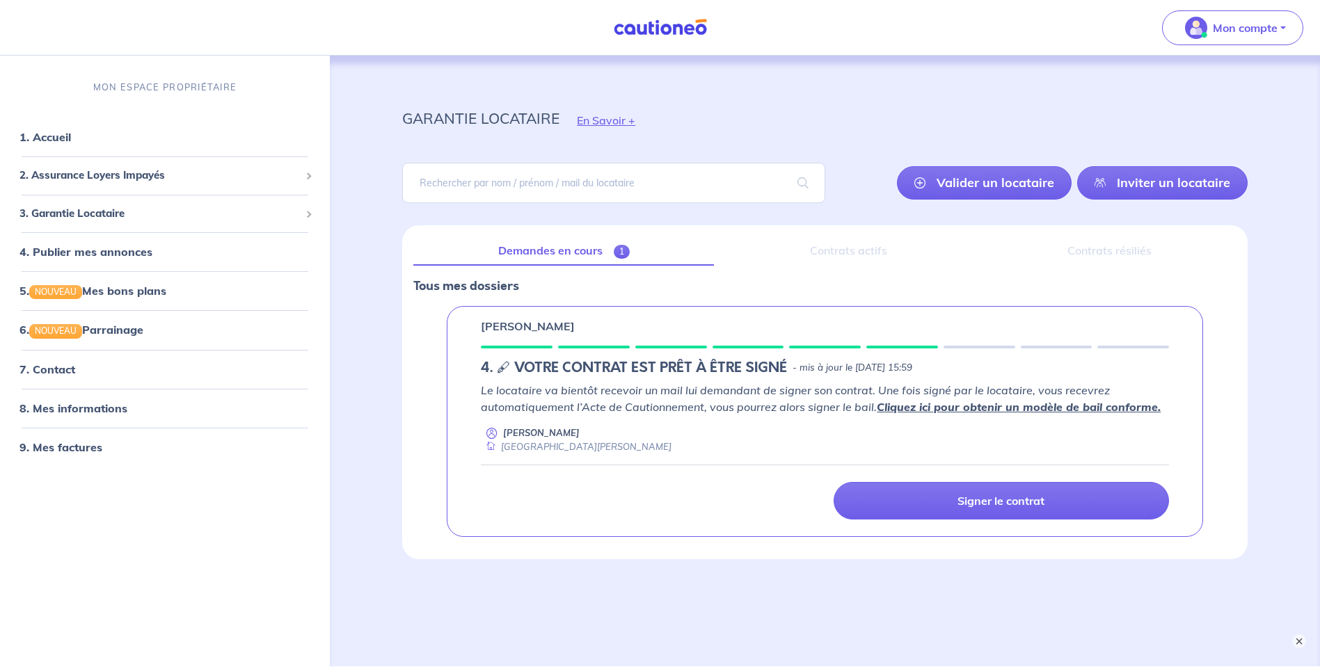
click at [880, 255] on div "Contrats actifs" at bounding box center [848, 251] width 246 height 29
click at [1131, 248] on div "Contrats résiliés" at bounding box center [1109, 251] width 253 height 29
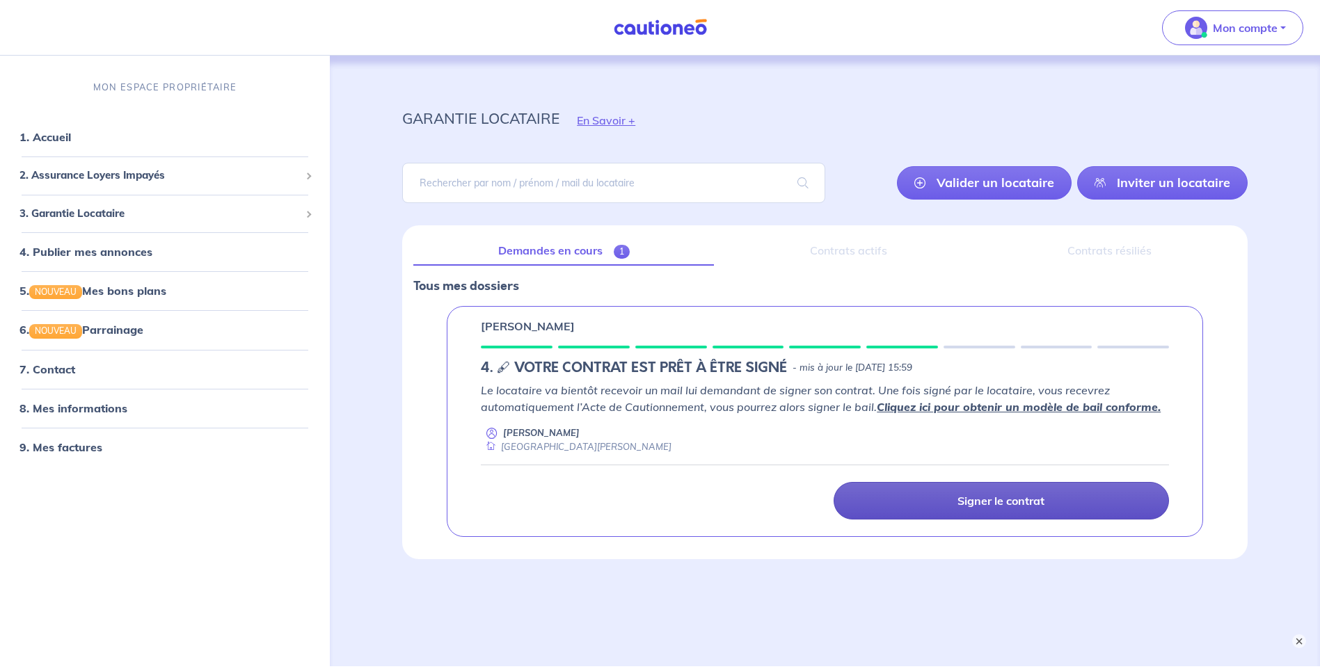
click at [932, 500] on link "Signer le contrat" at bounding box center [1001, 501] width 335 height 38
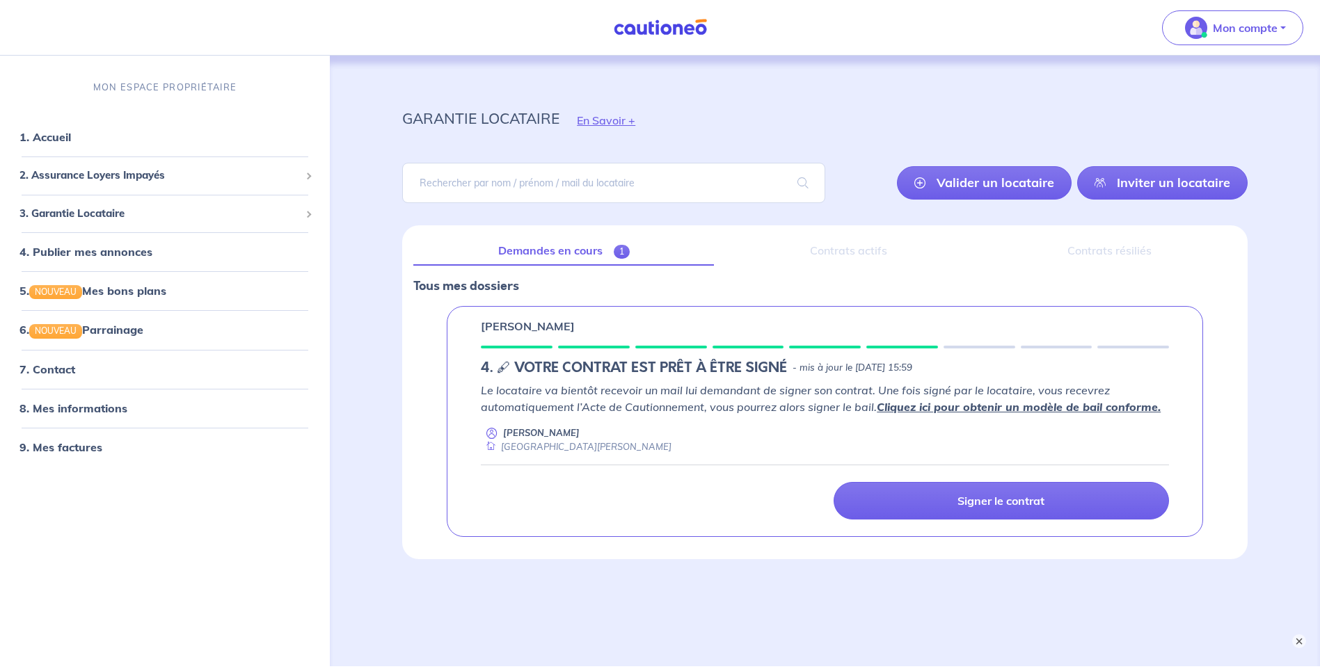
click at [515, 429] on p "[PERSON_NAME]" at bounding box center [541, 432] width 77 height 13
click at [1005, 182] on link "Valider un locataire" at bounding box center [984, 182] width 175 height 33
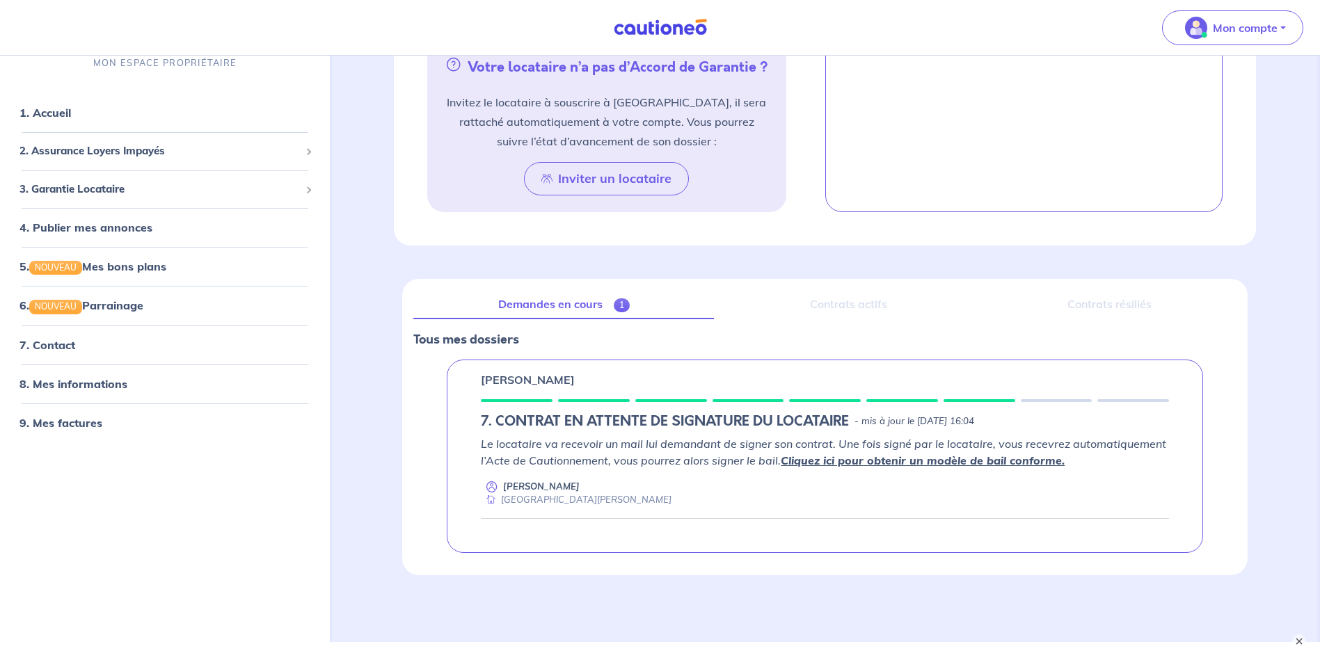
scroll to position [754, 0]
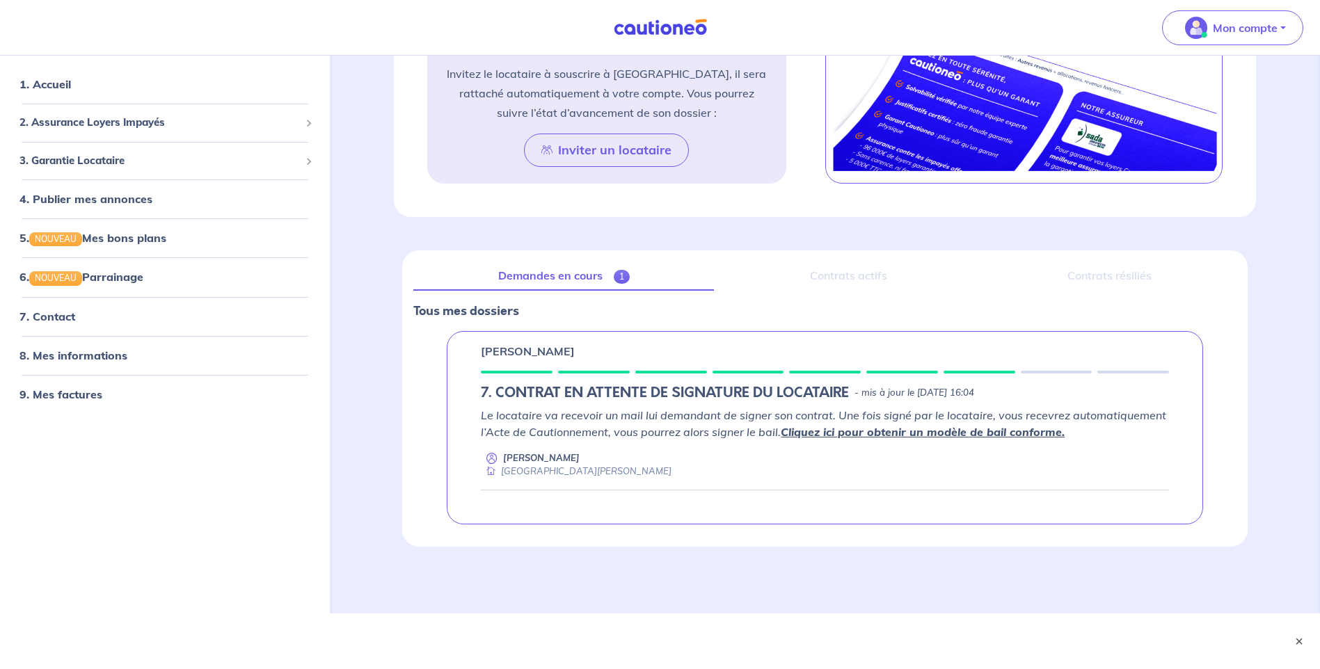
click at [864, 273] on div "Contrats actifs" at bounding box center [848, 276] width 246 height 29
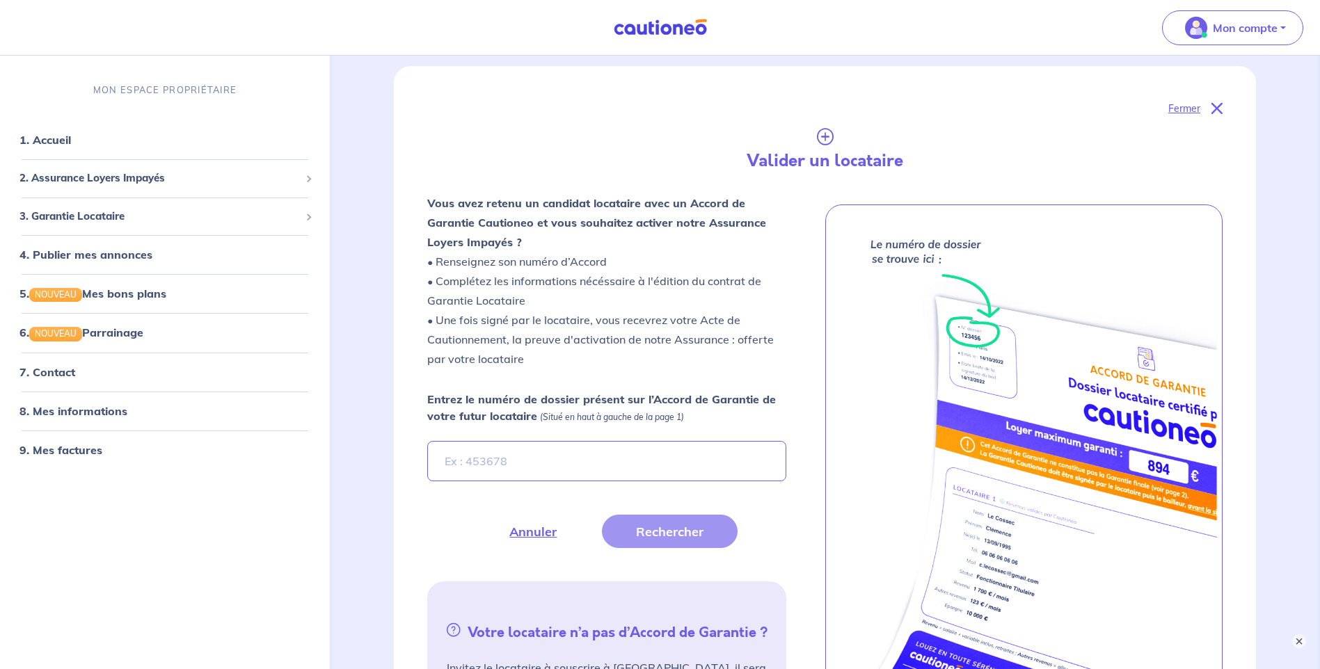
scroll to position [0, 0]
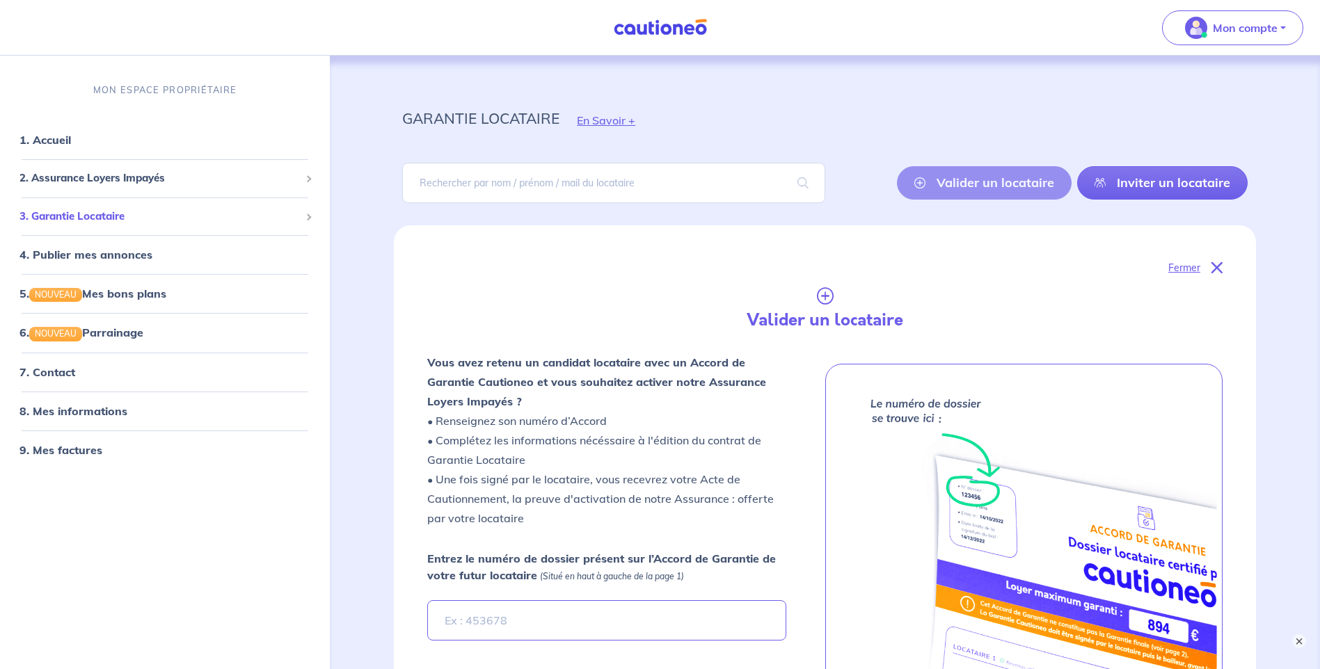
click at [123, 218] on span "3. Garantie Locataire" at bounding box center [159, 217] width 280 height 16
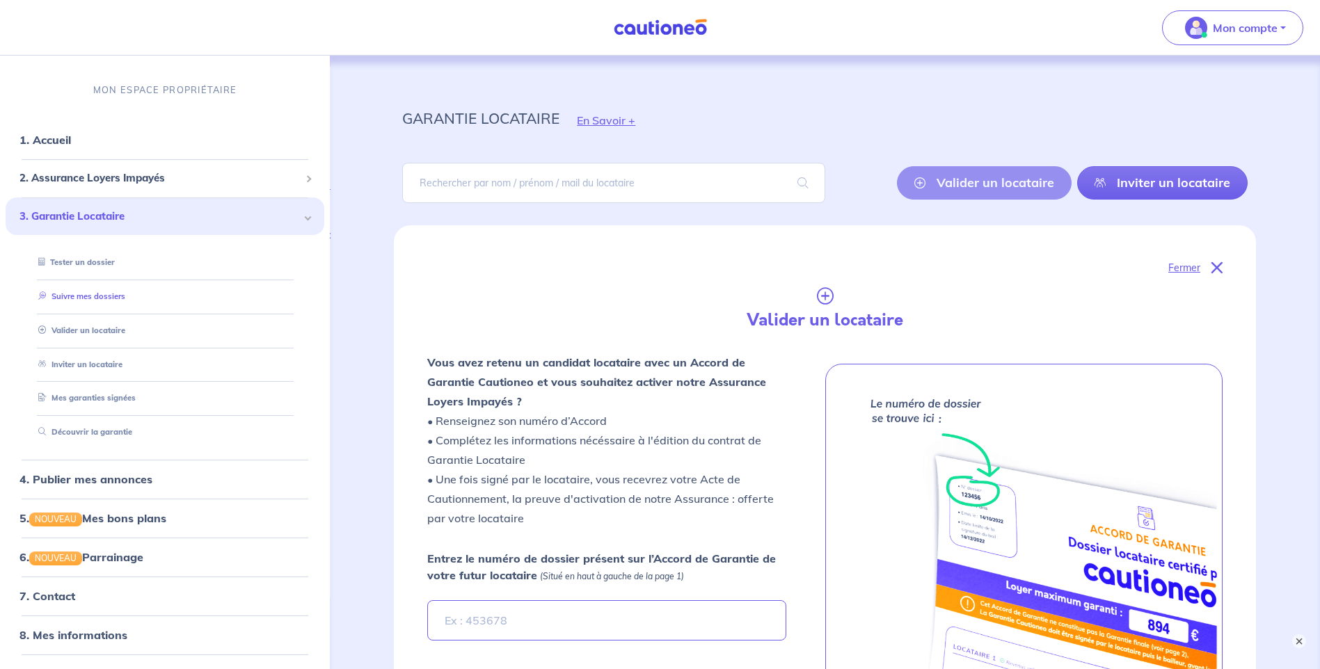
click at [102, 296] on link "Suivre mes dossiers" at bounding box center [79, 297] width 93 height 10
click at [1176, 270] on p "Fermer" at bounding box center [1184, 268] width 32 height 18
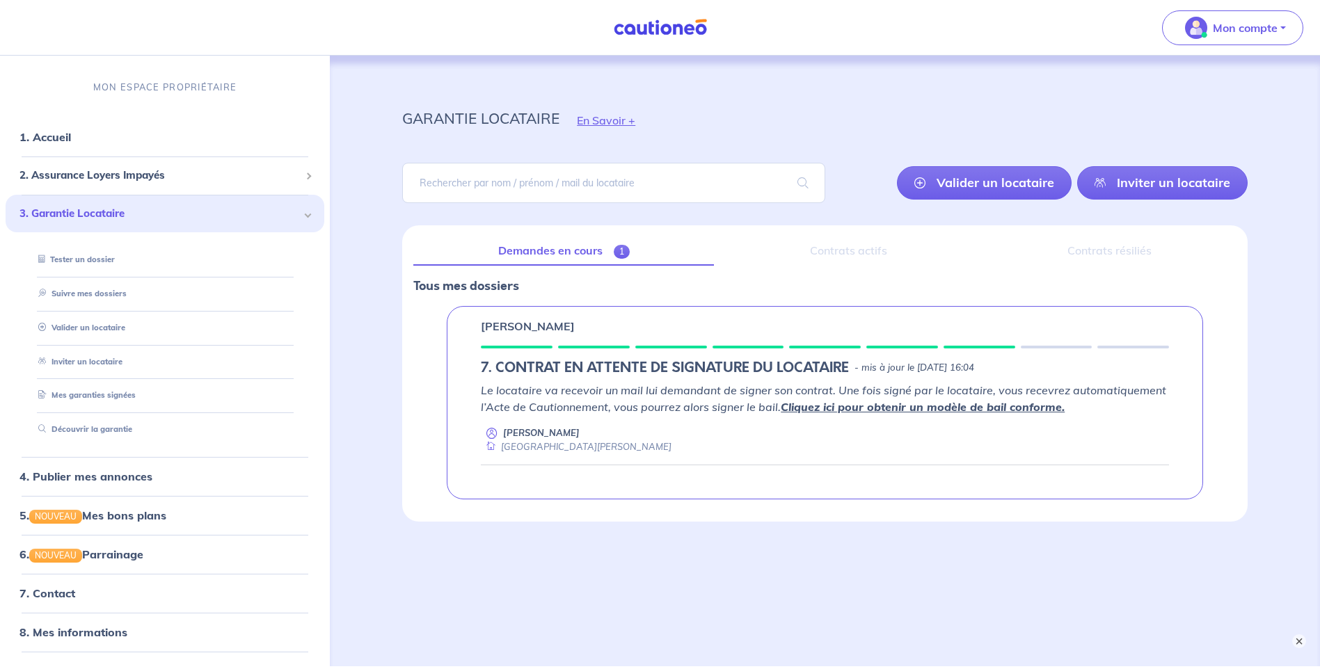
click at [996, 341] on div "Virginie GUERDAT 7. CONTRAT EN ATTENTE DE SIGNATURE DU LOCATAIRE - mis à jour l…" at bounding box center [825, 402] width 756 height 193
click at [534, 334] on p "[PERSON_NAME]" at bounding box center [528, 326] width 94 height 17
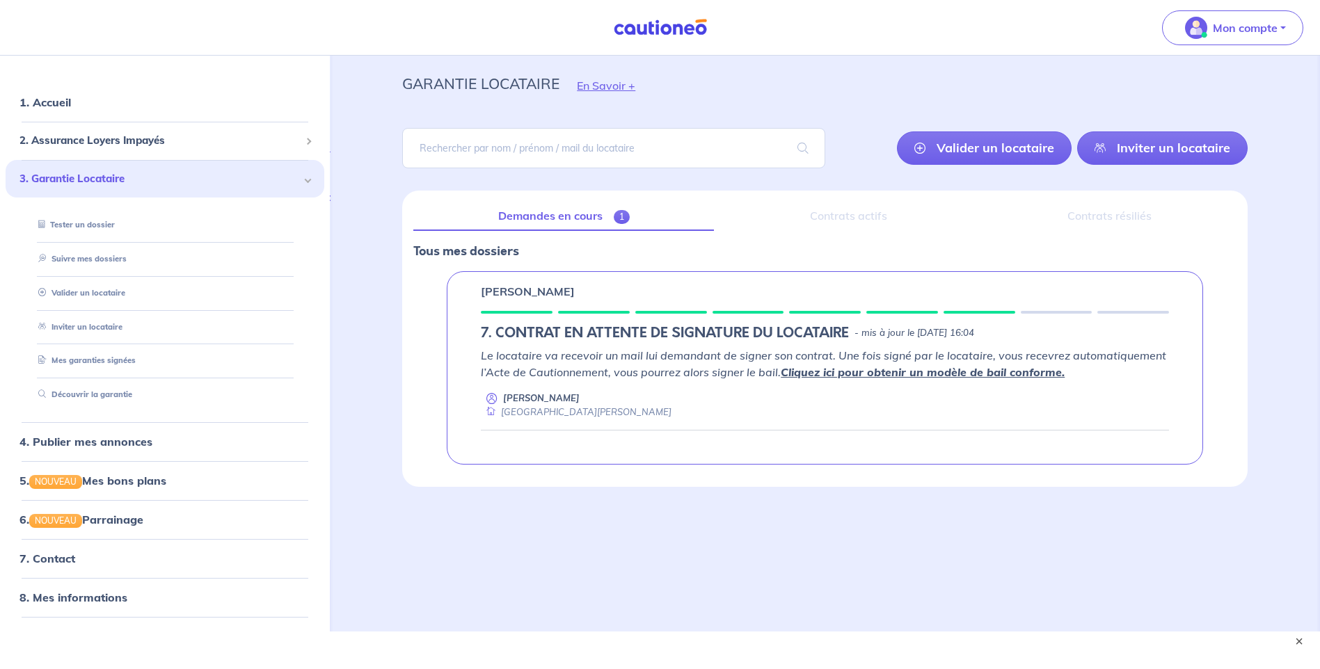
scroll to position [53, 0]
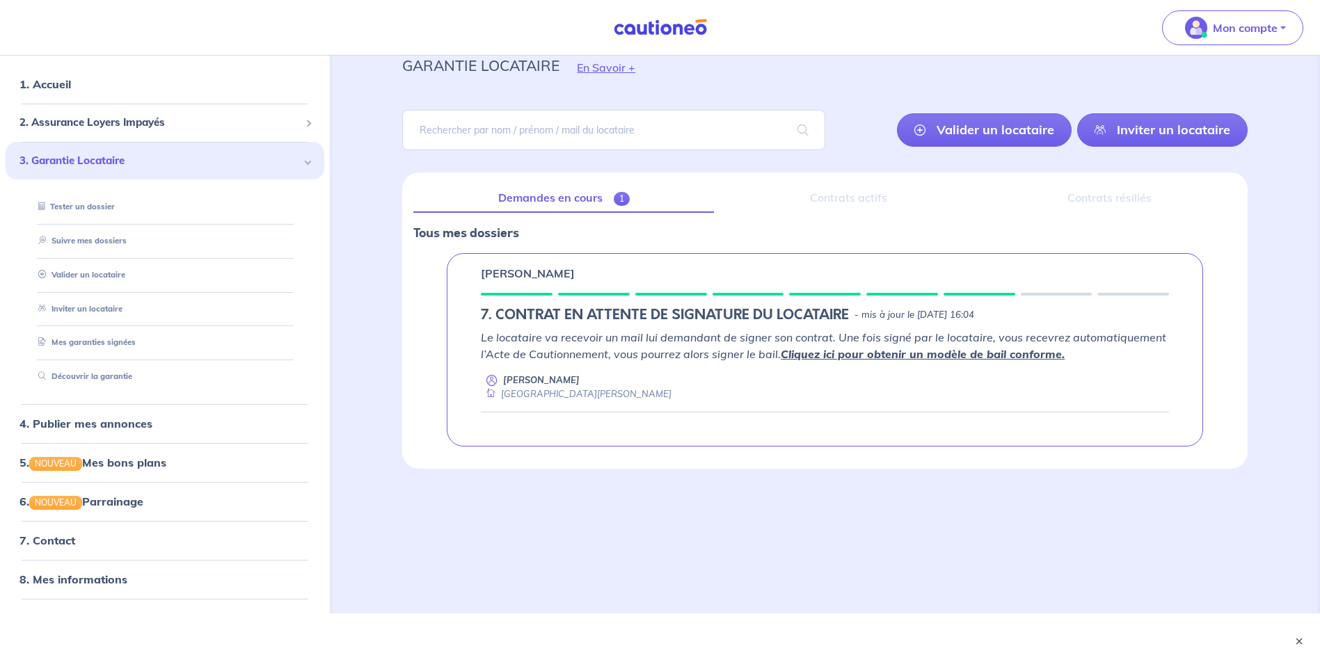
click at [1029, 298] on div "Virginie GUERDAT 7. CONTRAT EN ATTENTE DE SIGNATURE DU LOCATAIRE - mis à jour l…" at bounding box center [825, 349] width 756 height 193
click at [861, 196] on div "Contrats actifs" at bounding box center [848, 198] width 246 height 29
click at [845, 271] on div "[PERSON_NAME]" at bounding box center [825, 273] width 688 height 17
click at [104, 236] on link "Suivre mes dossiers" at bounding box center [79, 241] width 93 height 10
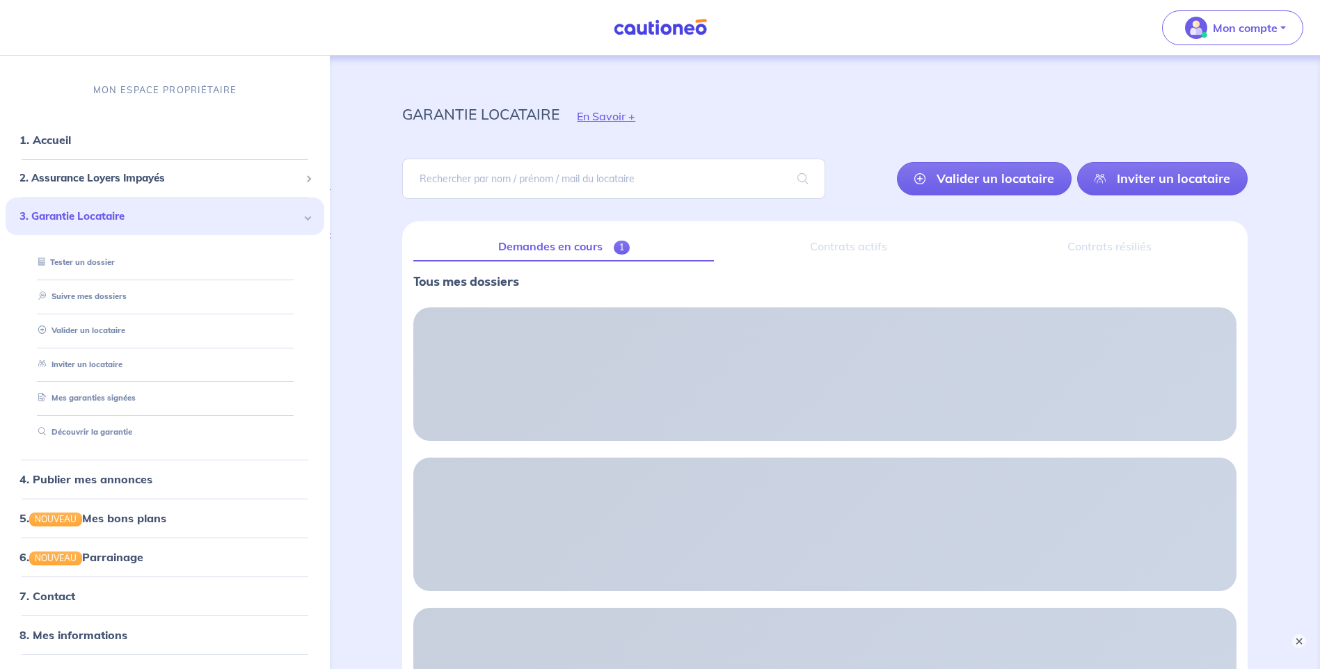
scroll to position [0, 0]
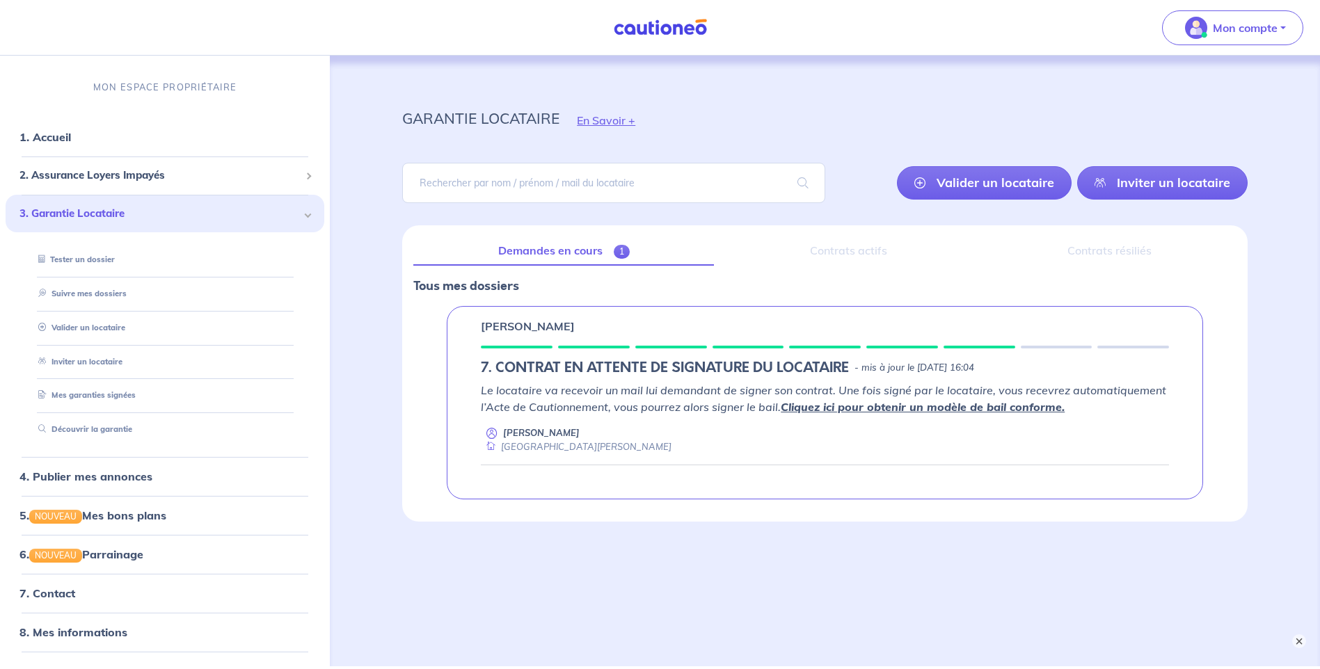
click at [1021, 346] on div at bounding box center [1057, 347] width 72 height 3
click at [820, 247] on div "Contrats actifs" at bounding box center [848, 251] width 246 height 29
click at [1298, 28] on button "Mon compte" at bounding box center [1232, 27] width 141 height 35
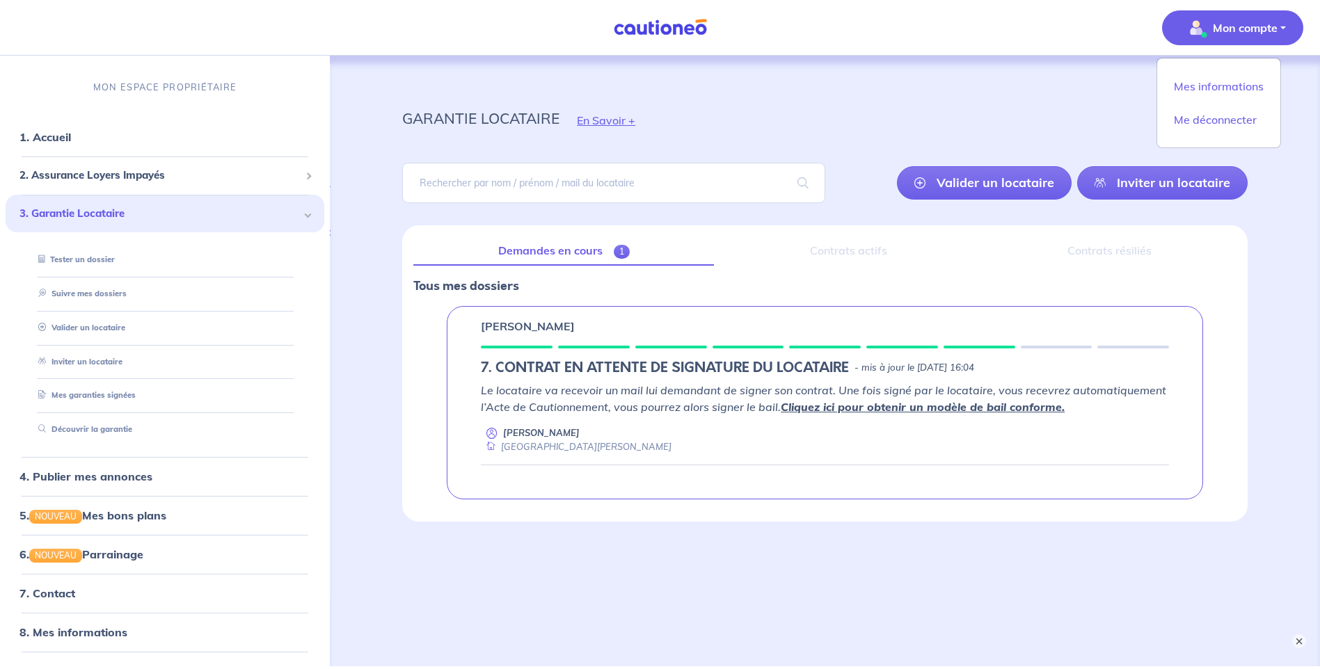
click at [1068, 47] on nav "Mon compte Mes informations Me déconnecter MON ESPACE PROPRIÉTAIRE 1. Accueil 2…" at bounding box center [660, 28] width 1320 height 56
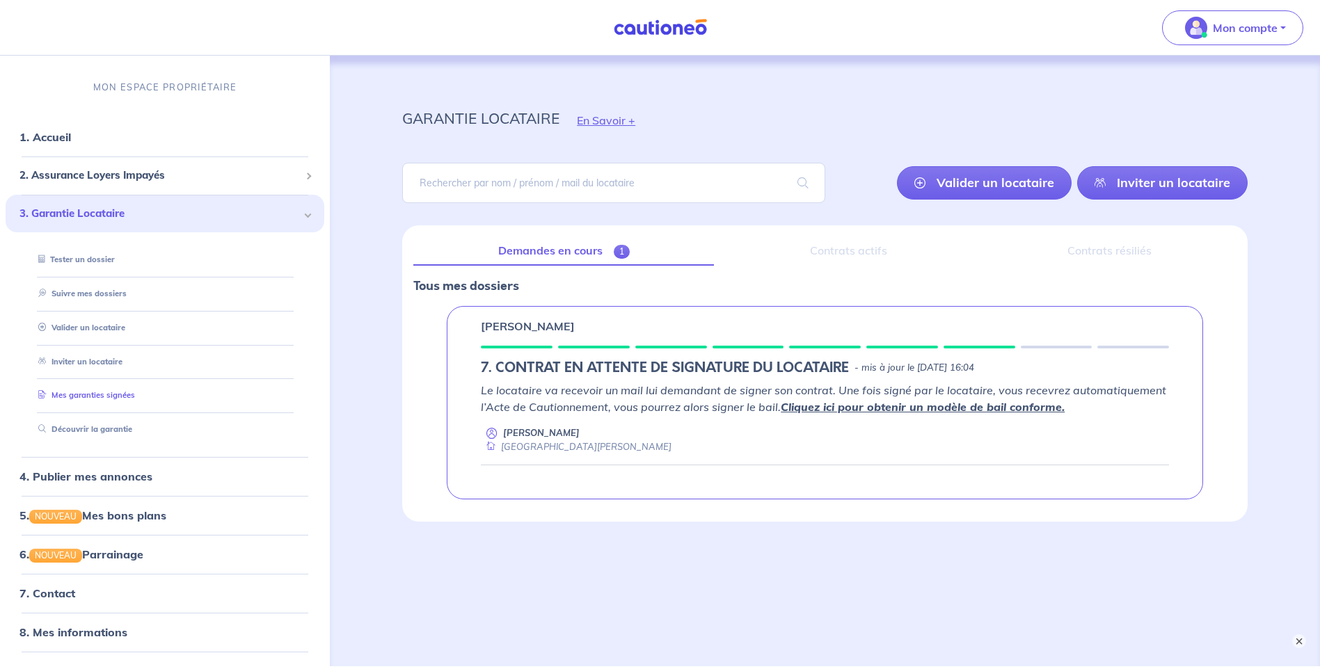
scroll to position [31, 0]
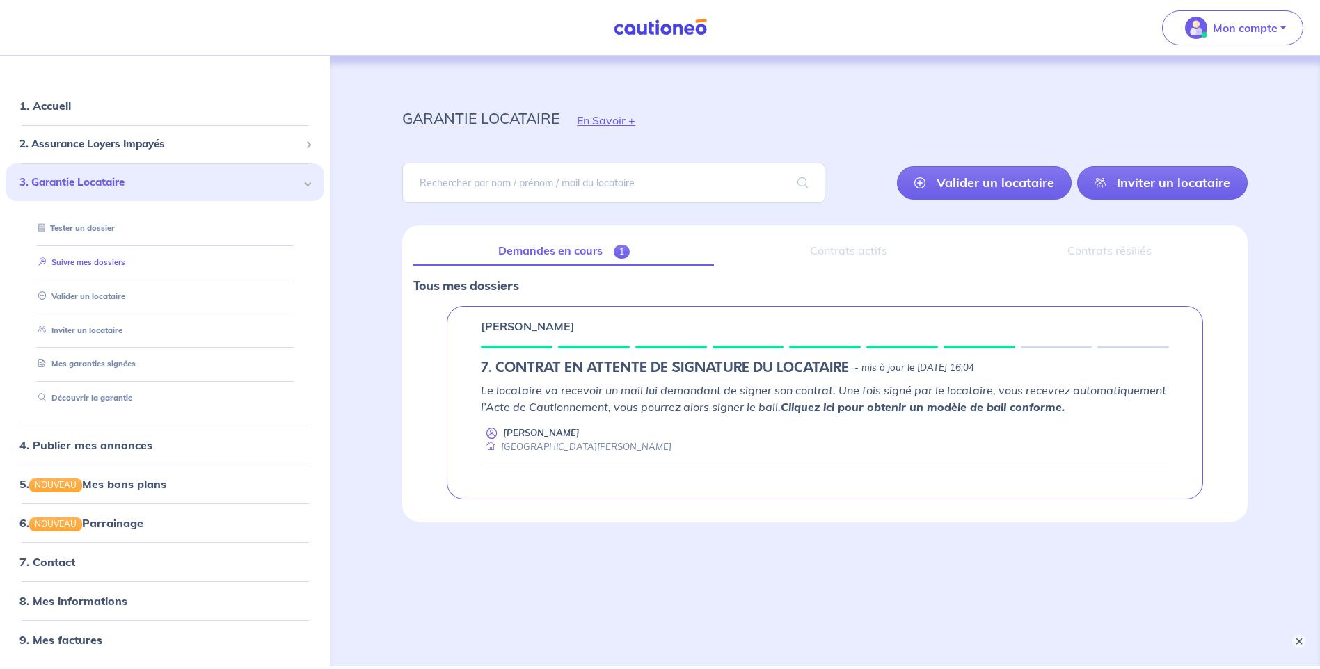
click at [108, 262] on link "Suivre mes dossiers" at bounding box center [79, 262] width 93 height 10
click at [854, 339] on div "Virginie GUERDAT 7. CONTRAT EN ATTENTE DE SIGNATURE DU LOCATAIRE - mis à jour l…" at bounding box center [825, 402] width 756 height 193
click at [854, 349] on div at bounding box center [825, 347] width 72 height 3
click at [543, 256] on link "Demandes en cours 1" at bounding box center [563, 251] width 301 height 29
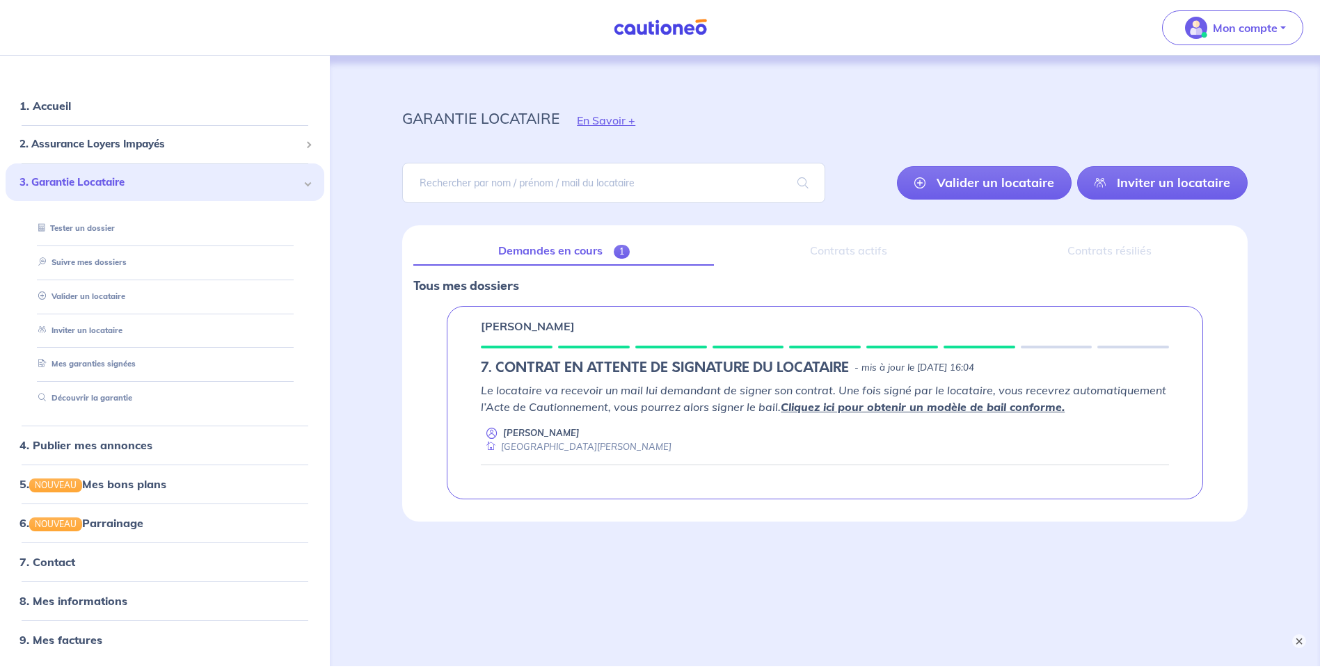
click at [543, 256] on link "Demandes en cours 1" at bounding box center [563, 251] width 301 height 29
click at [1021, 187] on link "Valider un locataire" at bounding box center [984, 182] width 175 height 33
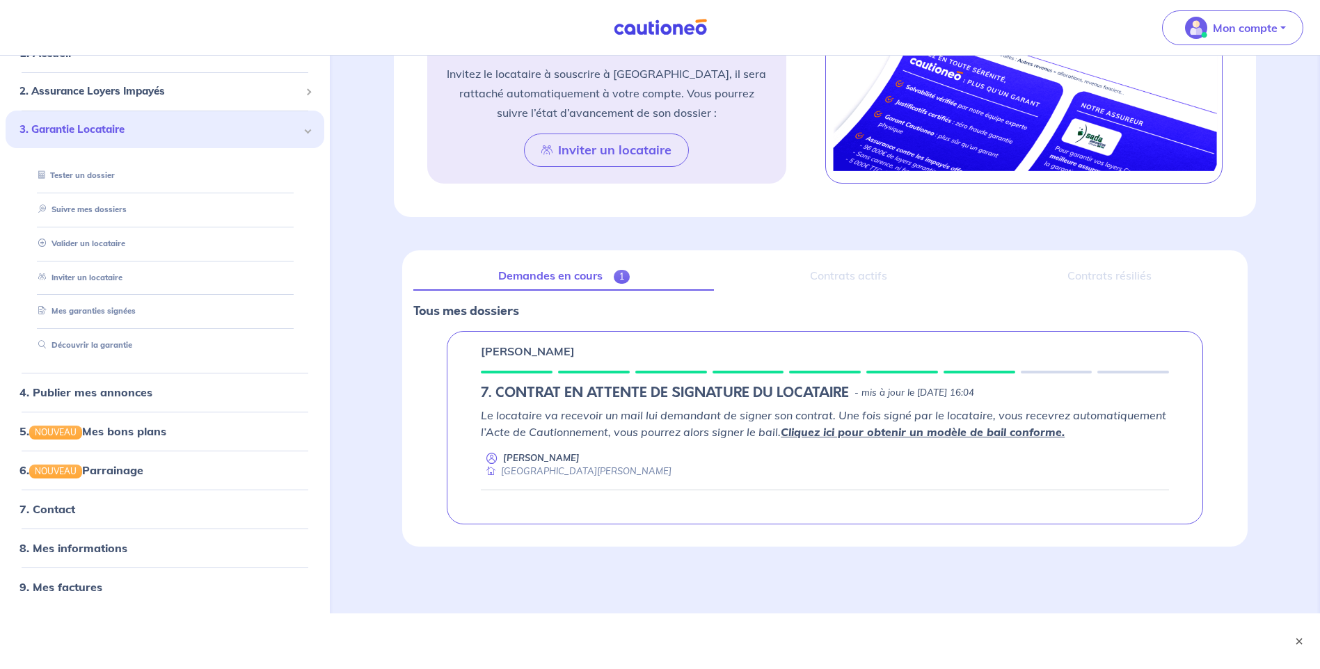
click at [980, 401] on div "7. CONTRAT EN ATTENTE DE SIGNATURE DU LOCATAIRE - mis à jour le 20 août 2025 à …" at bounding box center [825, 393] width 688 height 17
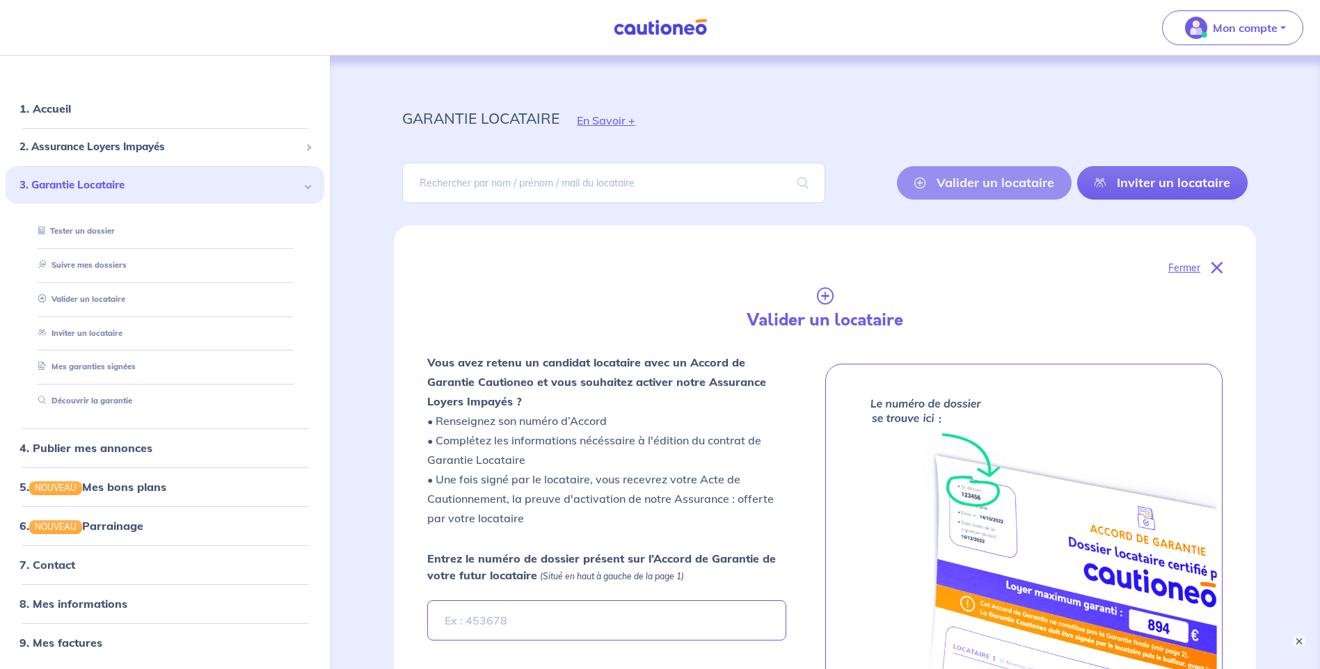
click at [1184, 268] on p "Fermer" at bounding box center [1184, 268] width 32 height 18
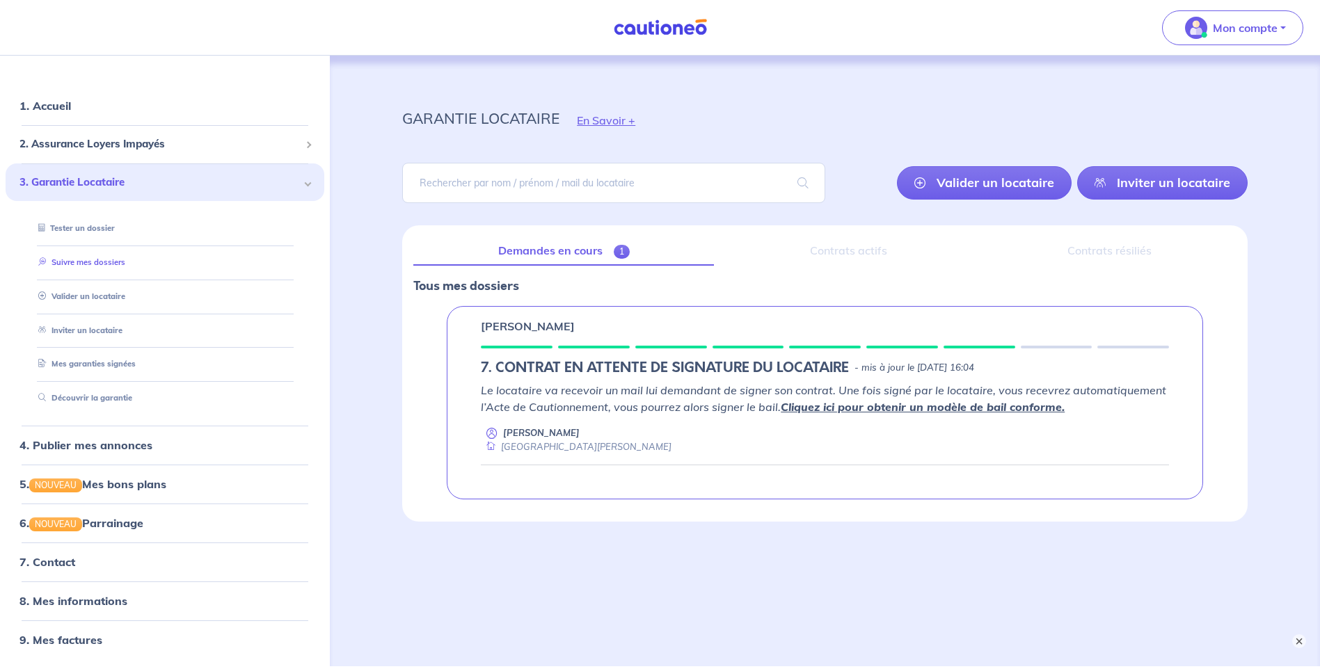
click at [100, 267] on link "Suivre mes dossiers" at bounding box center [79, 262] width 93 height 10
click at [70, 113] on link "1. Accueil" at bounding box center [44, 106] width 51 height 14
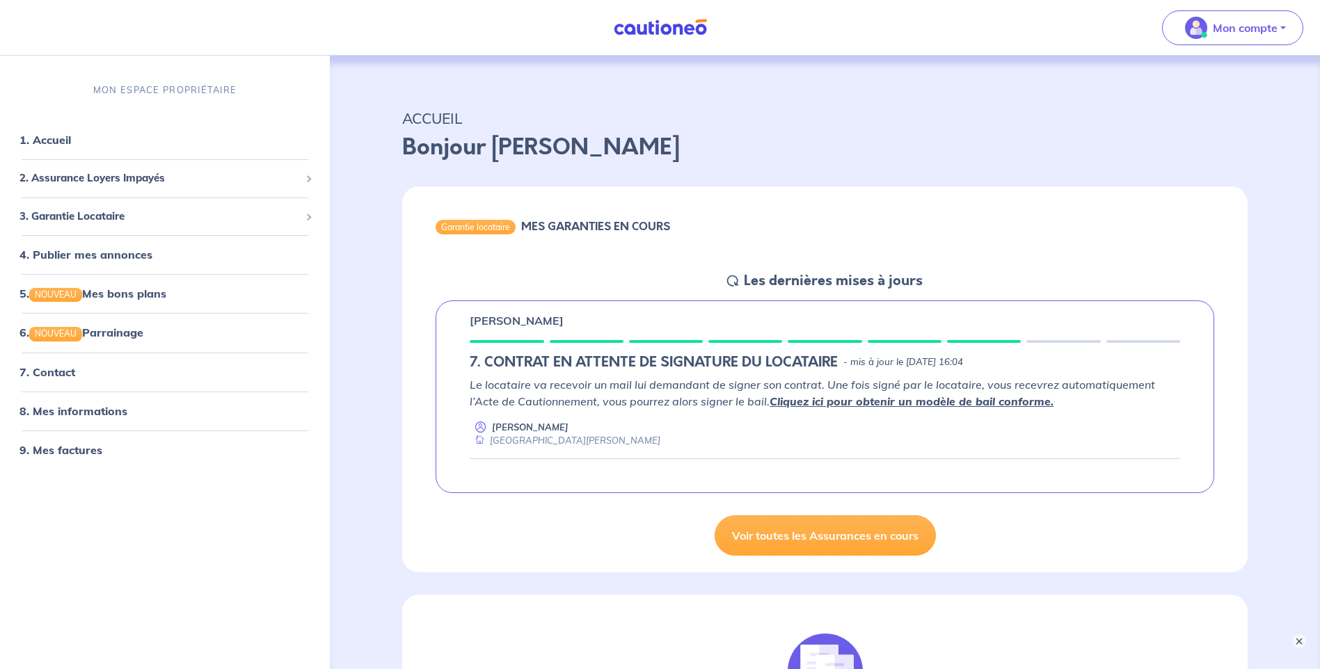
click at [654, 367] on h5 "7. CONTRAT EN ATTENTE DE SIGNATURE DU LOCATAIRE" at bounding box center [654, 362] width 368 height 17
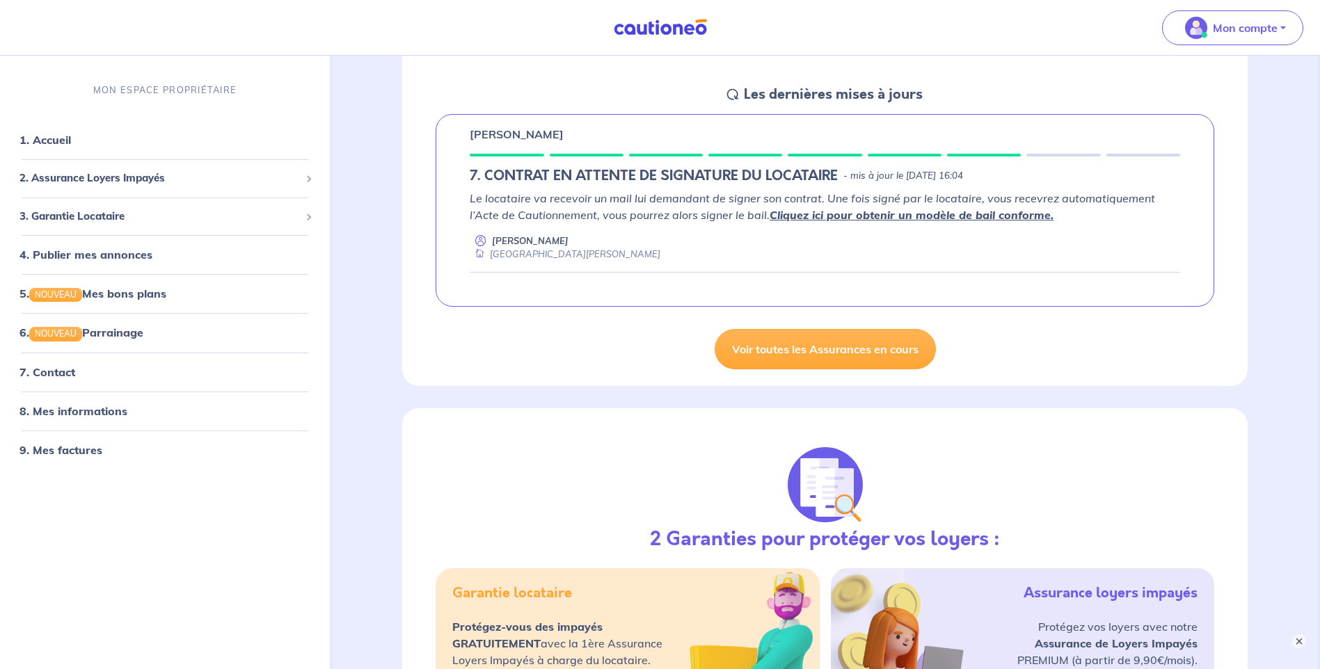
scroll to position [348, 0]
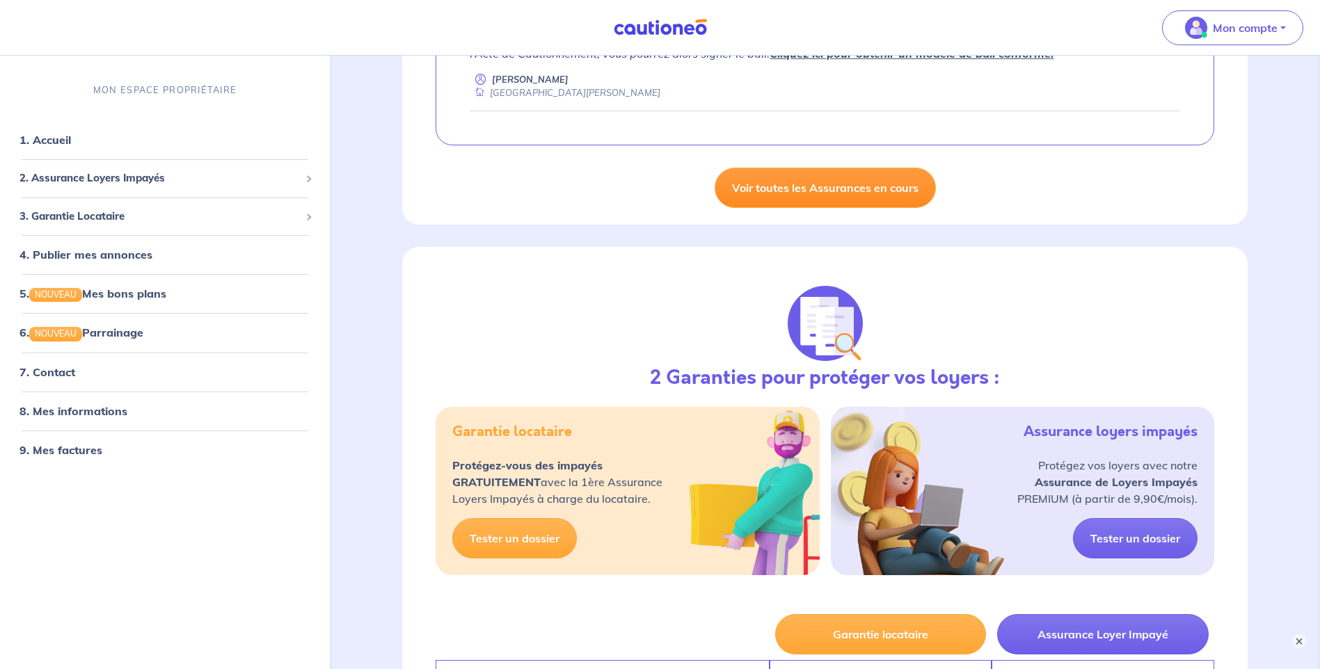
click at [781, 192] on link "Voir toutes les Assurances en cours" at bounding box center [825, 188] width 221 height 40
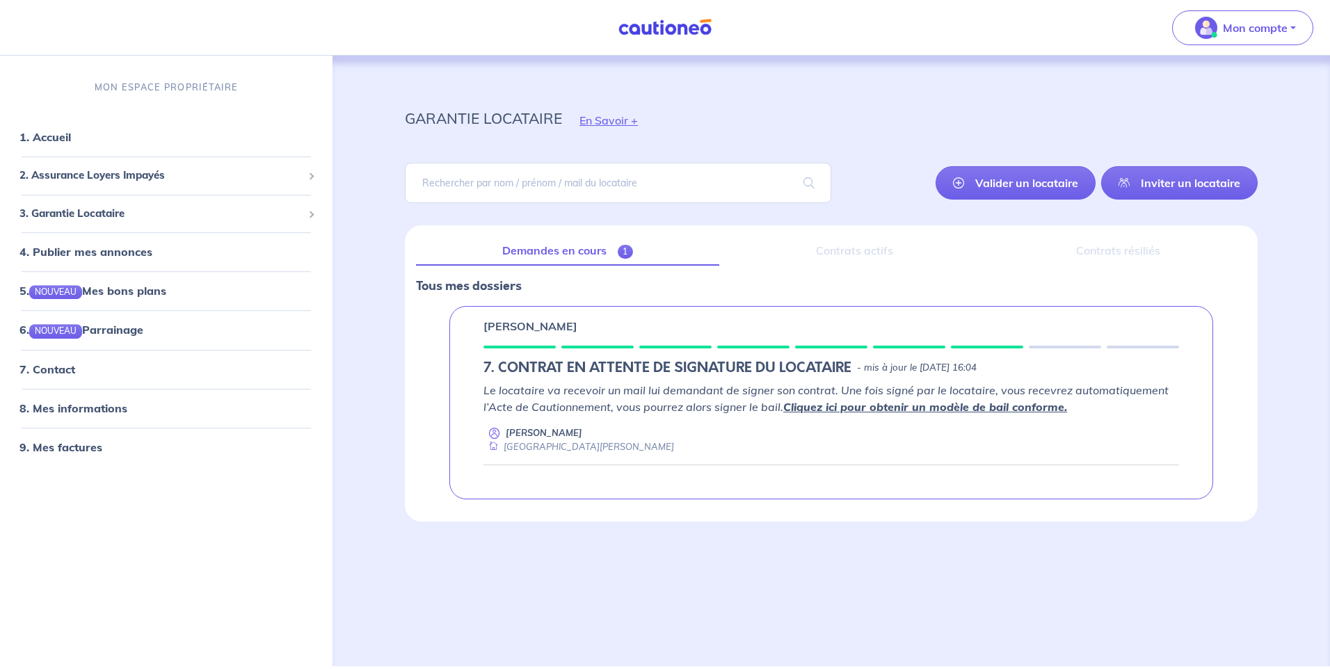
click at [1087, 253] on div "Contrats résiliés" at bounding box center [1119, 251] width 256 height 29
click at [876, 250] on div "Contrats actifs" at bounding box center [855, 251] width 249 height 29
click at [616, 252] on link "Demandes en cours 1" at bounding box center [567, 251] width 303 height 29
click at [533, 436] on p "[PERSON_NAME]" at bounding box center [544, 432] width 77 height 13
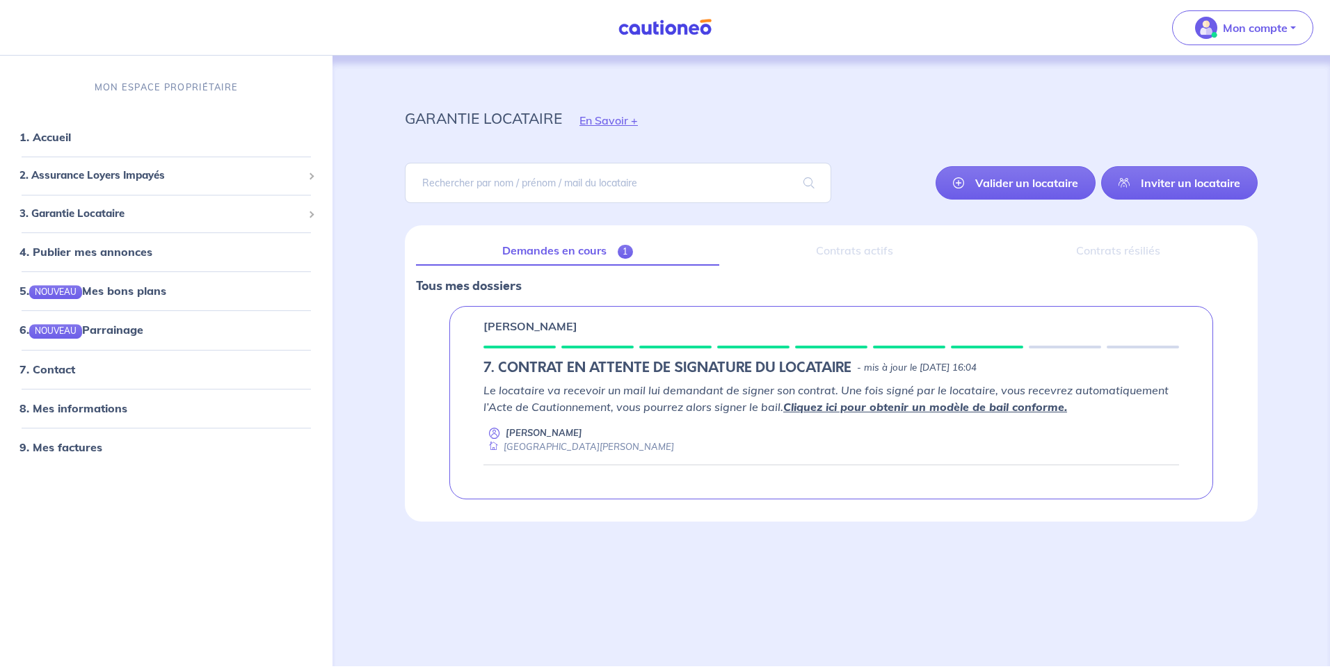
click at [602, 246] on link "Demandes en cours 1" at bounding box center [567, 251] width 303 height 29
click at [562, 250] on link "Demandes en cours 1" at bounding box center [567, 251] width 303 height 29
click at [128, 214] on span "3. Garantie Locataire" at bounding box center [160, 214] width 283 height 16
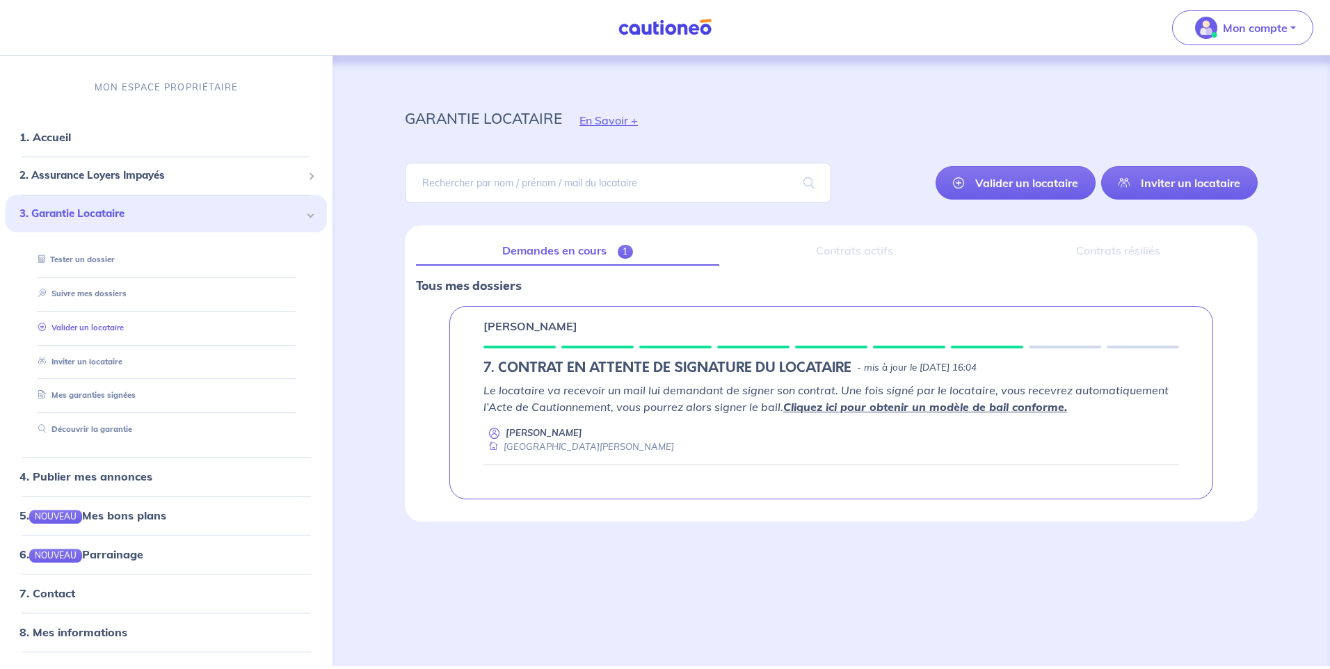
click at [104, 333] on link "Valider un locataire" at bounding box center [78, 328] width 91 height 10
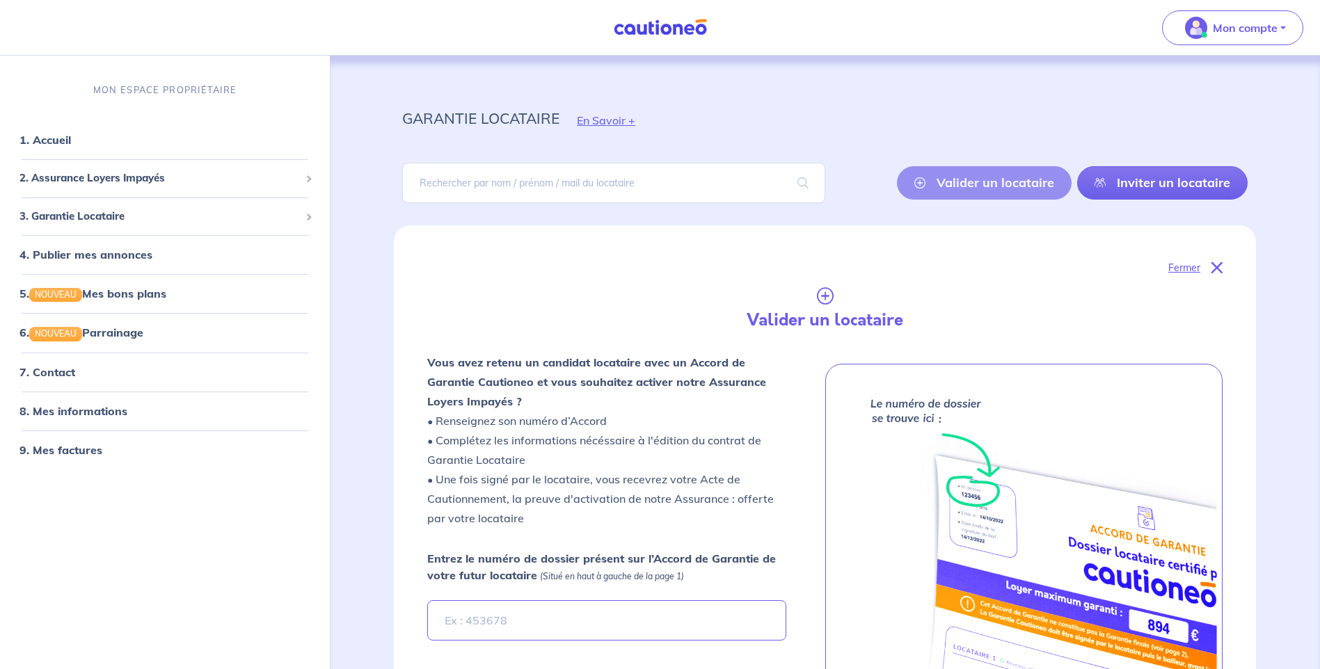
click at [1163, 262] on div "Fermer" at bounding box center [824, 268] width 795 height 18
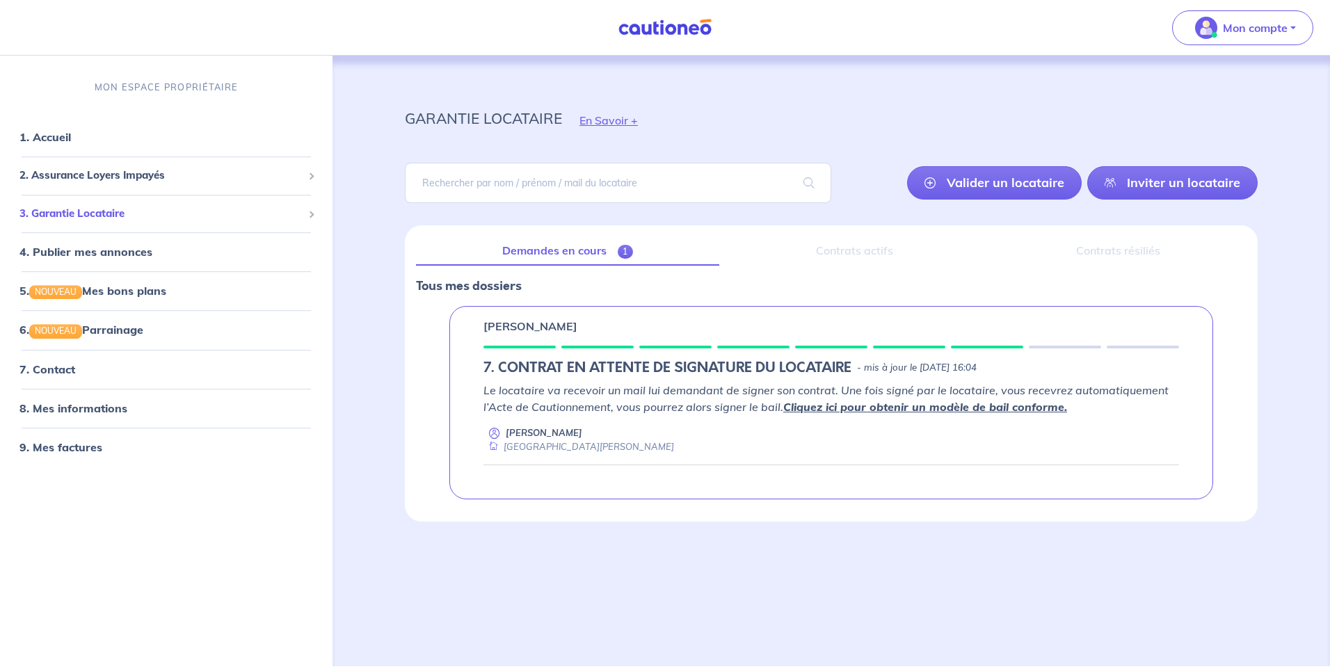
click at [133, 214] on span "3. Garantie Locataire" at bounding box center [160, 214] width 283 height 16
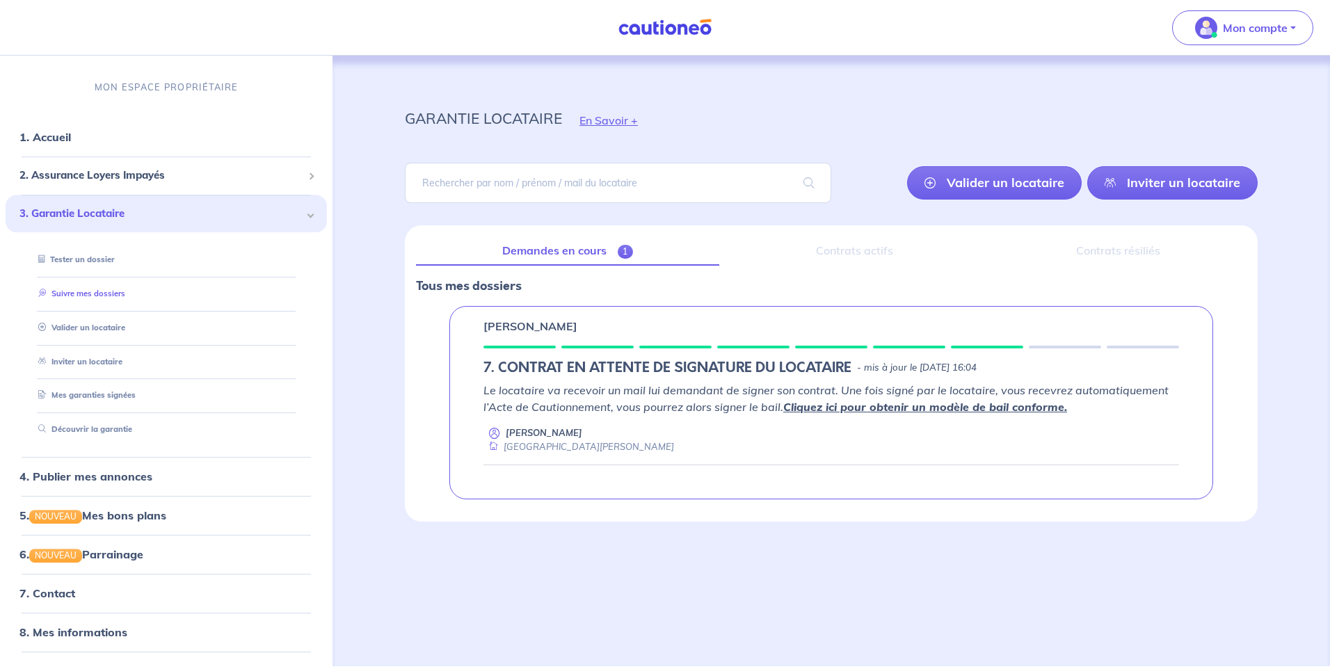
click at [109, 294] on link "Suivre mes dossiers" at bounding box center [79, 294] width 93 height 10
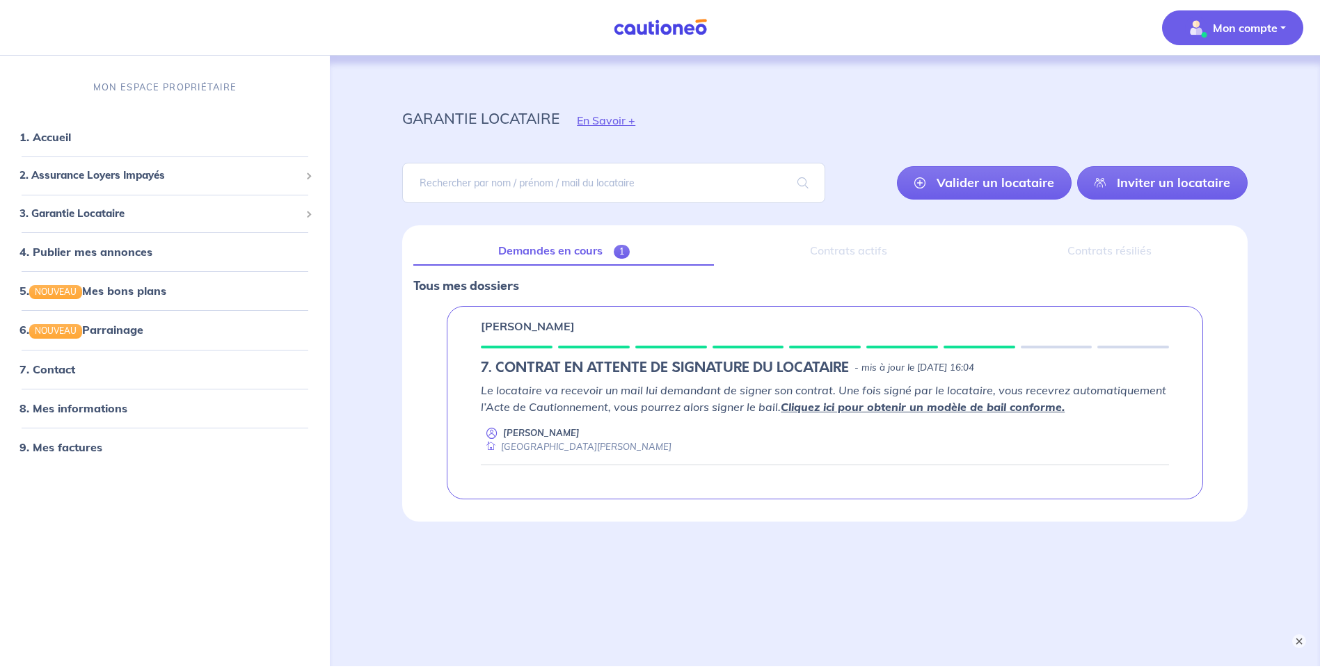
click at [1281, 26] on button "Mon compte" at bounding box center [1232, 27] width 141 height 35
click at [577, 253] on link "Demandes en cours 1" at bounding box center [563, 251] width 301 height 29
click at [585, 248] on link "Demandes en cours 1" at bounding box center [563, 251] width 301 height 29
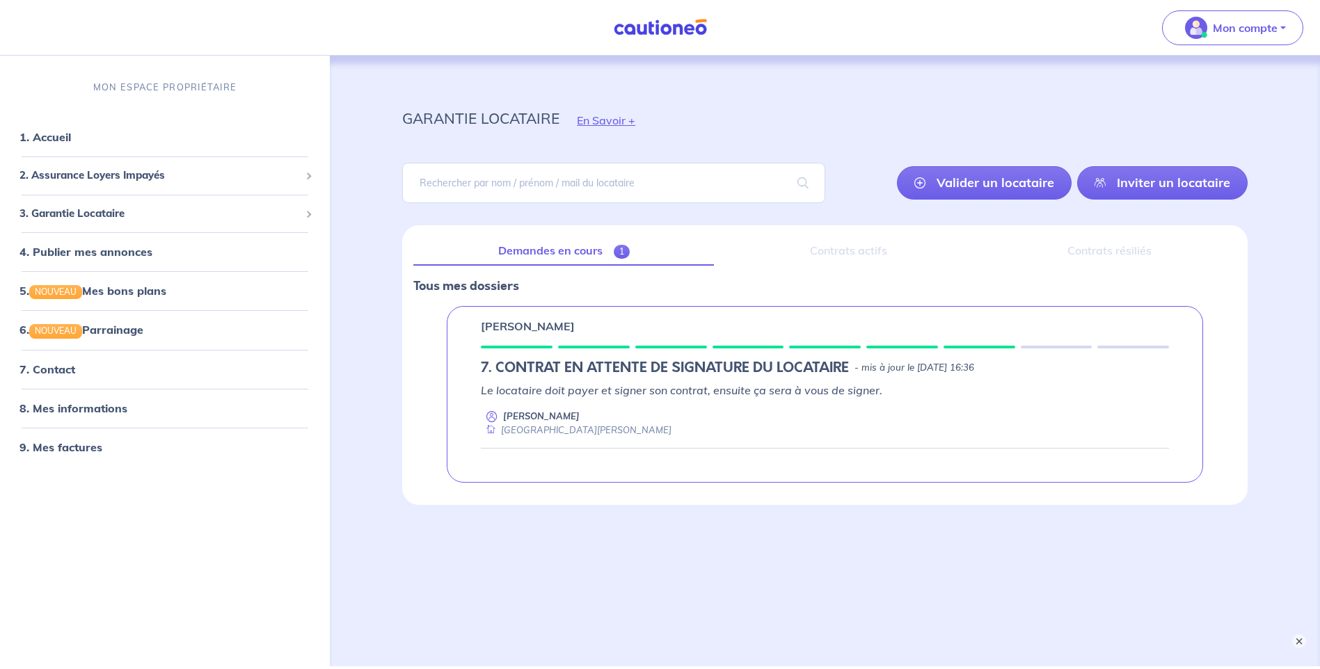
click at [543, 246] on link "Demandes en cours 1" at bounding box center [563, 251] width 301 height 29
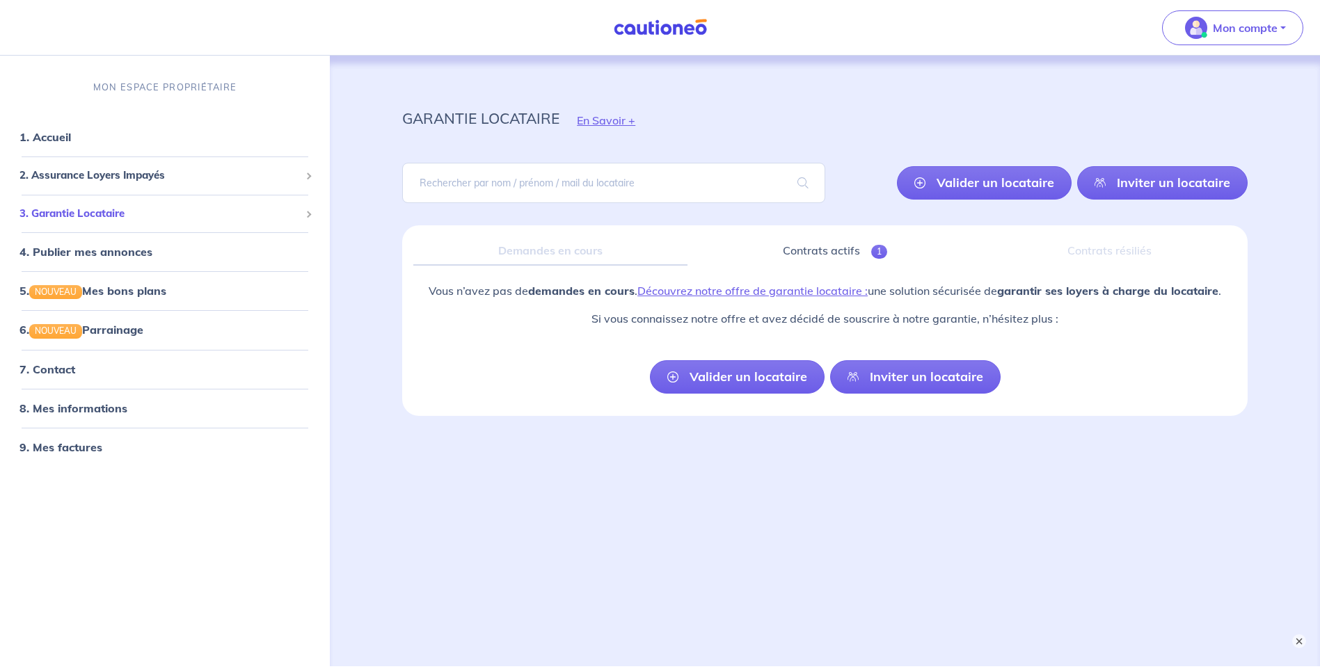
click at [128, 216] on span "3. Garantie Locataire" at bounding box center [159, 214] width 280 height 16
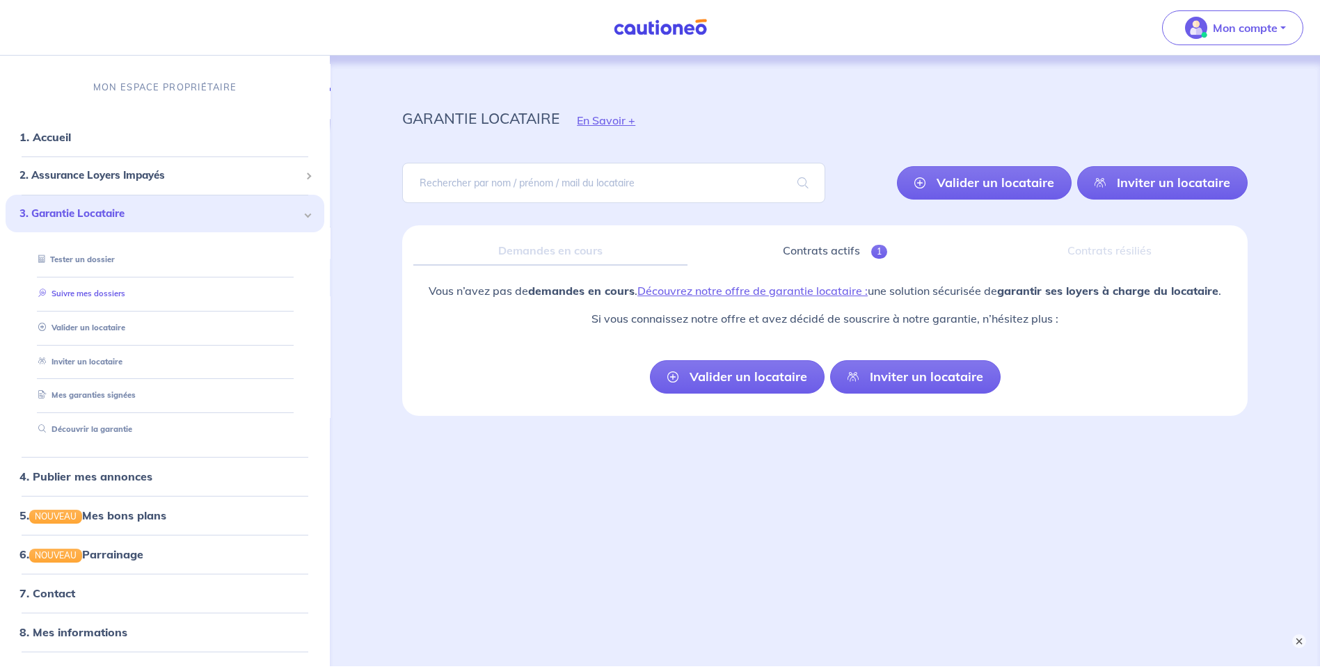
click at [109, 290] on link "Suivre mes dossiers" at bounding box center [79, 294] width 93 height 10
click at [93, 293] on link "Suivre mes dossiers" at bounding box center [79, 294] width 93 height 10
click at [560, 246] on div "Demandes en cours" at bounding box center [549, 251] width 273 height 29
click at [551, 262] on div "Demandes en cours" at bounding box center [549, 251] width 273 height 29
click at [843, 250] on link "Contrats actifs 1" at bounding box center [835, 251] width 273 height 29
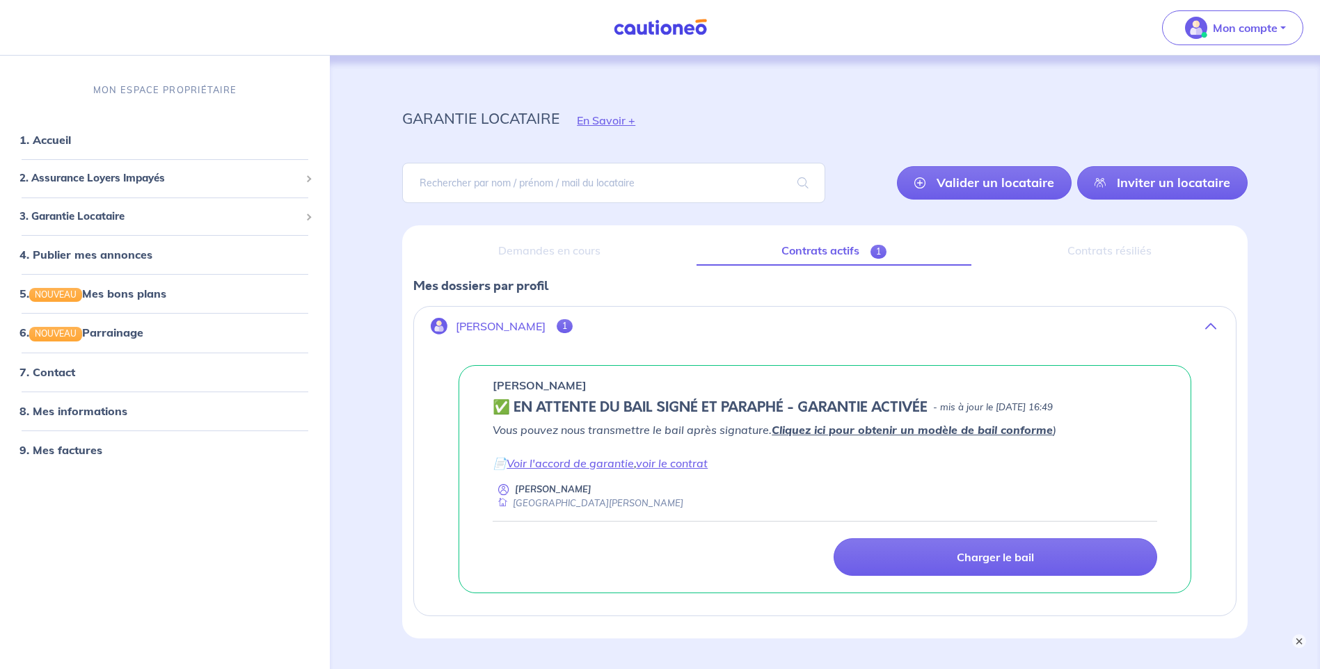
scroll to position [92, 0]
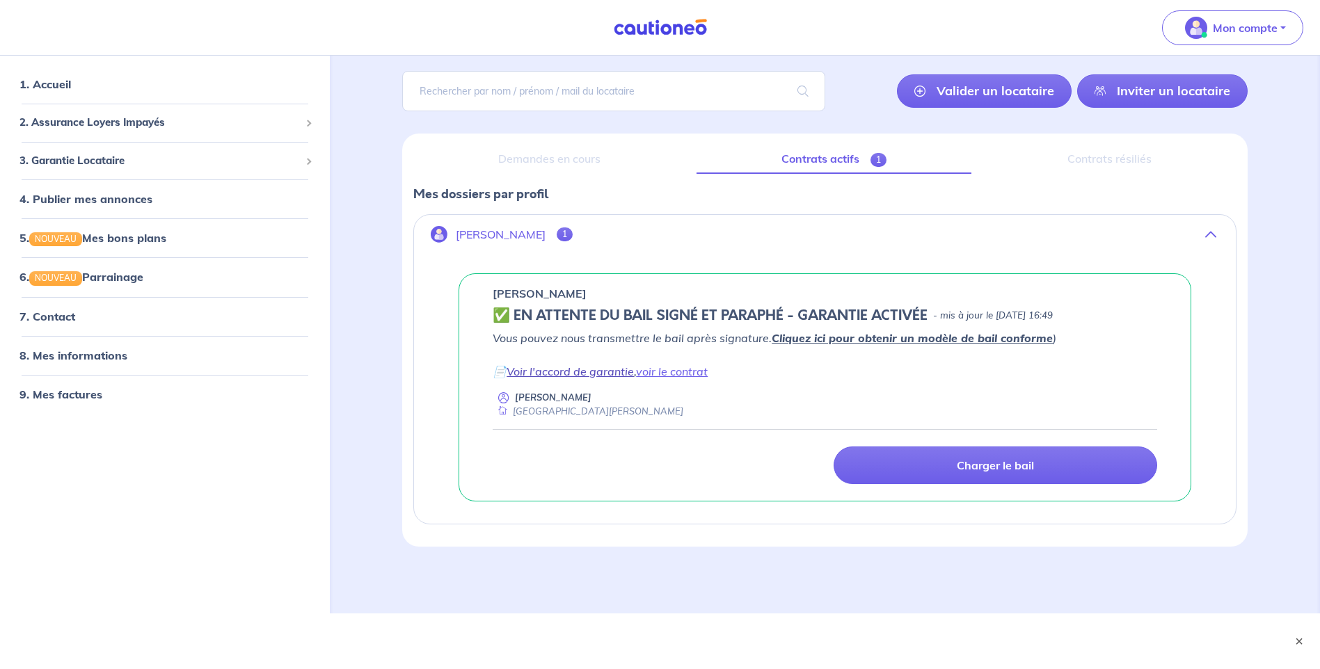
click at [584, 376] on link "Voir l'accord de garantie" at bounding box center [570, 372] width 127 height 14
click at [690, 372] on link "voir le contrat" at bounding box center [672, 372] width 72 height 14
click at [676, 374] on link "voir le contrat" at bounding box center [672, 372] width 72 height 14
